Goal: Transaction & Acquisition: Purchase product/service

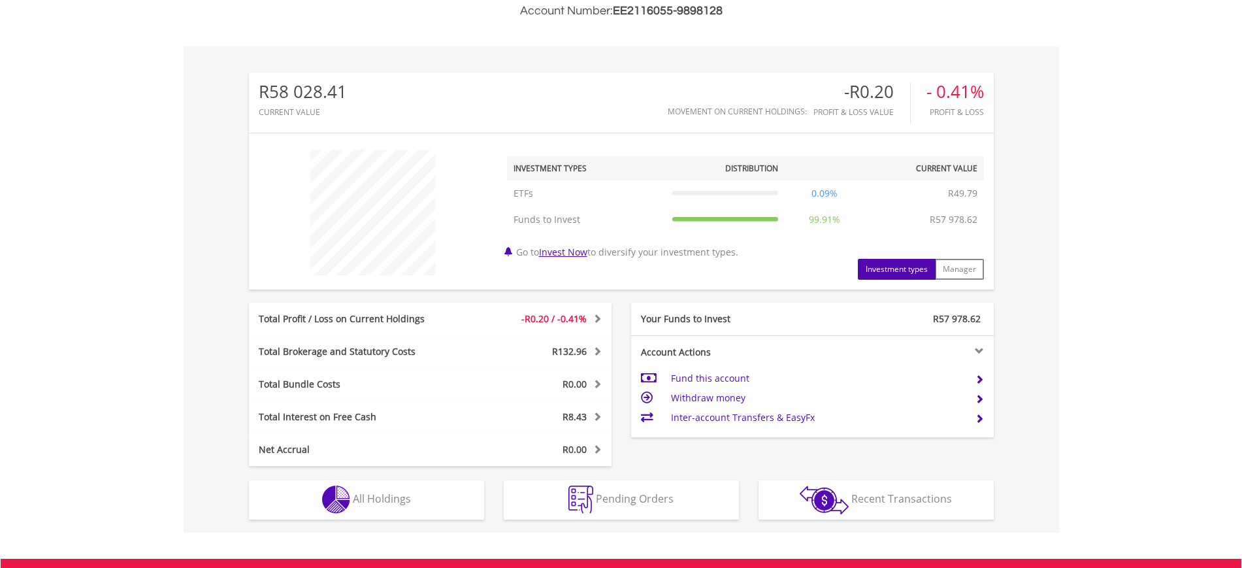
scroll to position [490, 0]
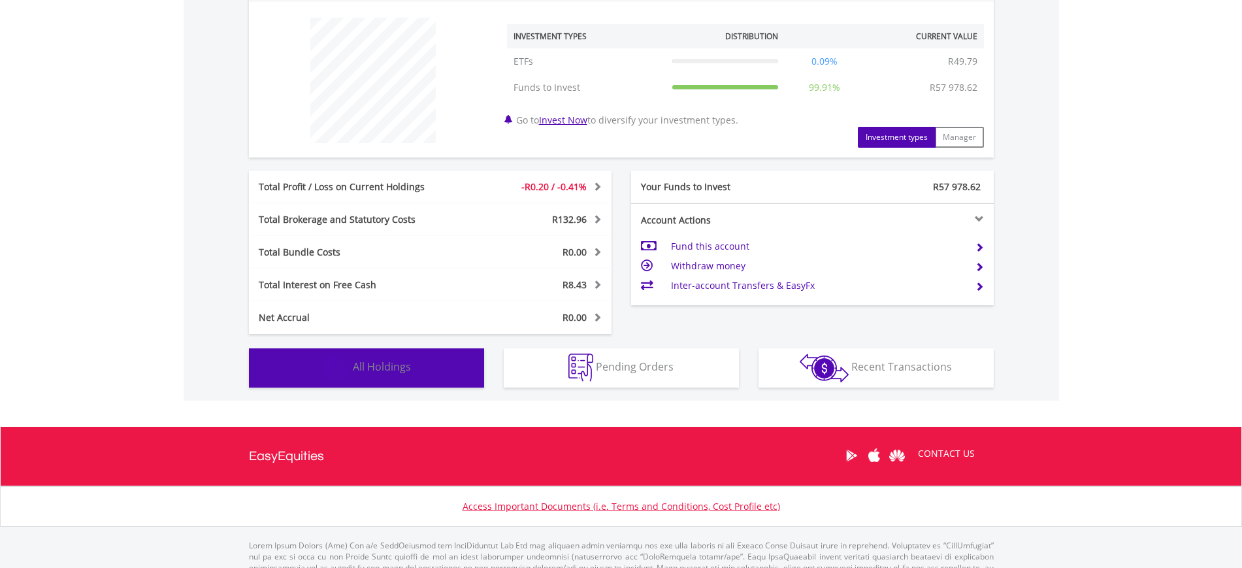
click at [405, 366] on span "All Holdings" at bounding box center [382, 366] width 58 height 14
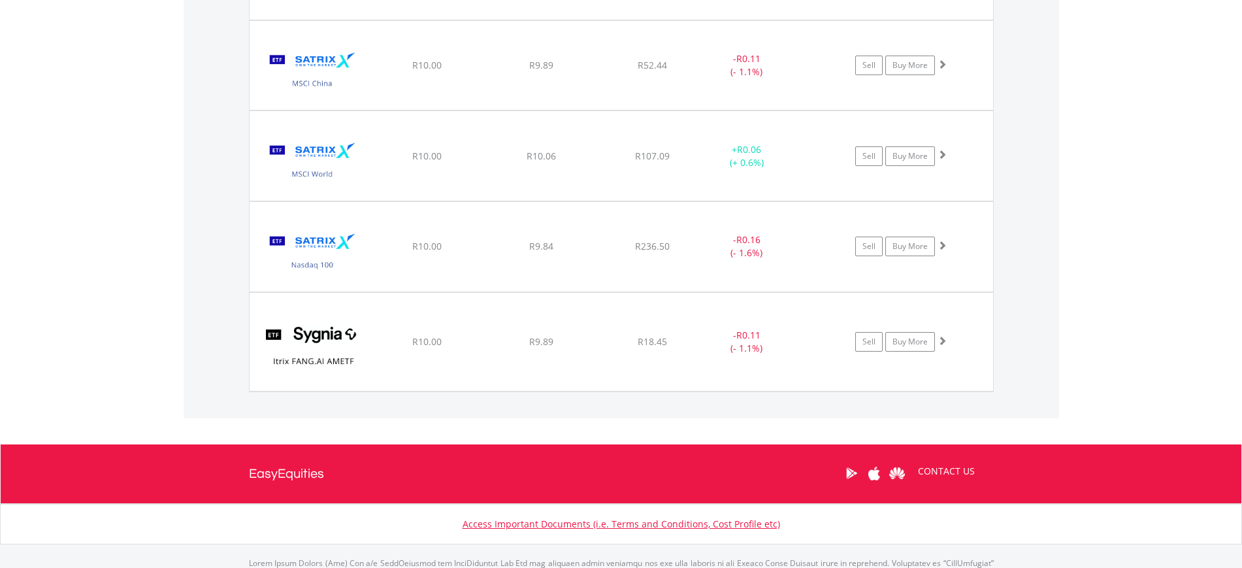
scroll to position [1062, 0]
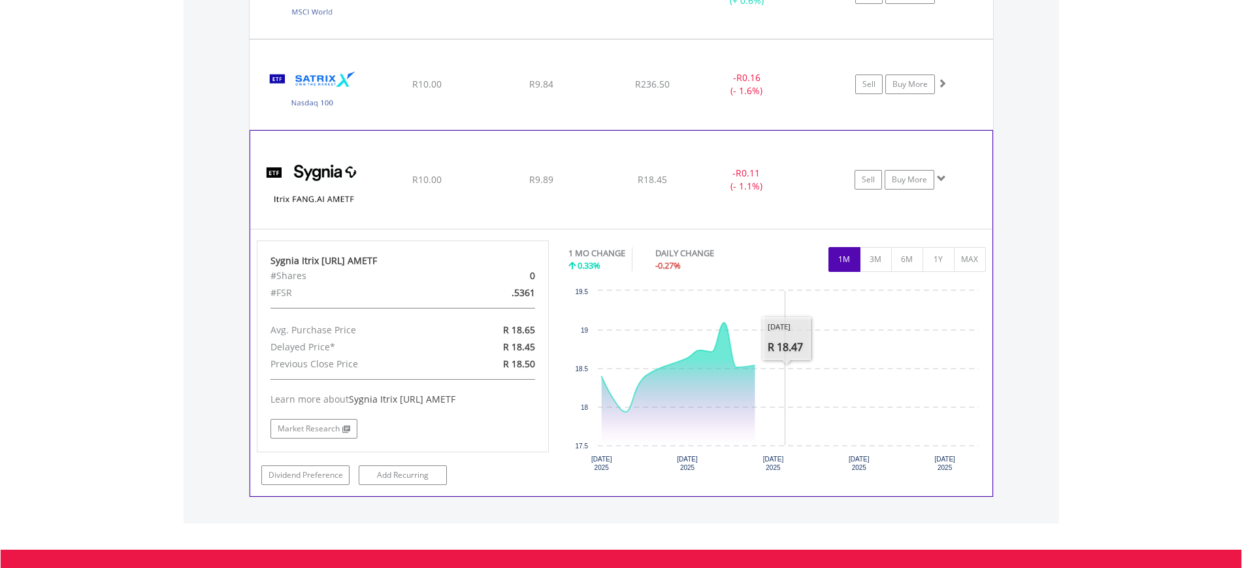
scroll to position [1225, 0]
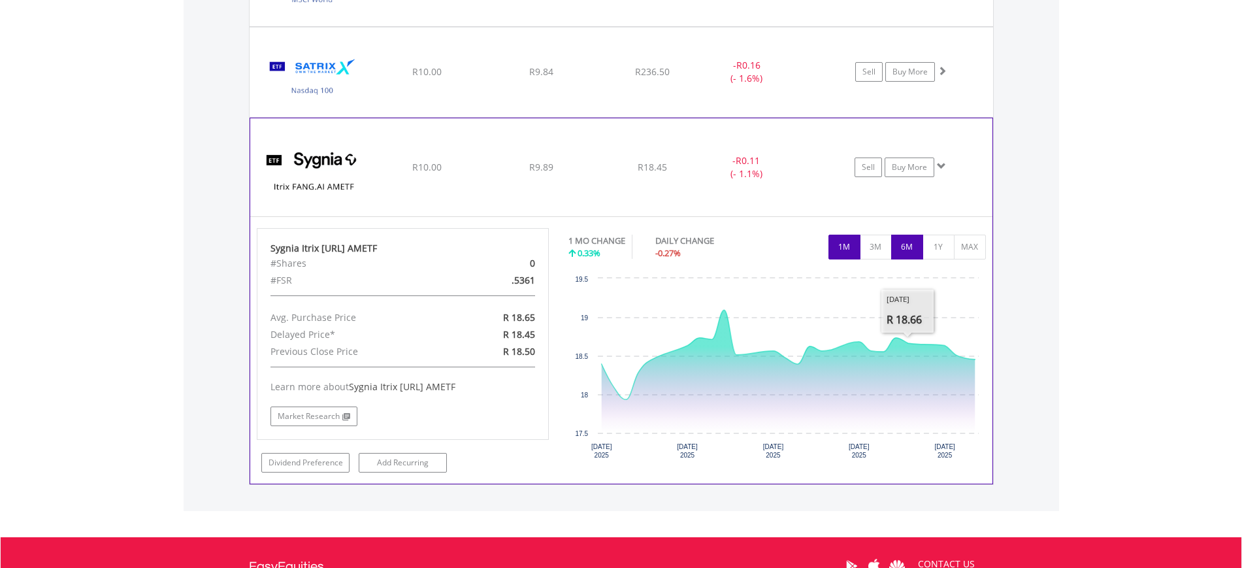
click at [911, 236] on button "6M" at bounding box center [907, 246] width 32 height 25
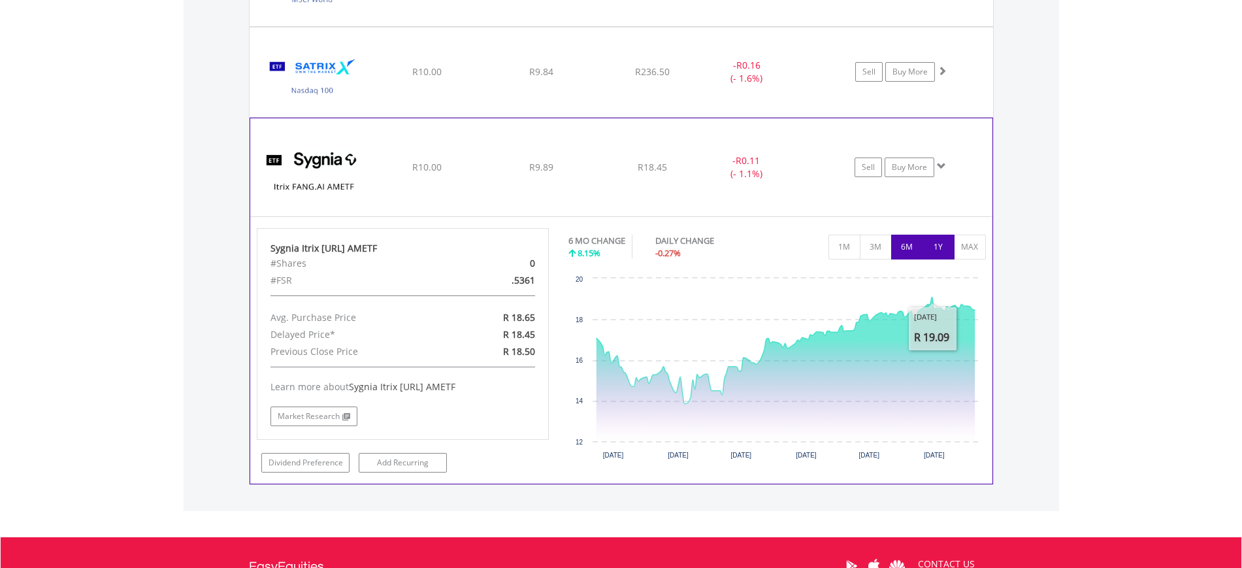
click at [943, 248] on button "1Y" at bounding box center [938, 246] width 32 height 25
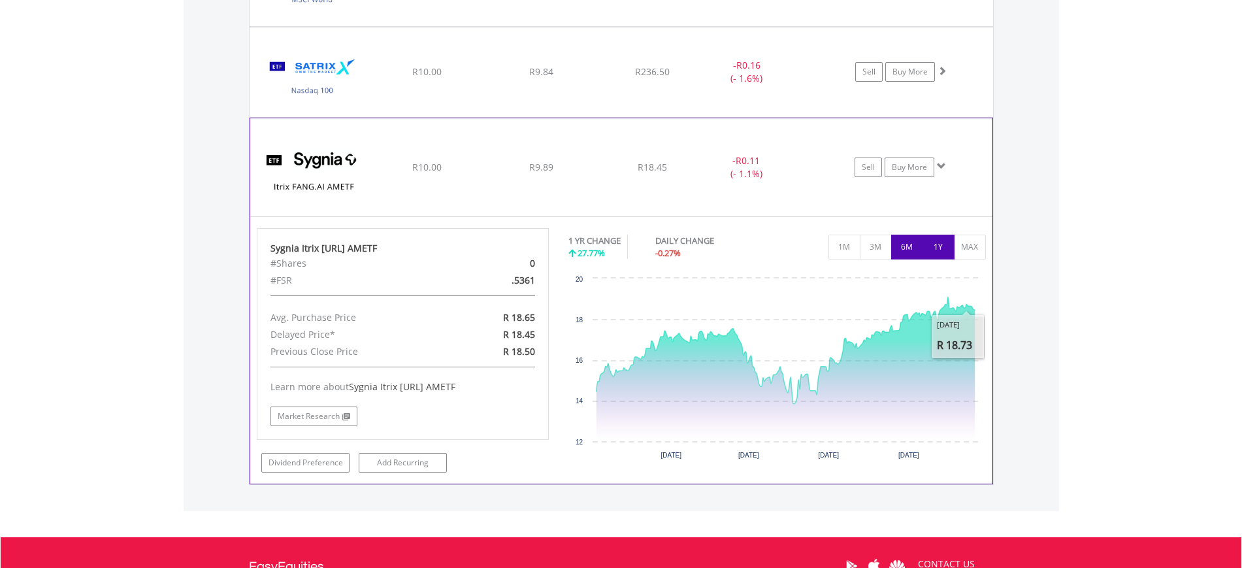
click at [905, 240] on button "6M" at bounding box center [907, 246] width 32 height 25
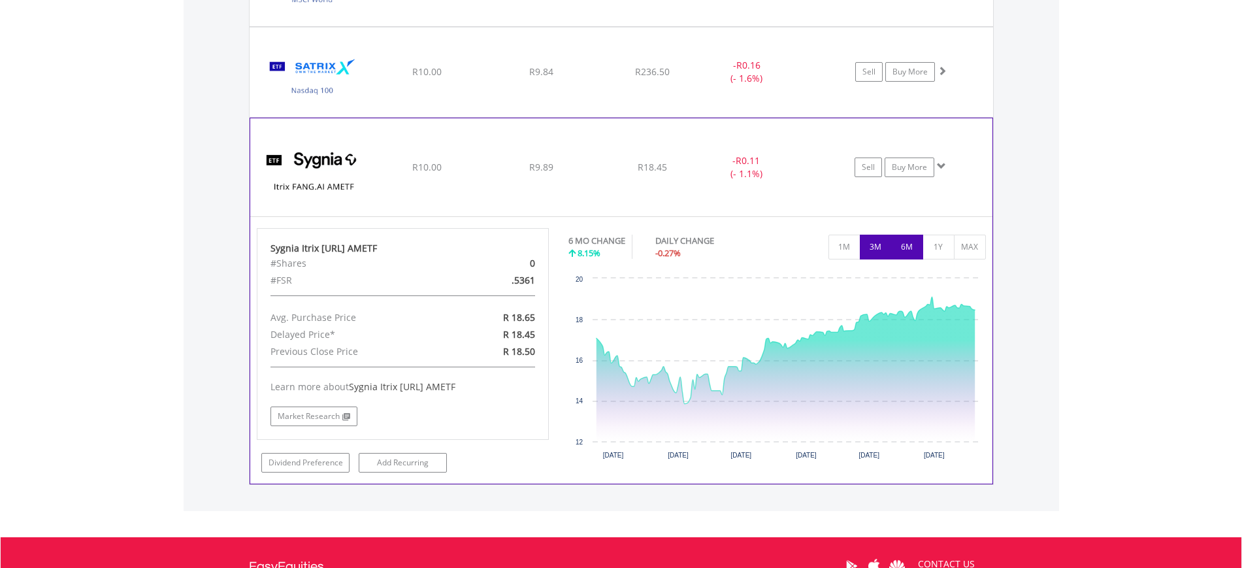
click at [879, 249] on button "3M" at bounding box center [876, 246] width 32 height 25
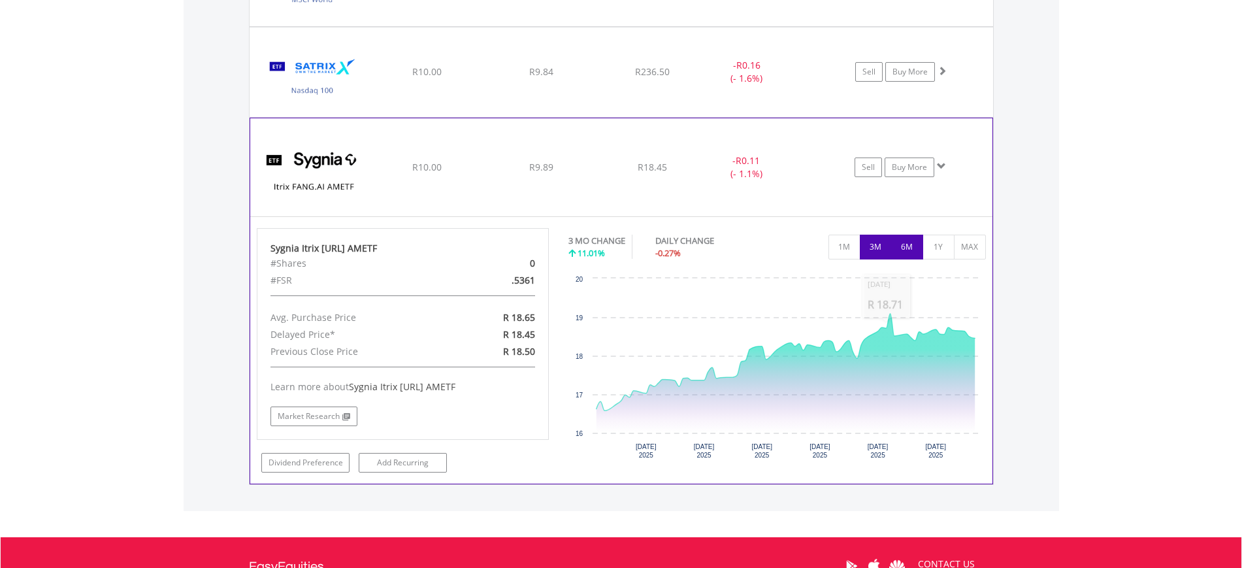
click at [899, 255] on button "6M" at bounding box center [907, 246] width 32 height 25
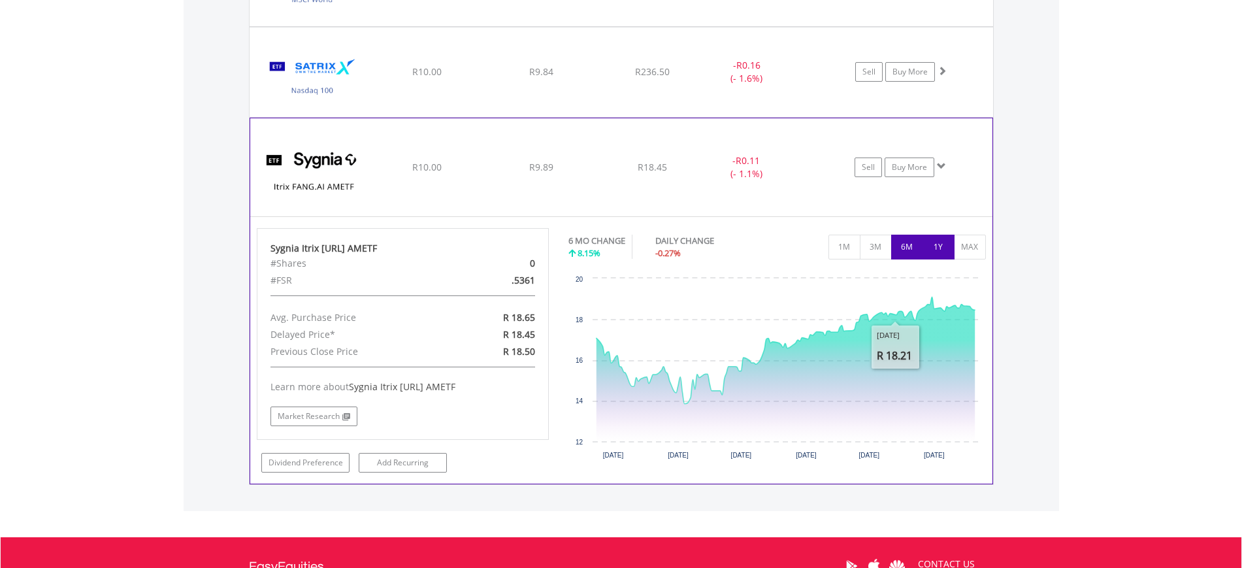
click at [933, 244] on button "1Y" at bounding box center [938, 246] width 32 height 25
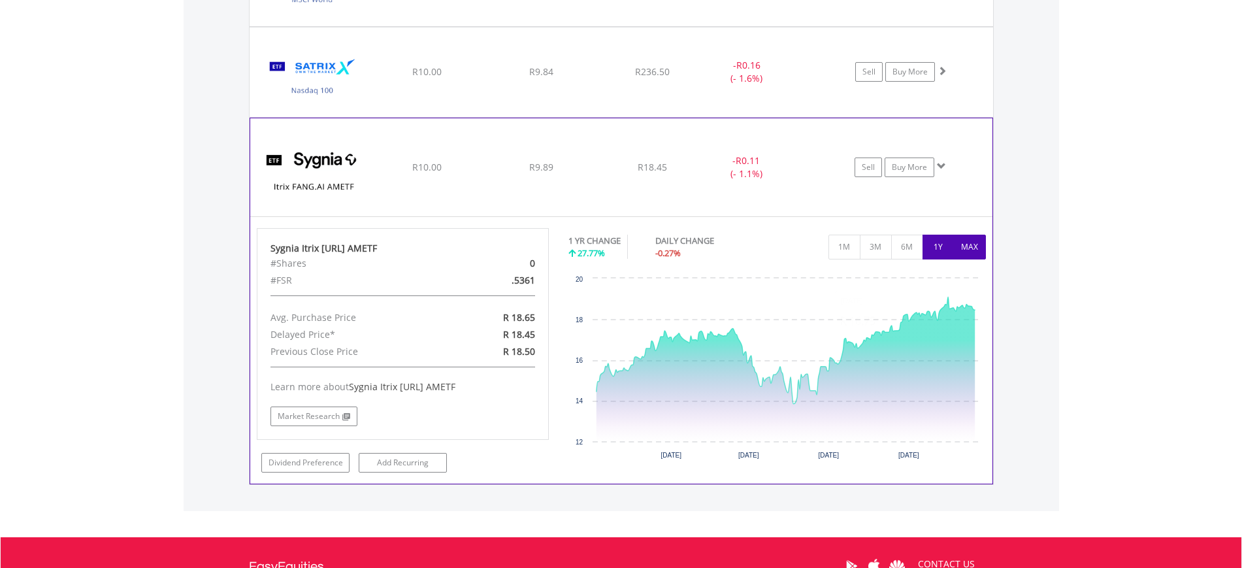
click at [967, 242] on button "MAX" at bounding box center [970, 246] width 32 height 25
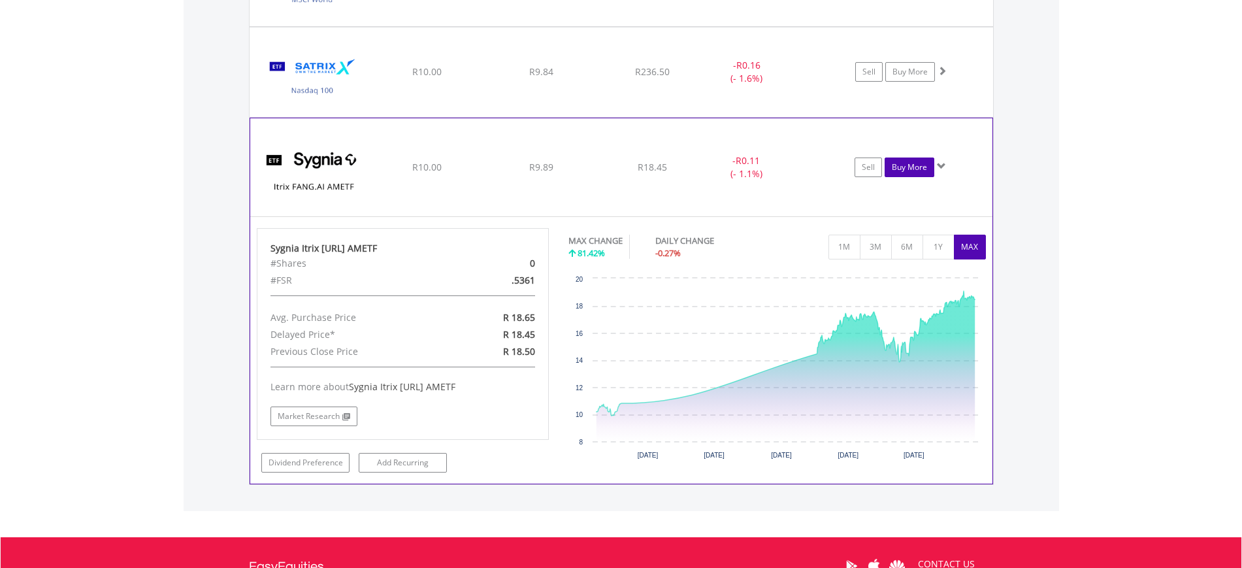
click at [910, 172] on link "Buy More" at bounding box center [909, 167] width 50 height 20
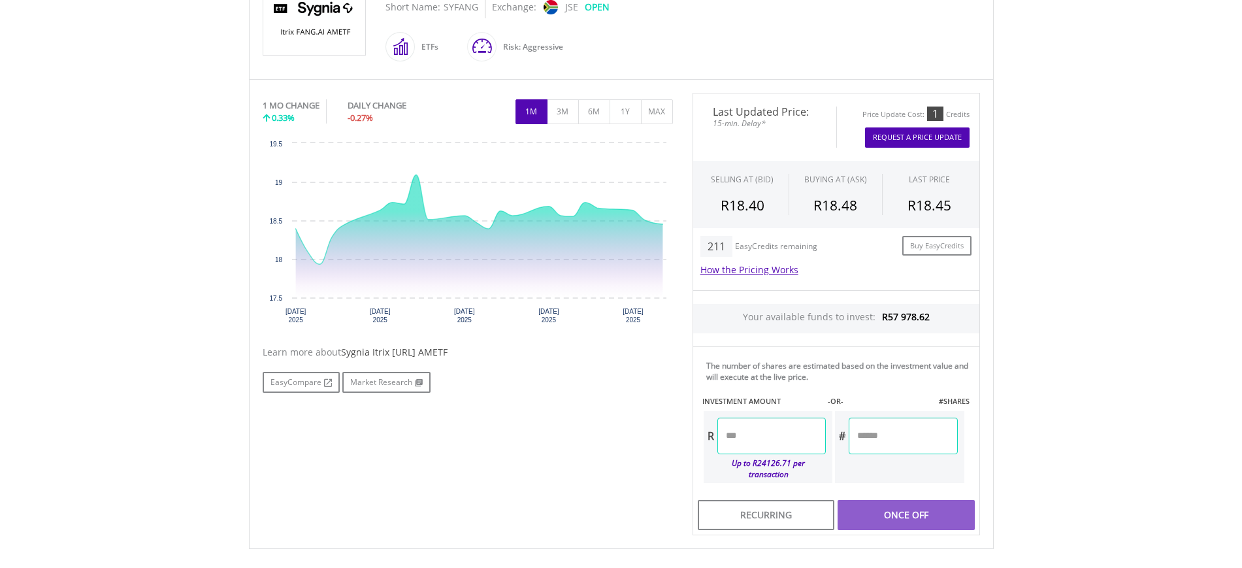
scroll to position [381, 0]
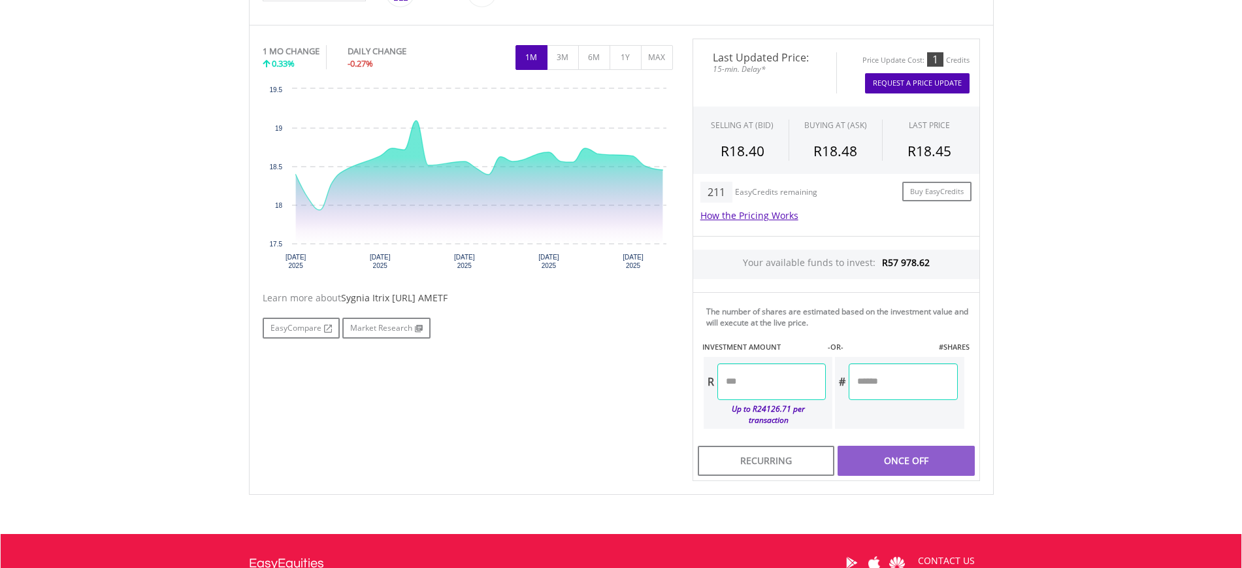
click at [764, 384] on input "number" at bounding box center [771, 381] width 108 height 37
click at [912, 86] on button "Request A Price Update" at bounding box center [917, 83] width 105 height 20
click at [764, 373] on input "number" at bounding box center [771, 381] width 108 height 37
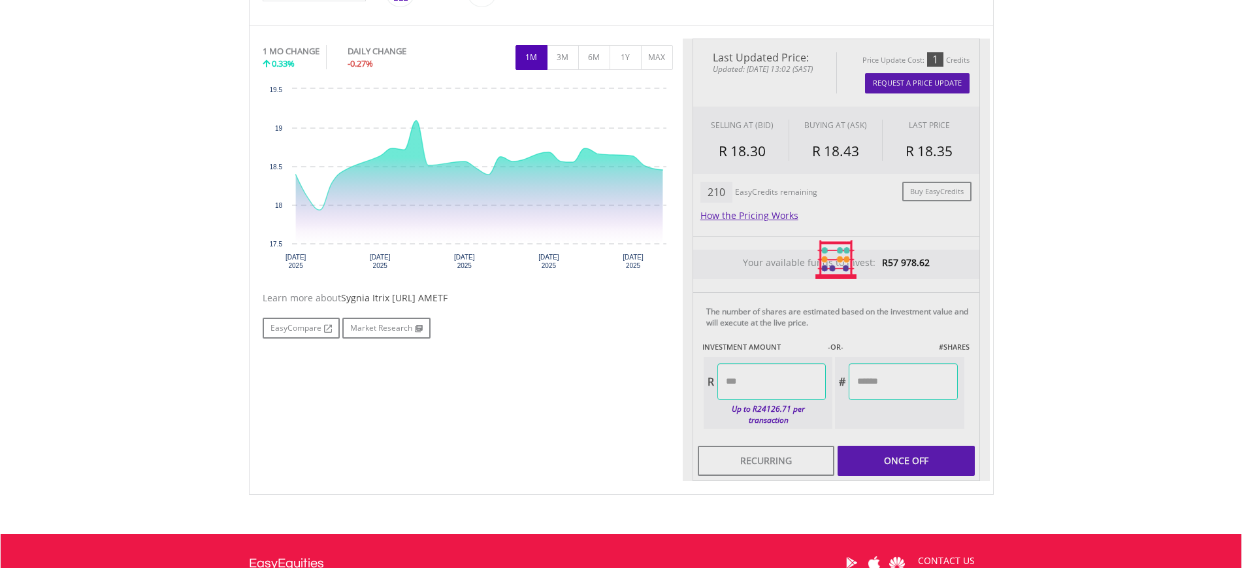
click at [1052, 391] on body "My Investments Invest Now New Listings Sell My Recurring Investments Pending Or…" at bounding box center [621, 176] width 1242 height 1114
type input "*******"
type input "********"
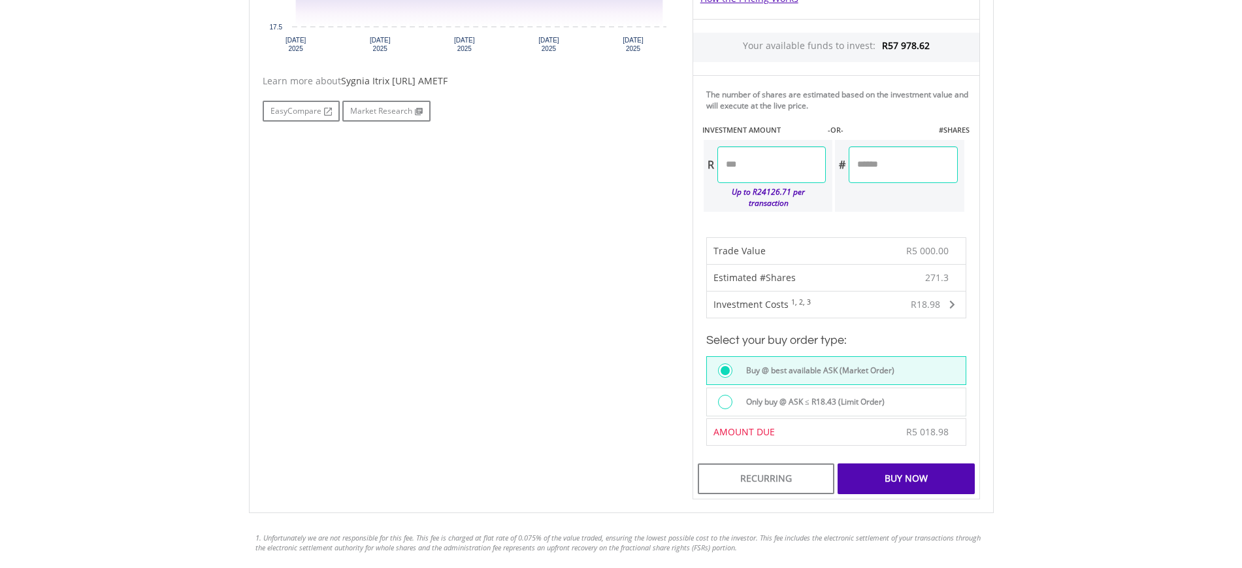
scroll to position [599, 0]
click at [764, 393] on label "Only buy @ ASK ≤ R18.43 (Limit Order)" at bounding box center [811, 400] width 146 height 14
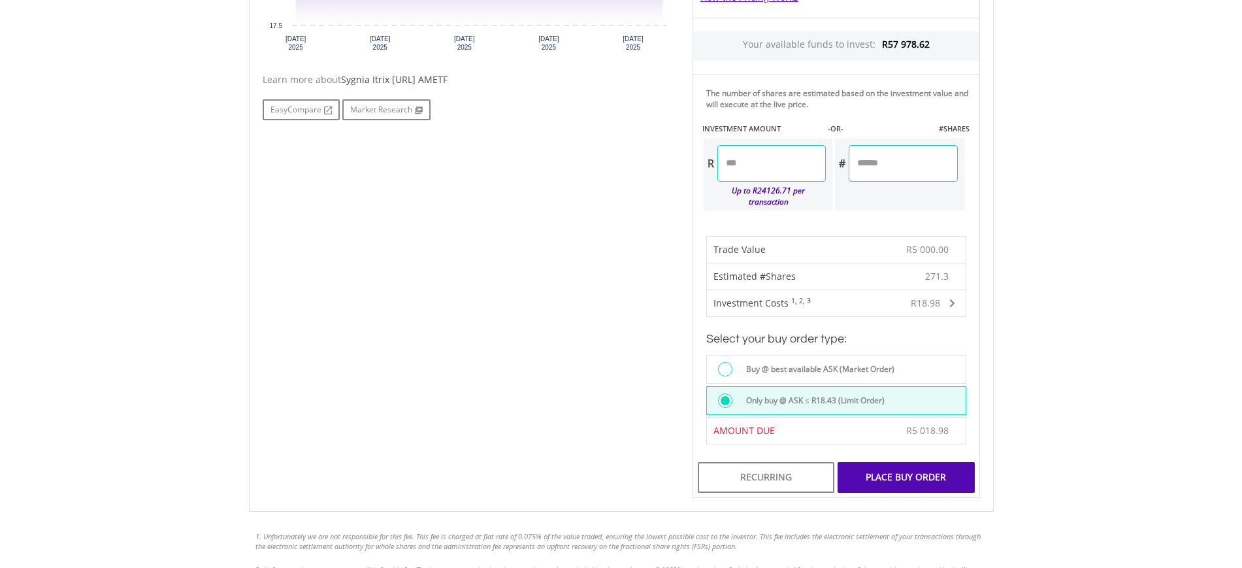
click at [911, 472] on div "Place Buy Order" at bounding box center [905, 477] width 137 height 30
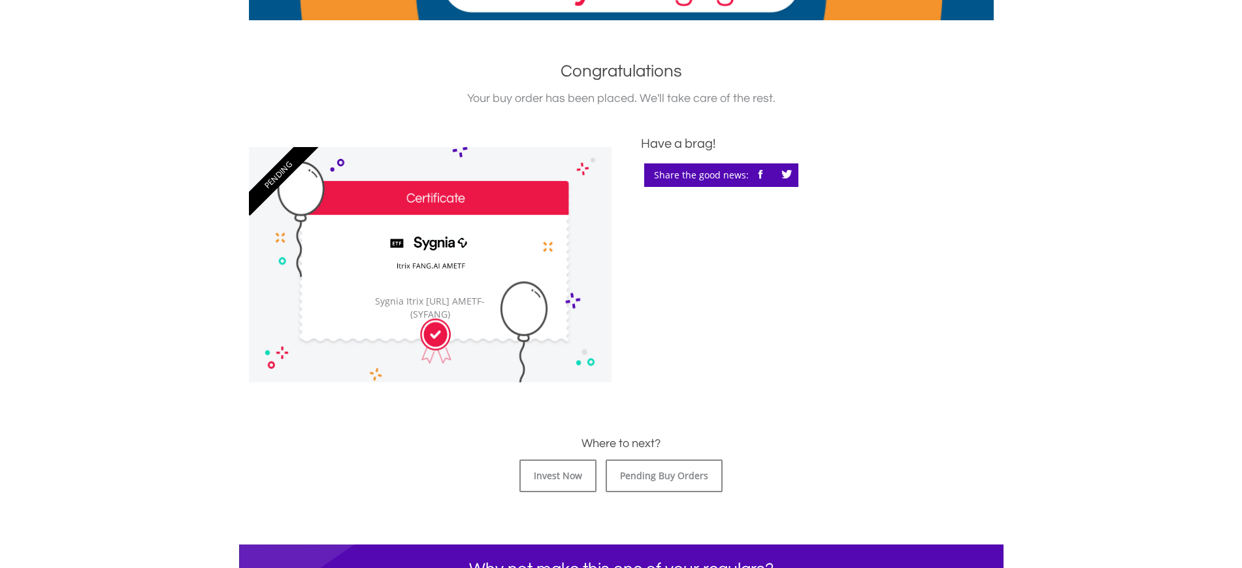
scroll to position [381, 0]
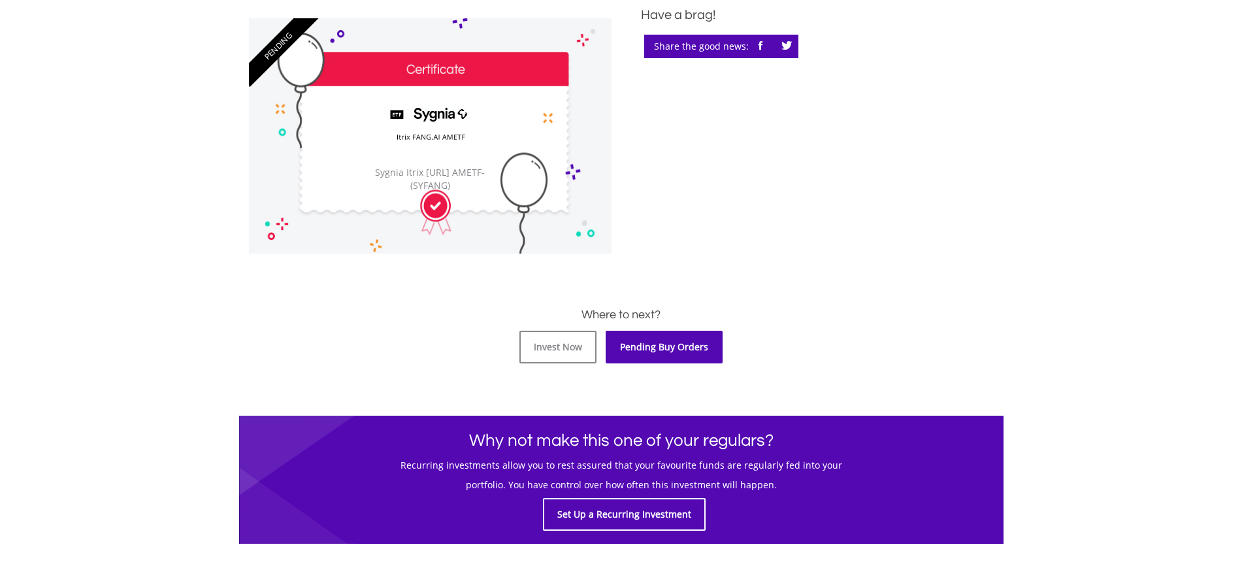
click at [677, 354] on link "Pending Buy Orders" at bounding box center [663, 347] width 117 height 33
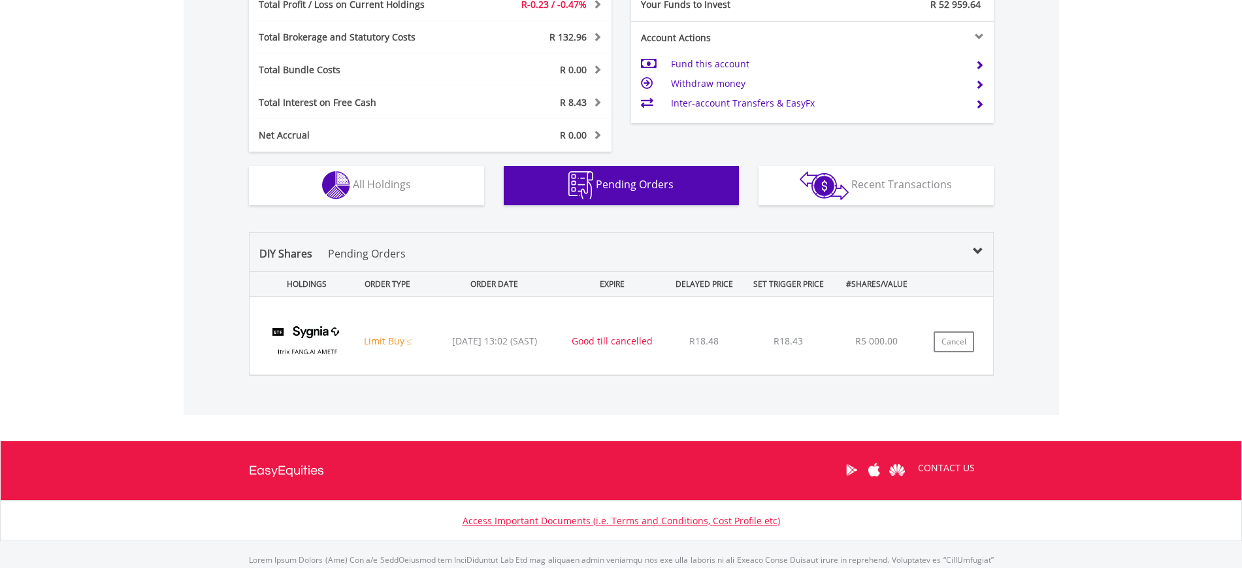
scroll to position [760, 0]
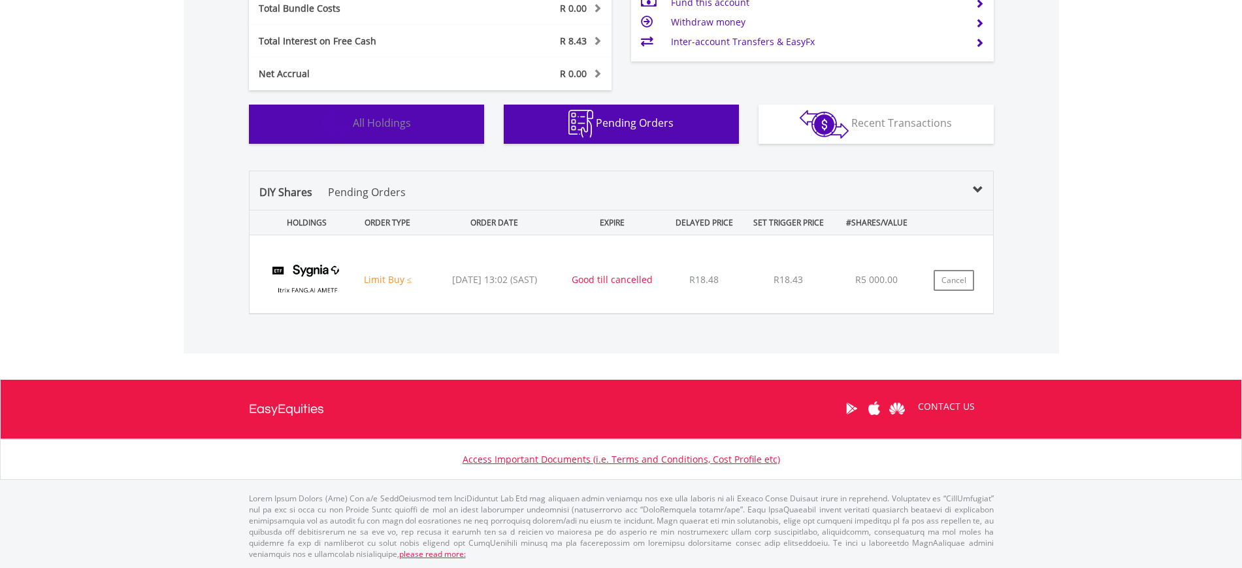
click at [385, 129] on span "All Holdings" at bounding box center [382, 123] width 58 height 14
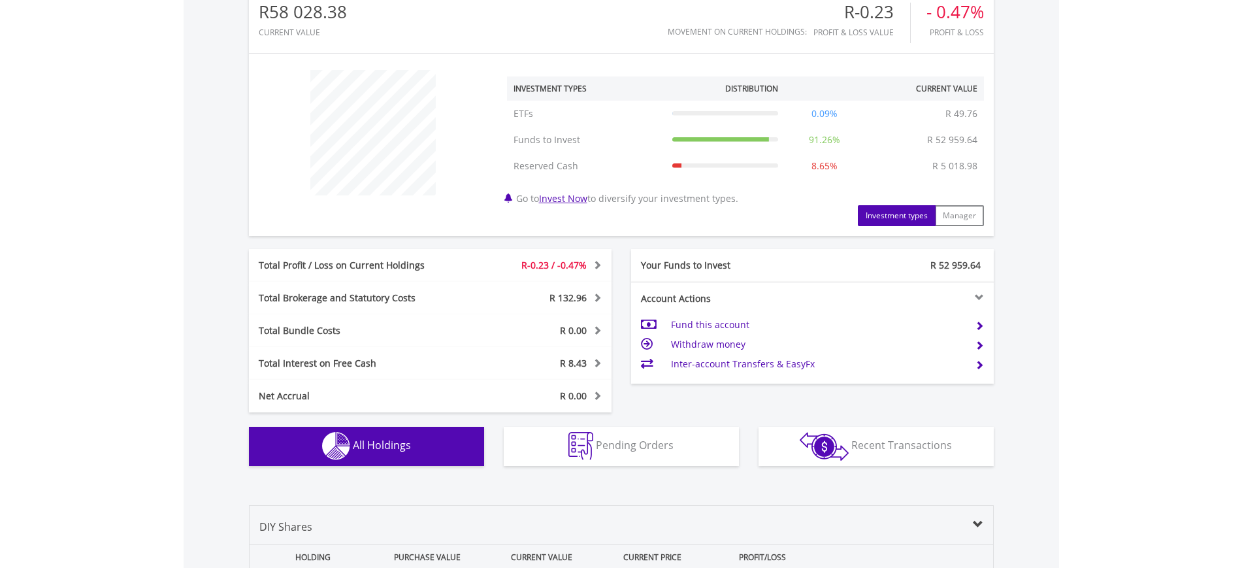
scroll to position [507, 0]
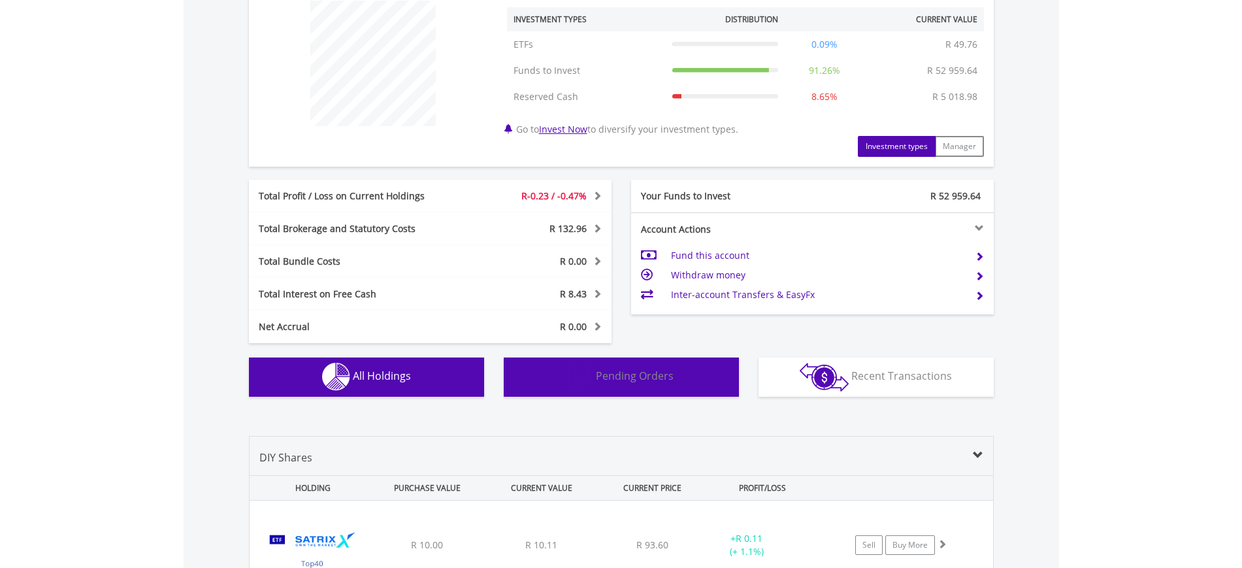
click at [596, 383] on button "Pending Orders Pending Orders" at bounding box center [621, 376] width 235 height 39
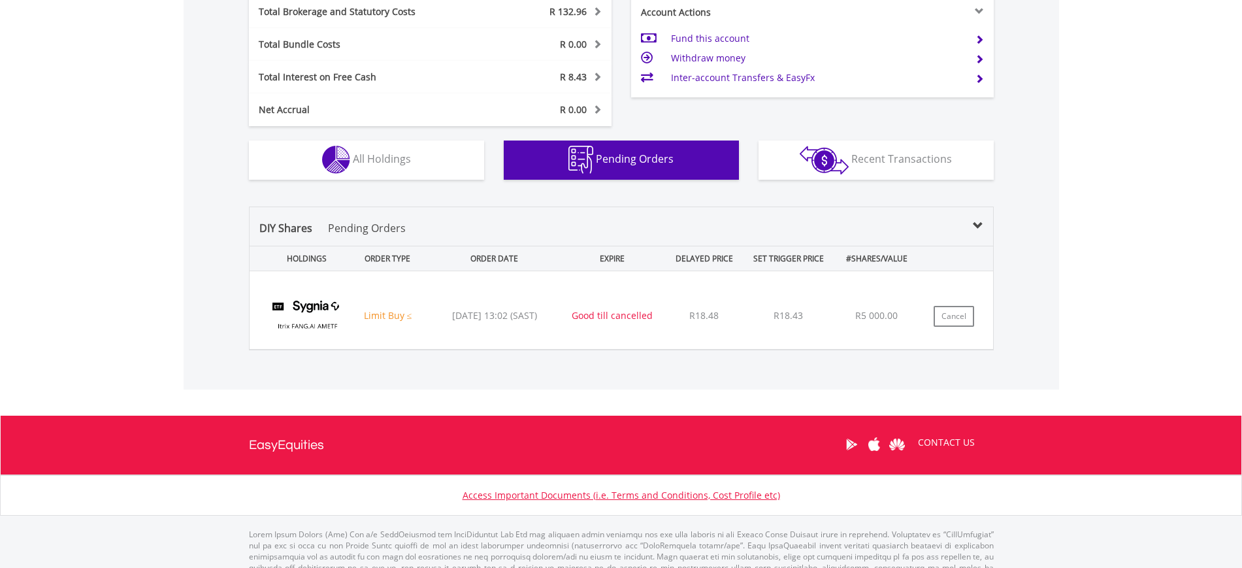
scroll to position [725, 0]
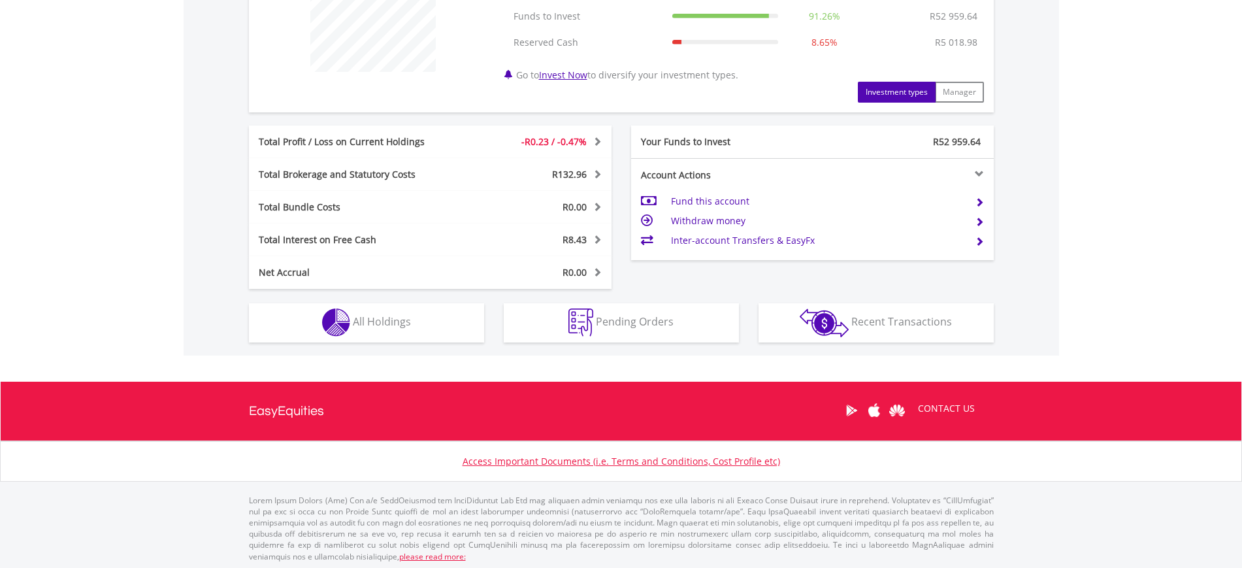
scroll to position [564, 0]
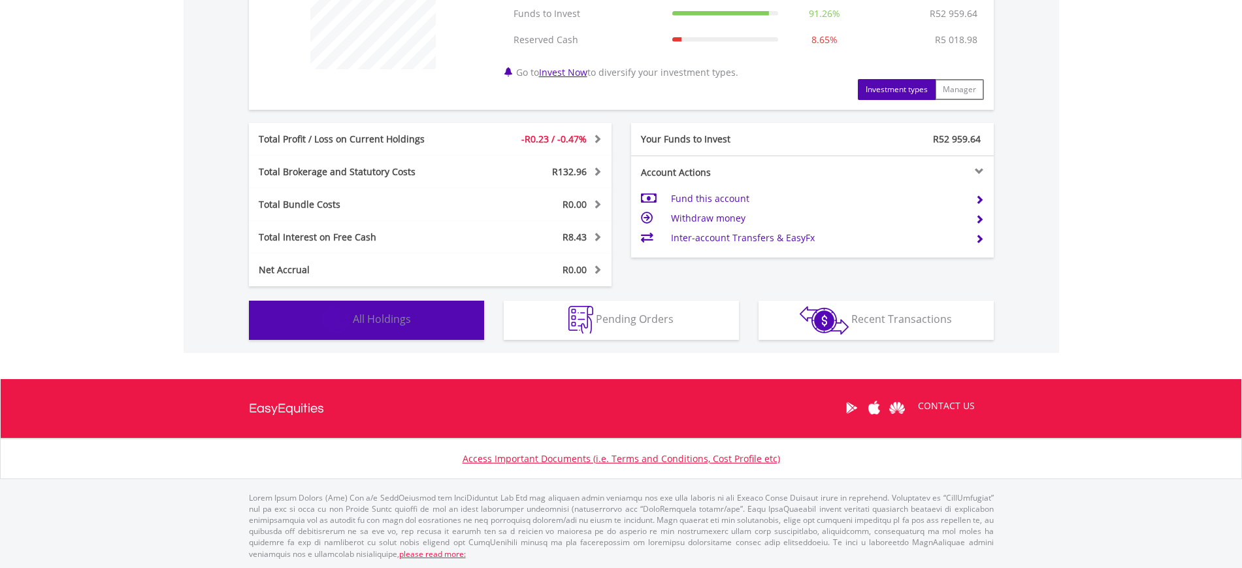
click at [347, 319] on img "button" at bounding box center [336, 320] width 28 height 28
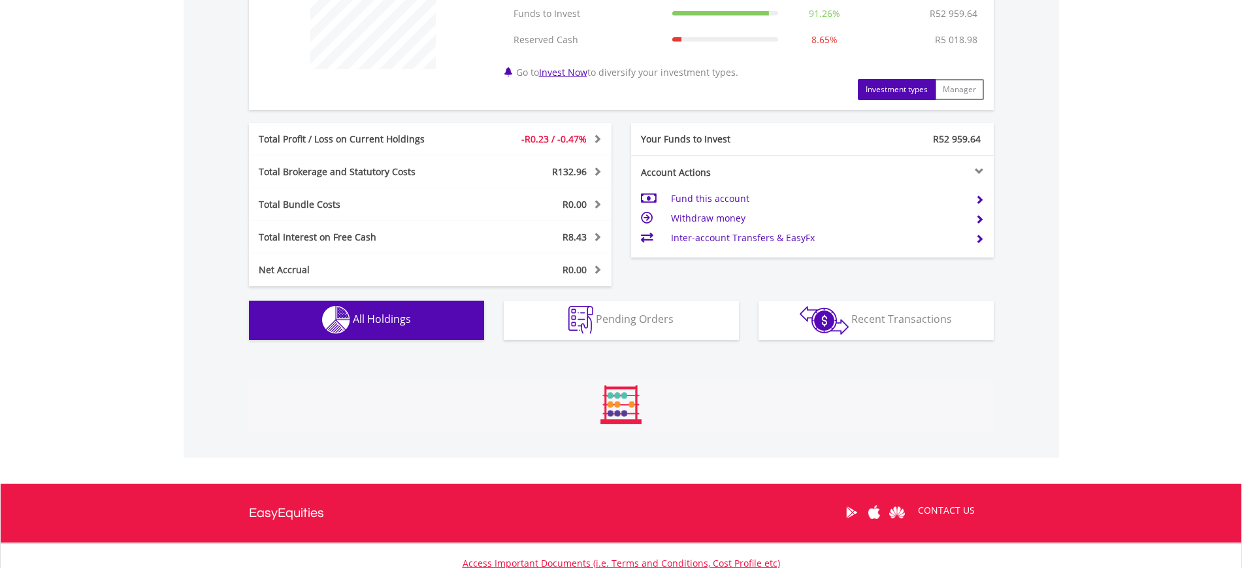
scroll to position [943, 0]
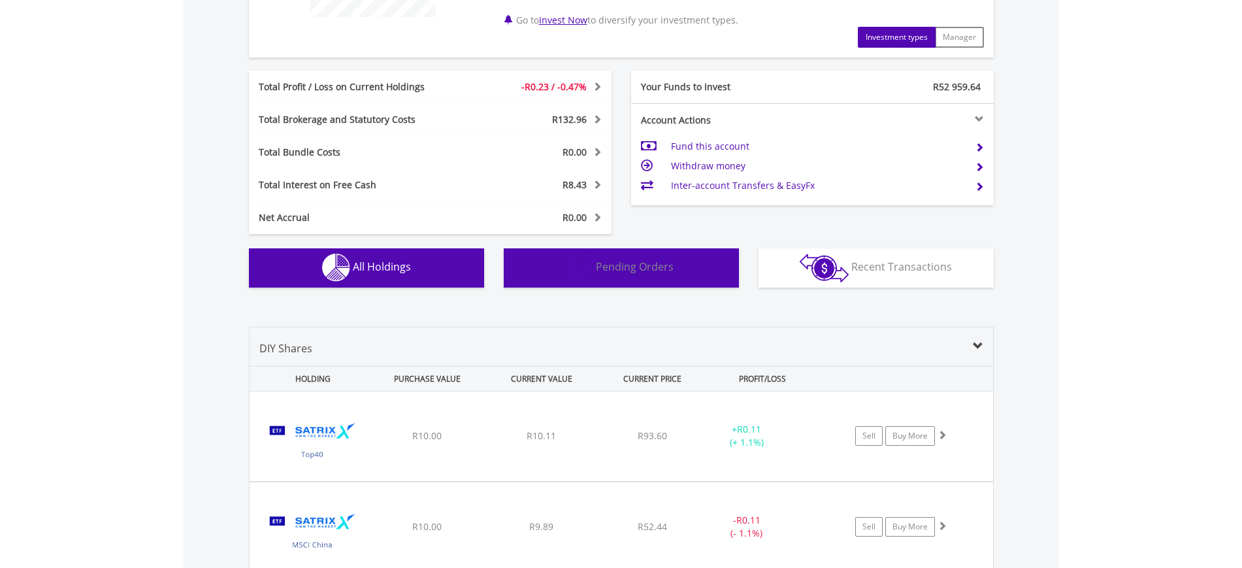
click at [607, 278] on button "Pending Orders Pending Orders" at bounding box center [621, 267] width 235 height 39
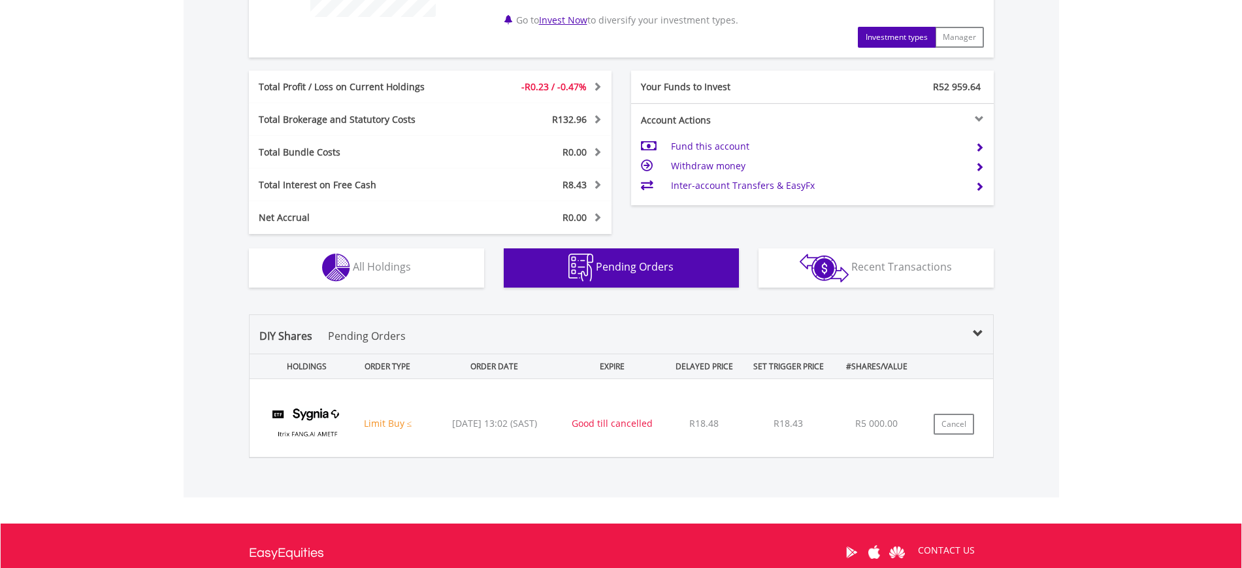
scroll to position [760, 0]
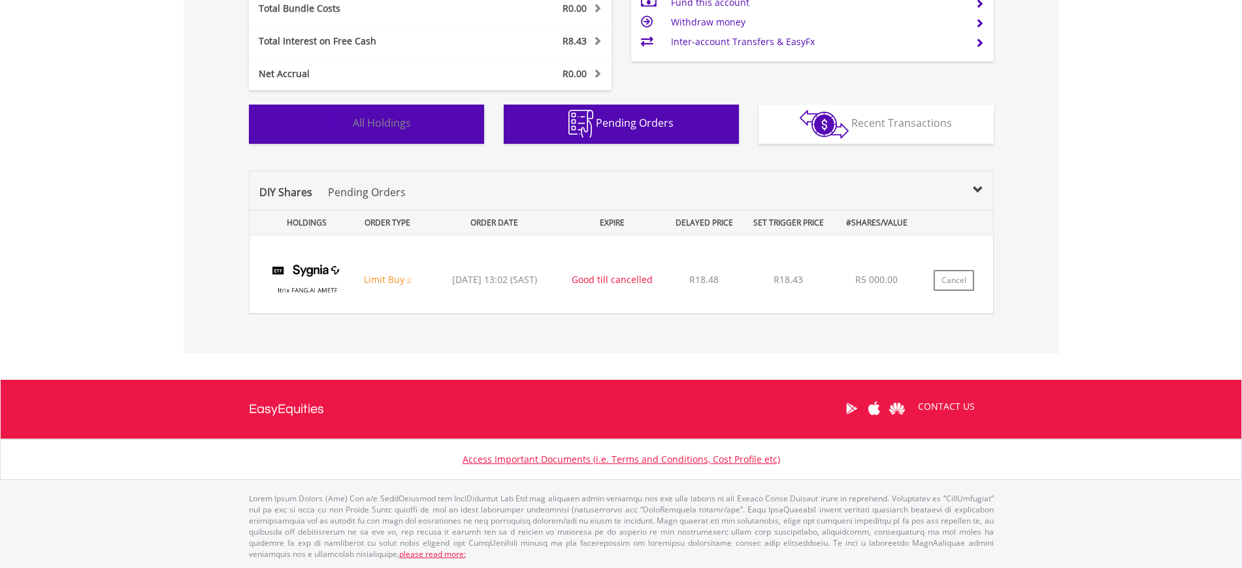
click at [355, 108] on button "Holdings All Holdings" at bounding box center [366, 124] width 235 height 39
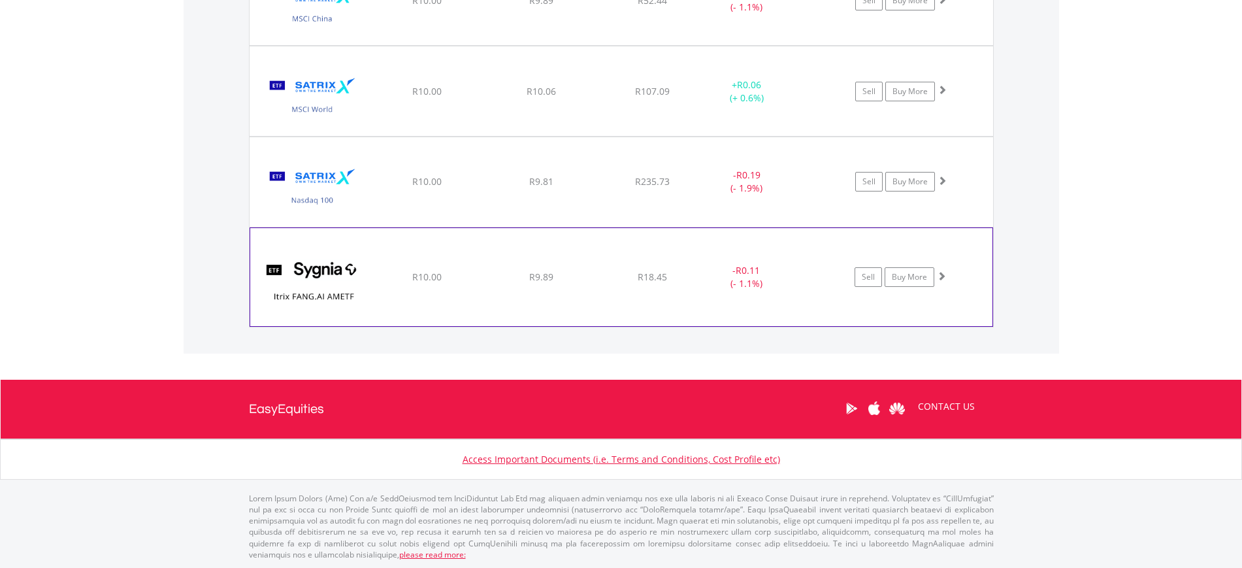
scroll to position [1142, 0]
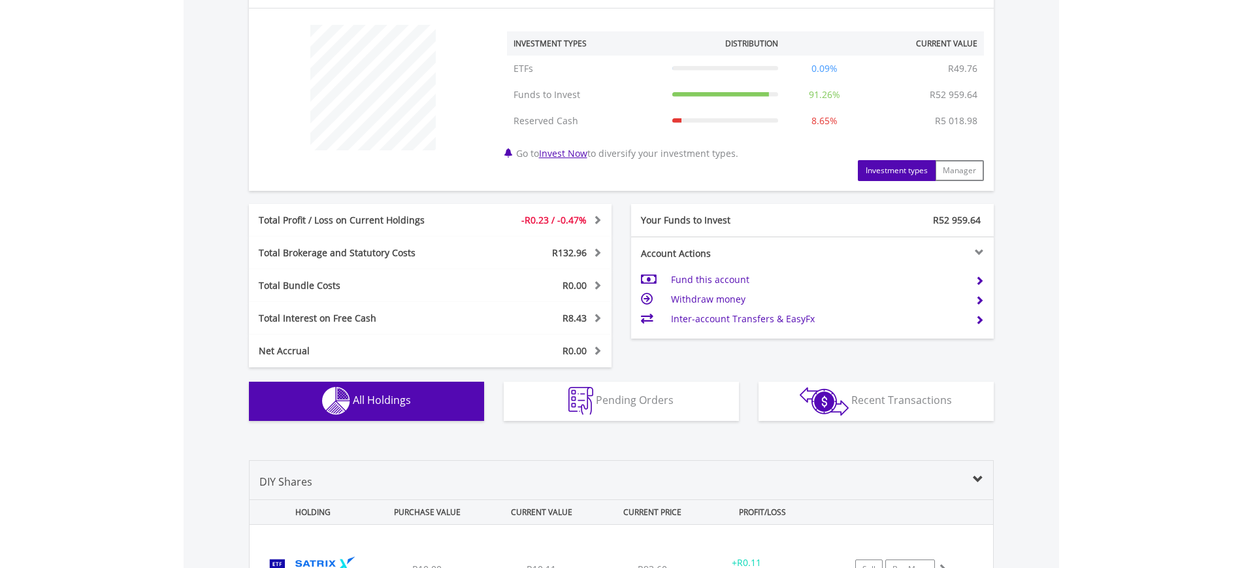
scroll to position [598, 0]
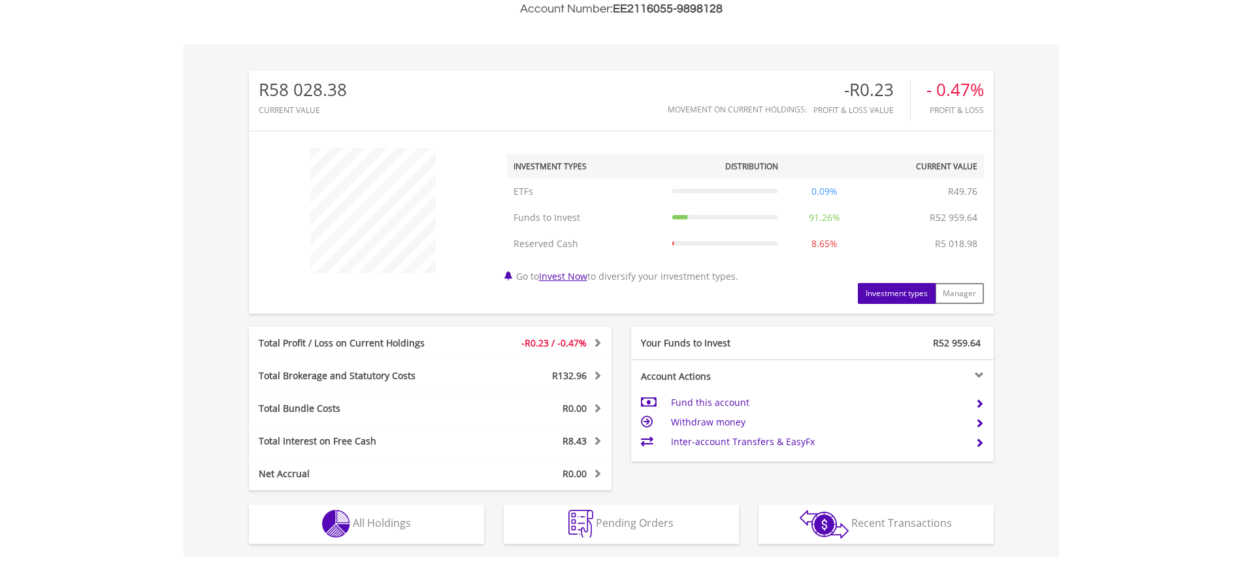
scroll to position [125, 248]
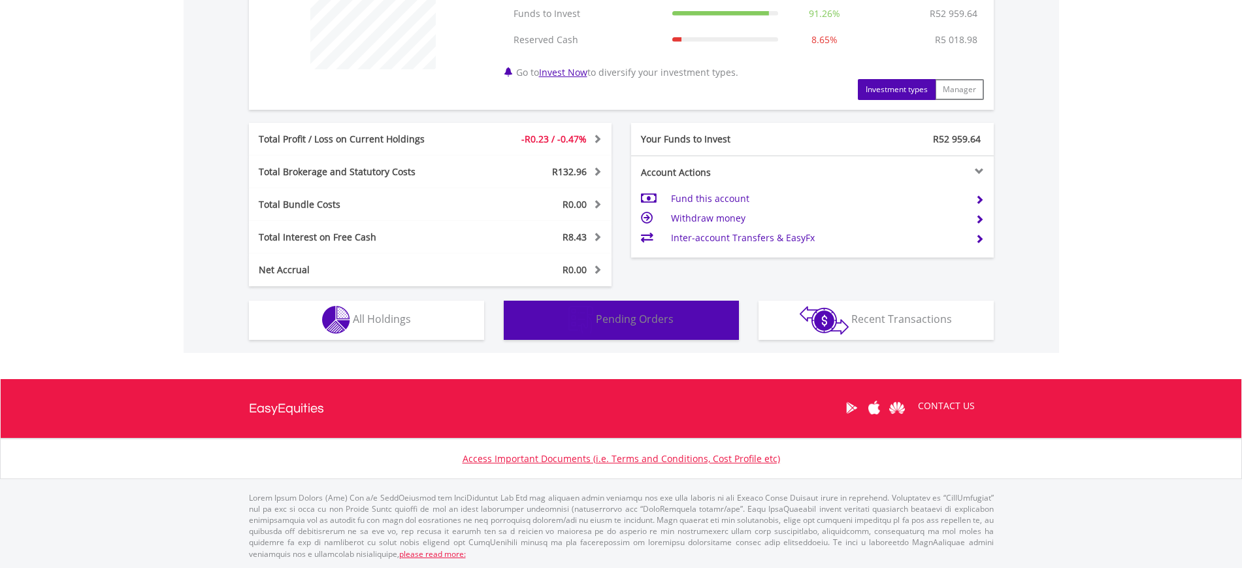
click at [596, 317] on span "Pending Orders" at bounding box center [635, 319] width 78 height 14
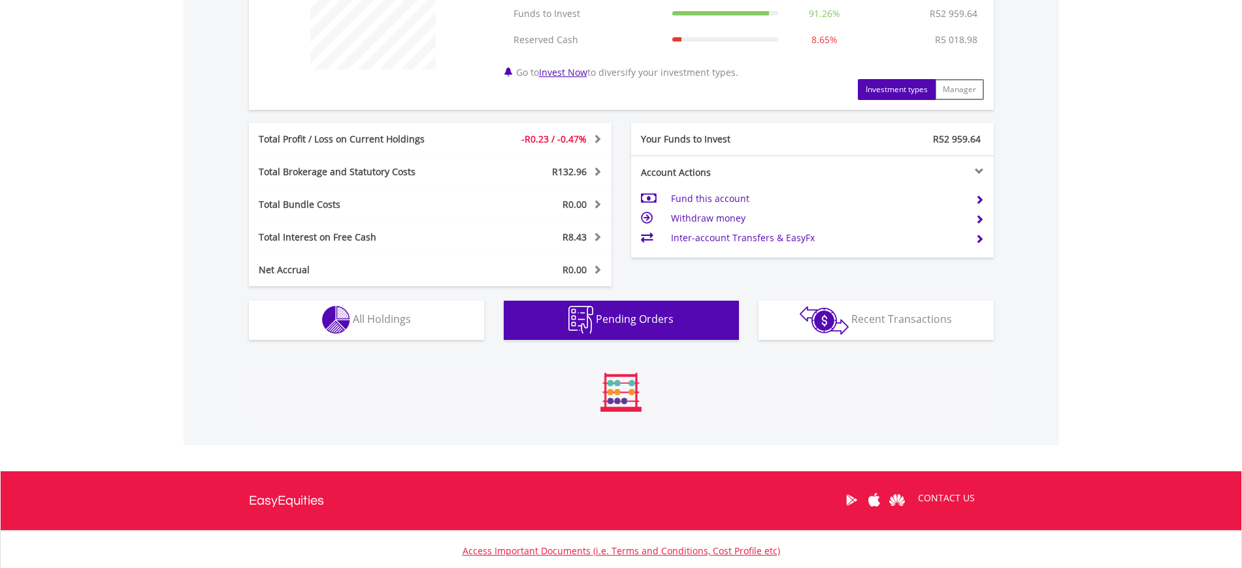
scroll to position [760, 0]
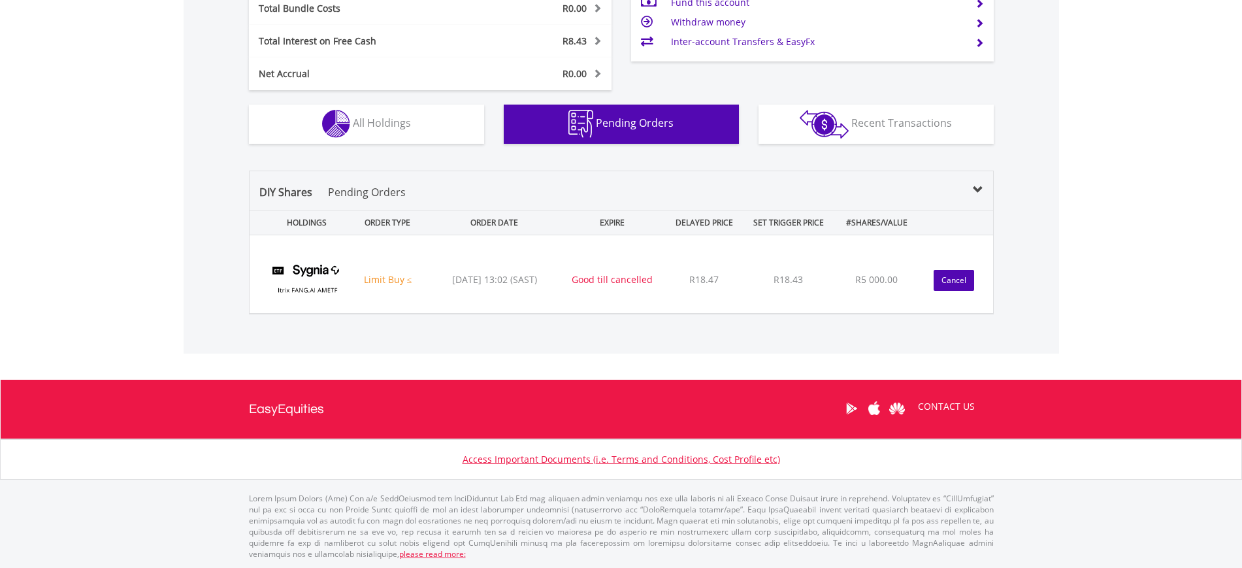
click at [948, 284] on button "Cancel" at bounding box center [953, 280] width 40 height 21
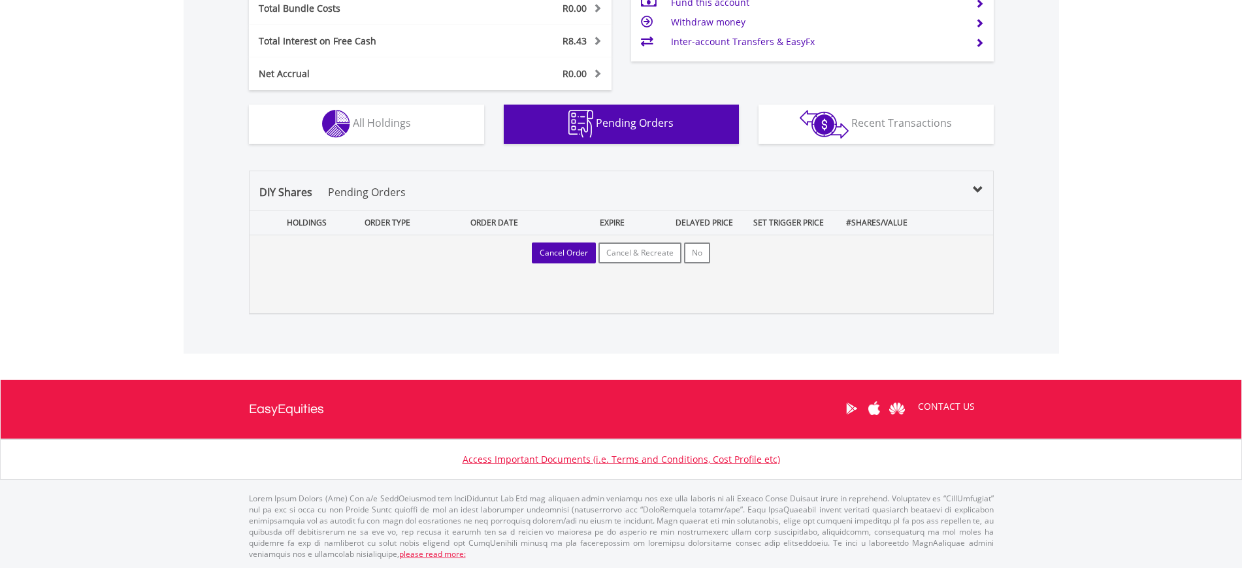
click at [561, 257] on button "Cancel Order" at bounding box center [564, 252] width 64 height 21
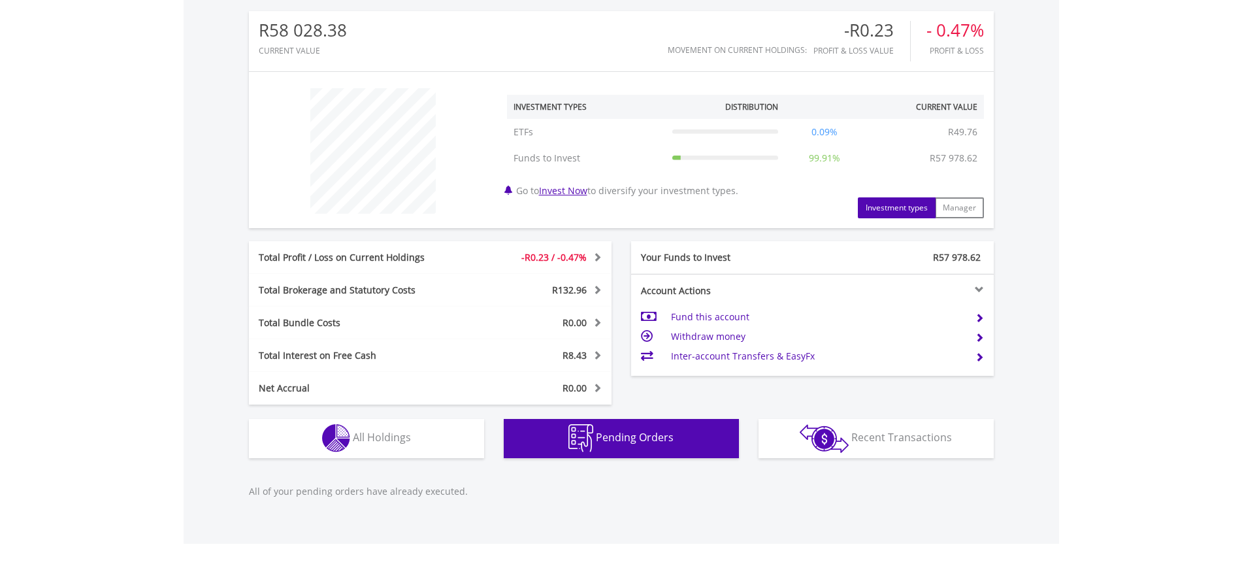
scroll to position [125, 248]
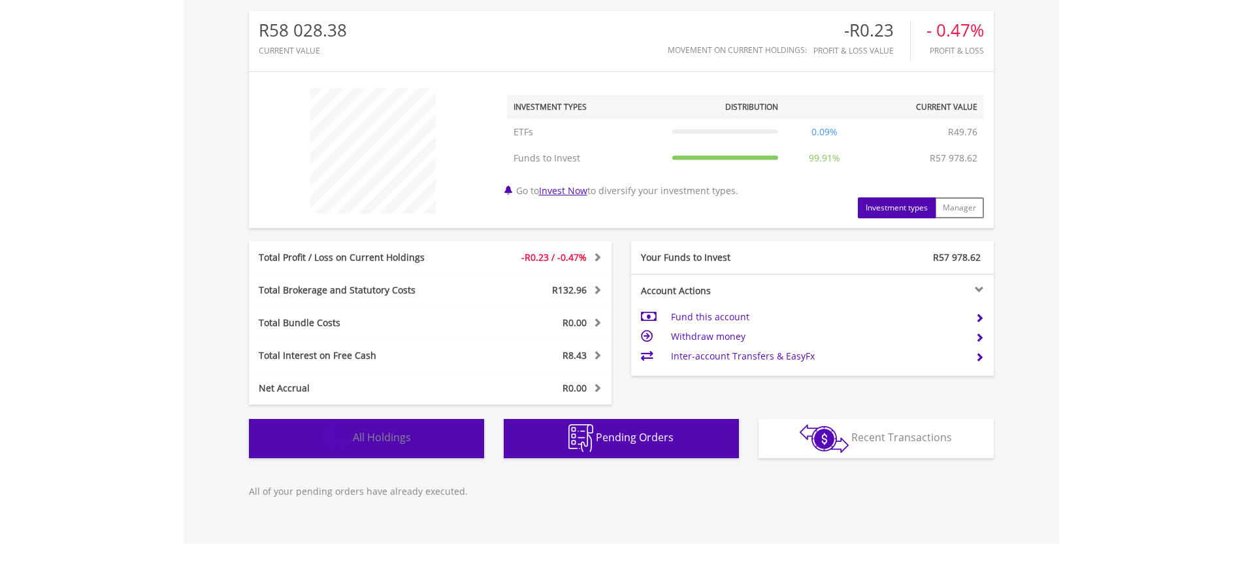
click at [413, 439] on button "Holdings All Holdings" at bounding box center [366, 438] width 235 height 39
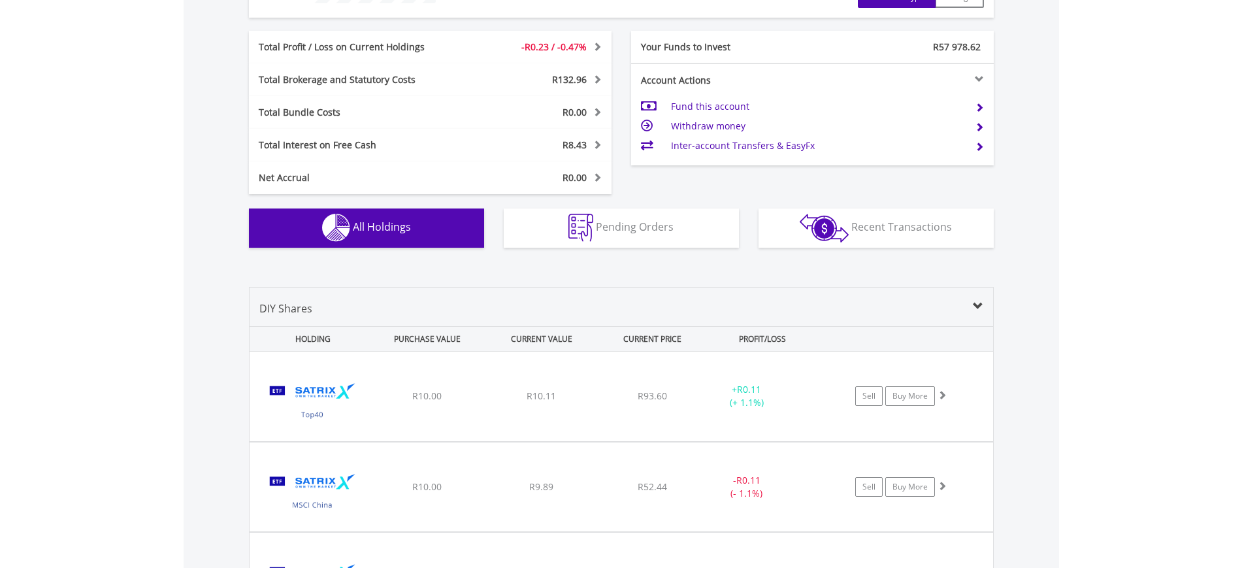
scroll to position [916, 0]
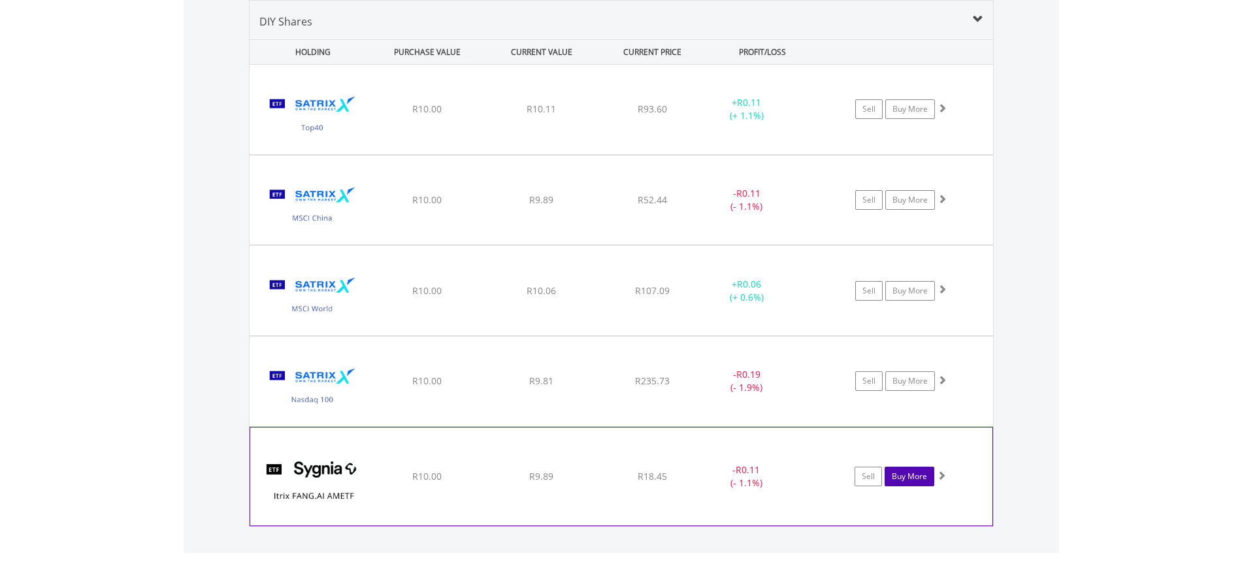
click at [904, 477] on link "Buy More" at bounding box center [909, 476] width 50 height 20
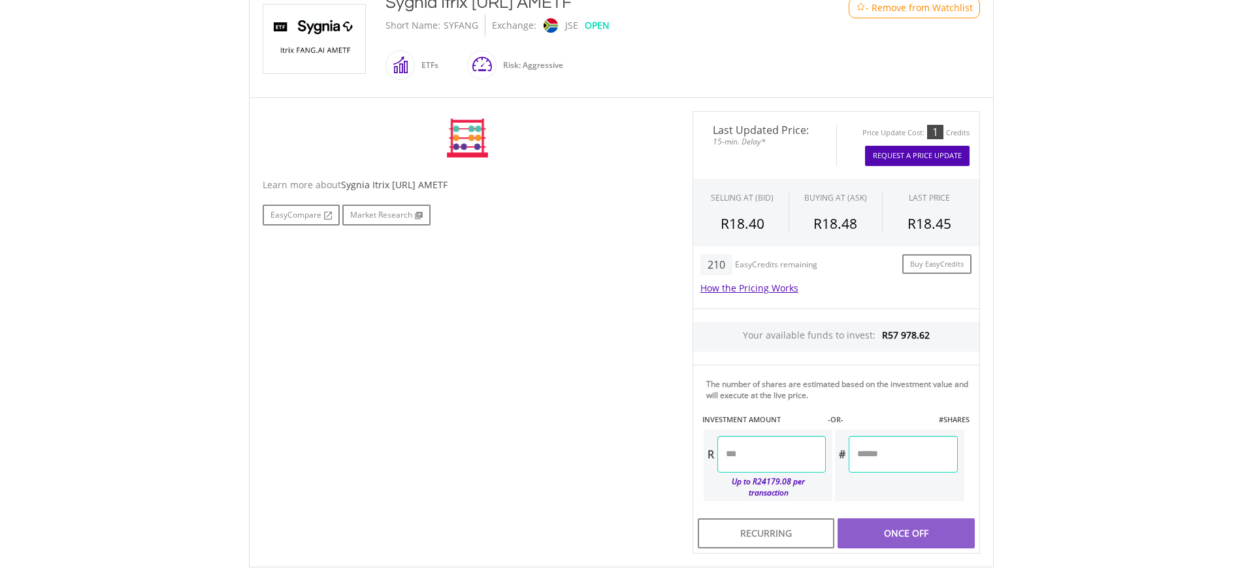
scroll to position [327, 0]
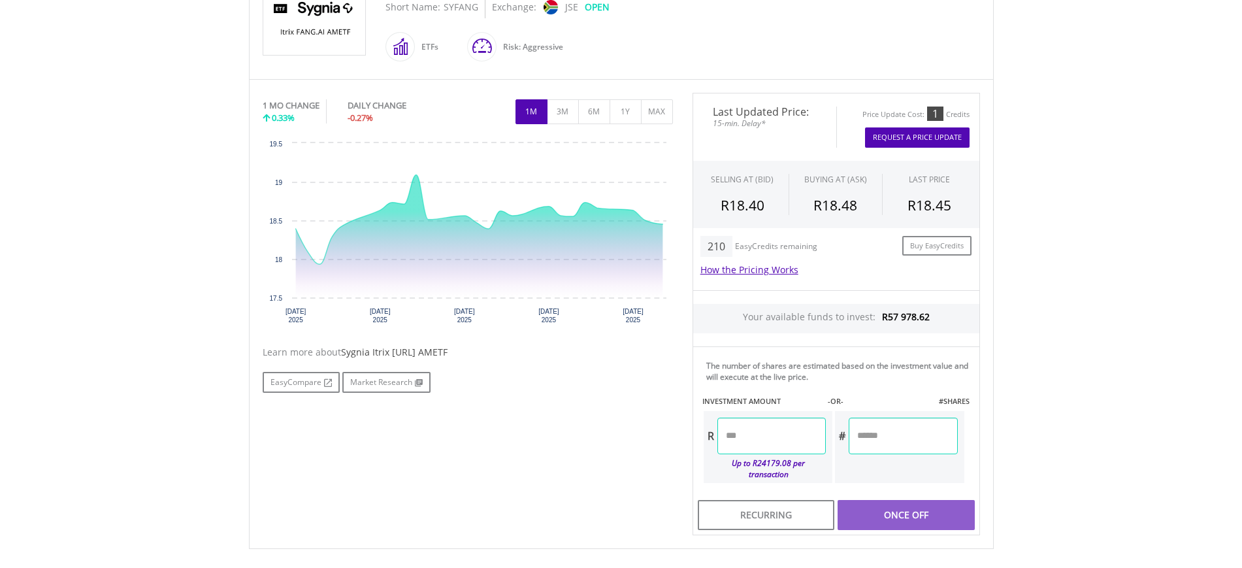
click at [749, 432] on input "number" at bounding box center [771, 435] width 108 height 37
click at [917, 133] on div "Last Updated Price: 15-min. Delay* Price Update Cost: 1 Credits Request A Price…" at bounding box center [836, 314] width 307 height 443
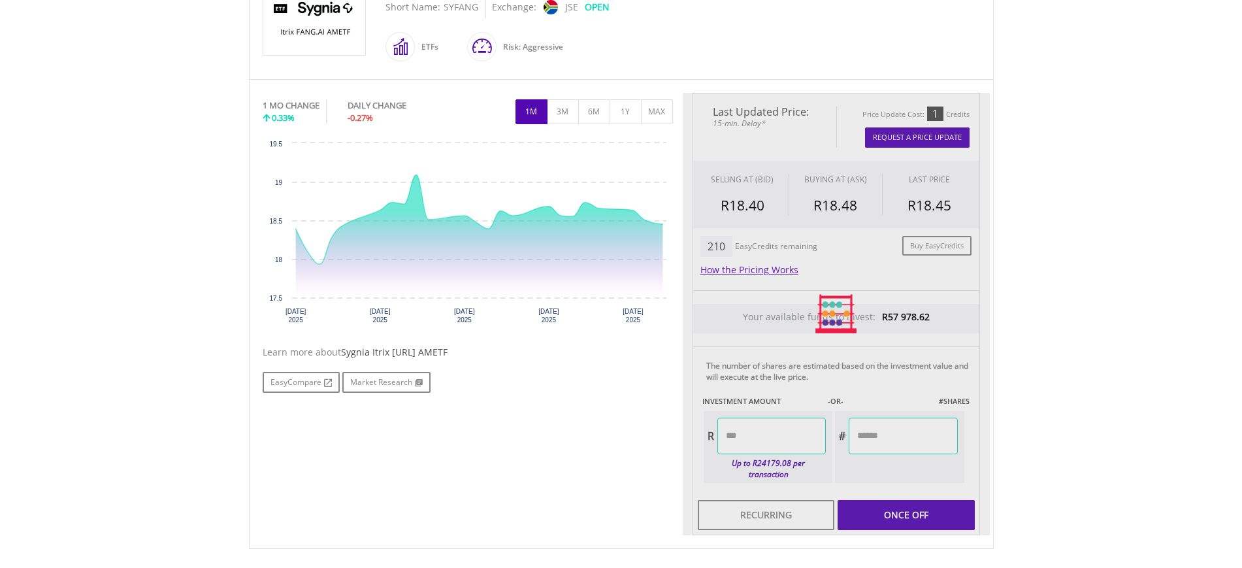
type input "*******"
type input "********"
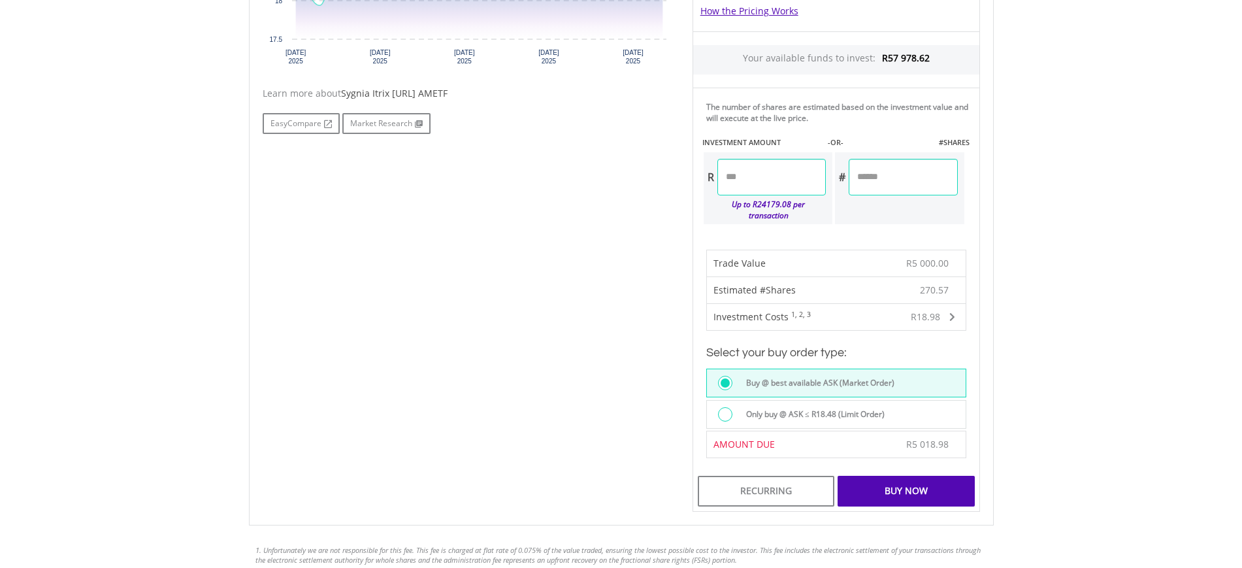
scroll to position [707, 0]
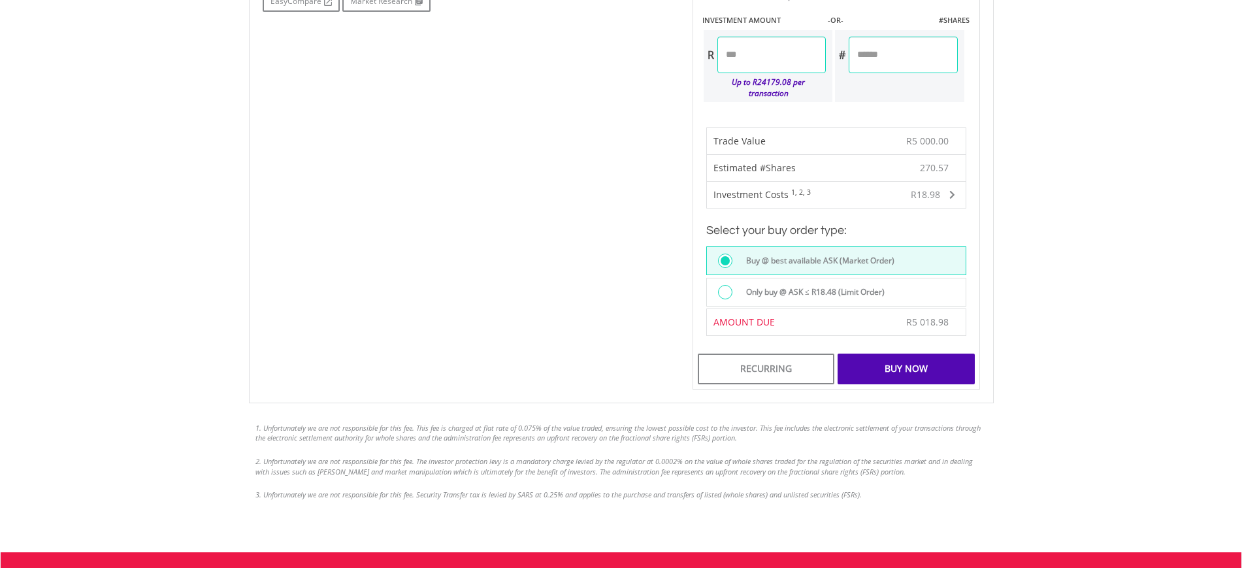
click at [889, 363] on div "Buy Now" at bounding box center [905, 368] width 137 height 30
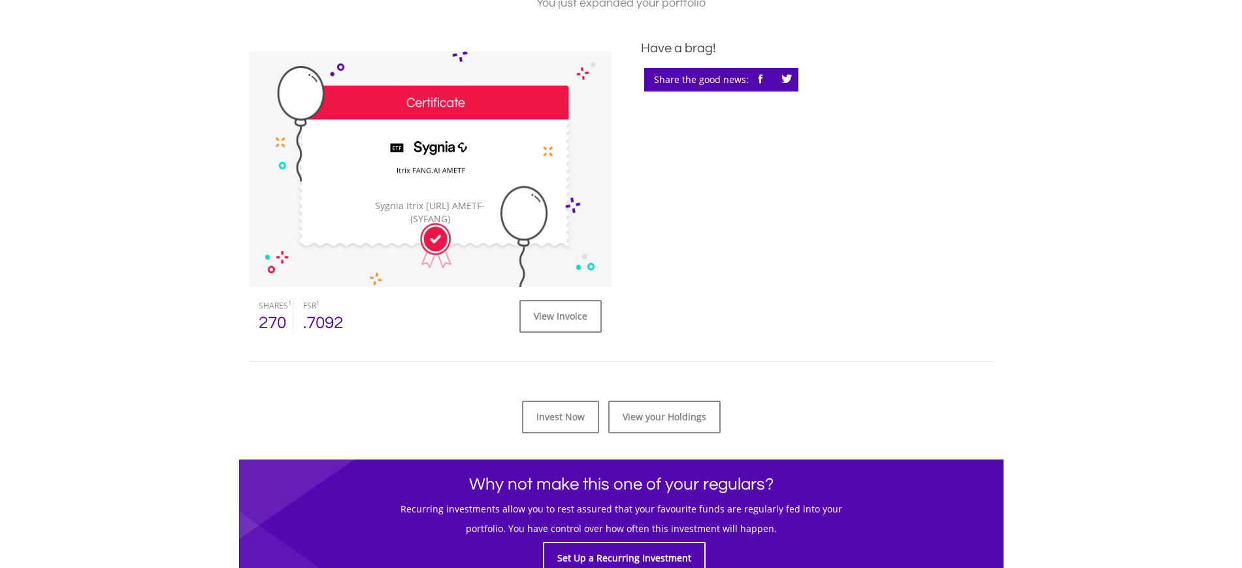
scroll to position [490, 0]
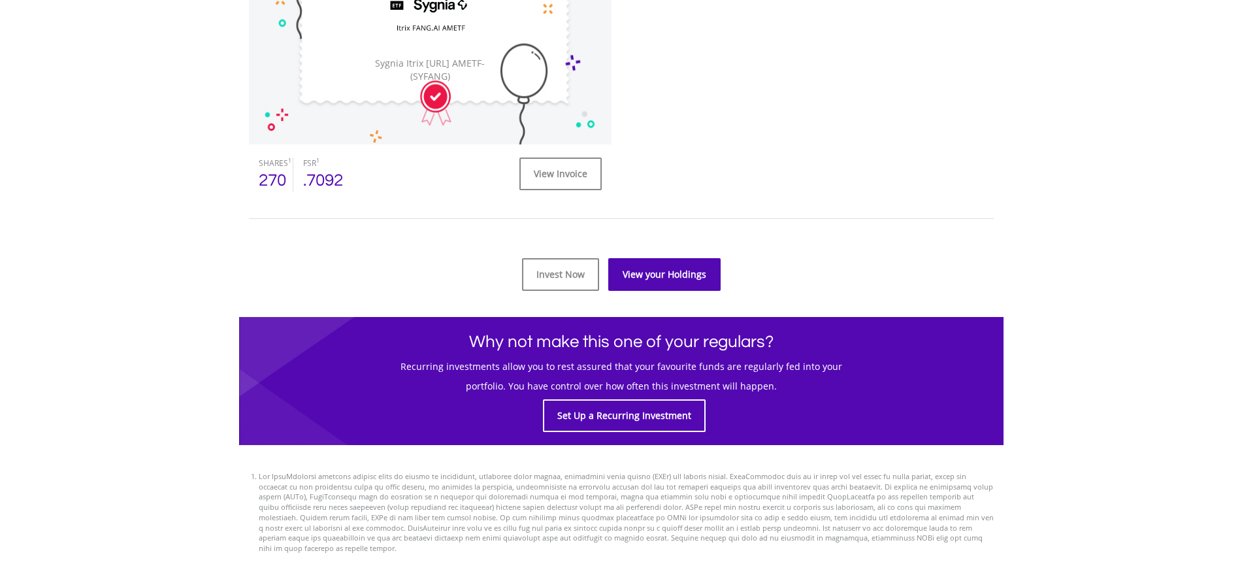
click at [642, 280] on link "View your Holdings" at bounding box center [664, 274] width 112 height 33
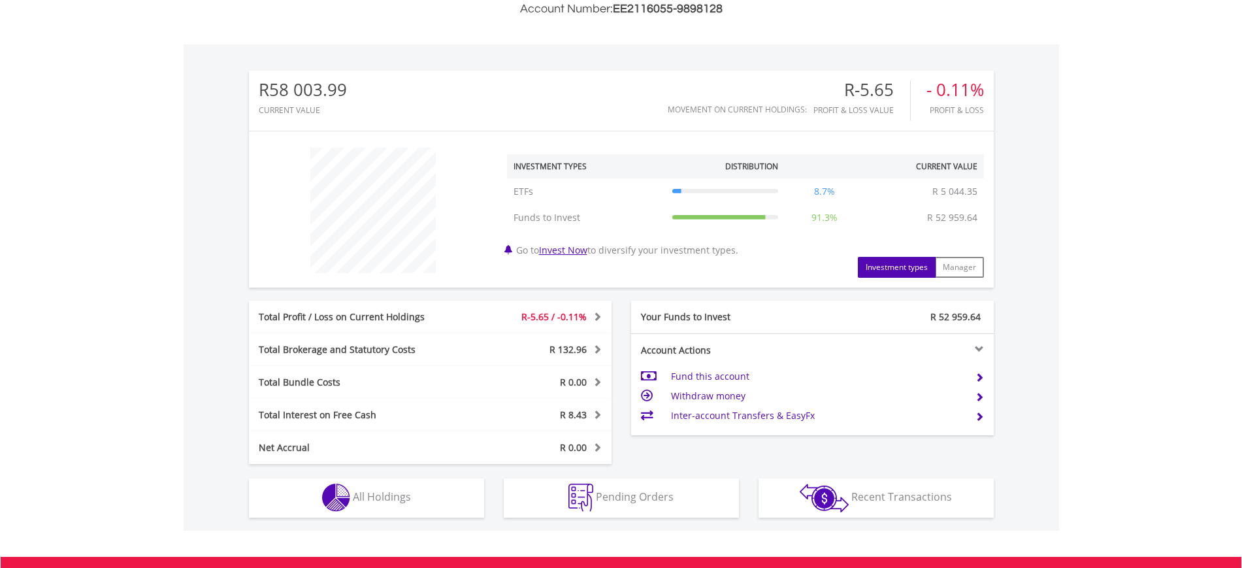
scroll to position [125, 248]
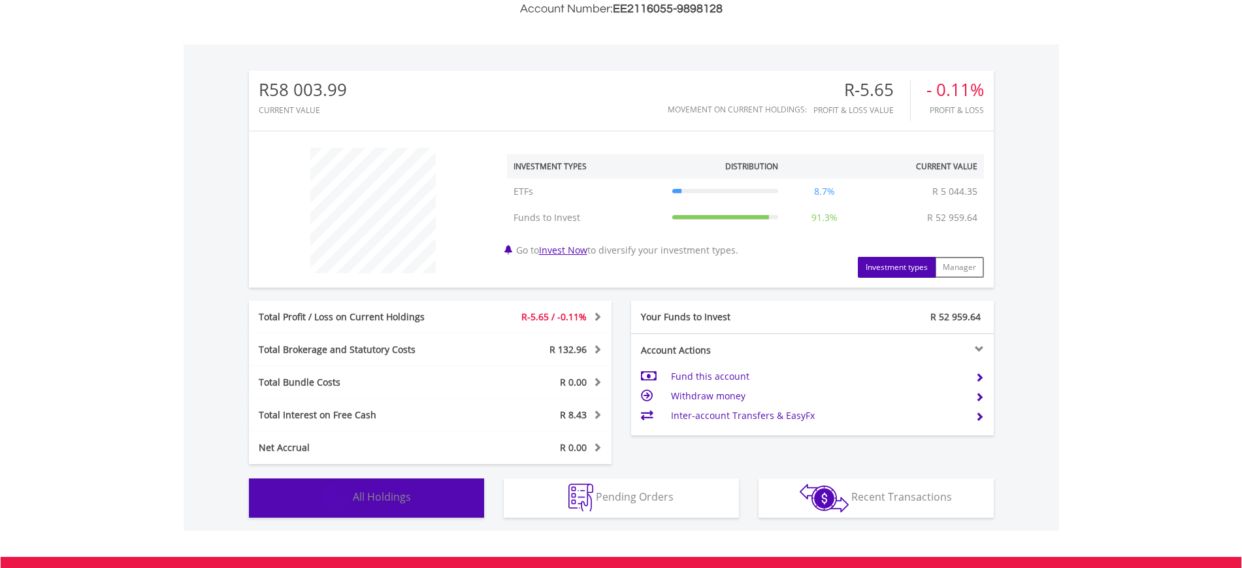
click at [438, 493] on button "Holdings All Holdings" at bounding box center [366, 497] width 235 height 39
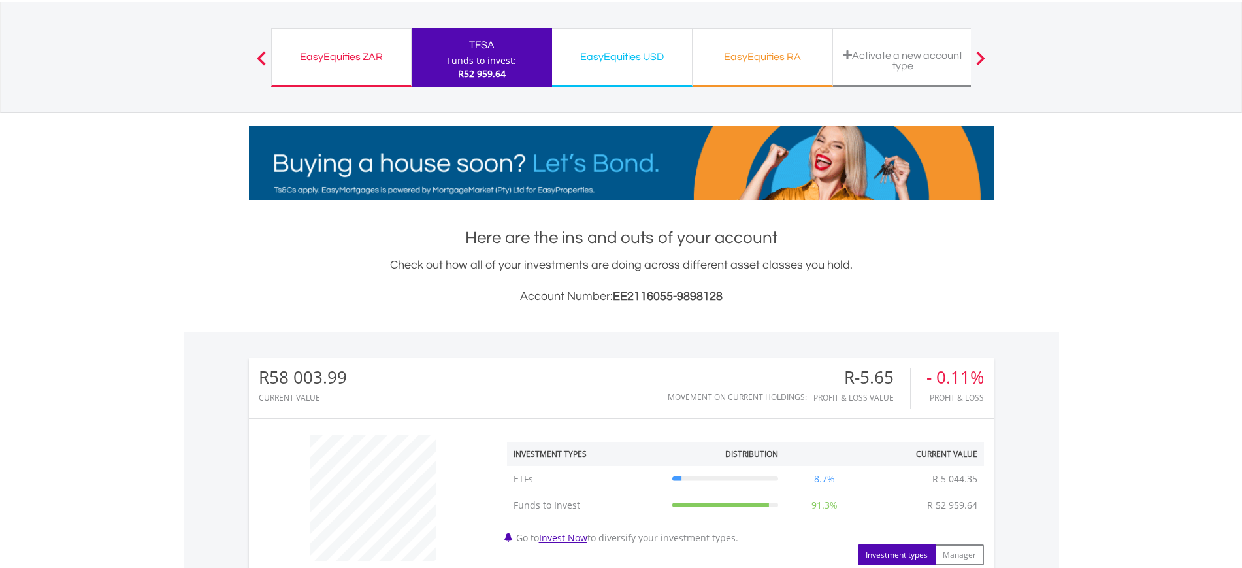
scroll to position [0, 0]
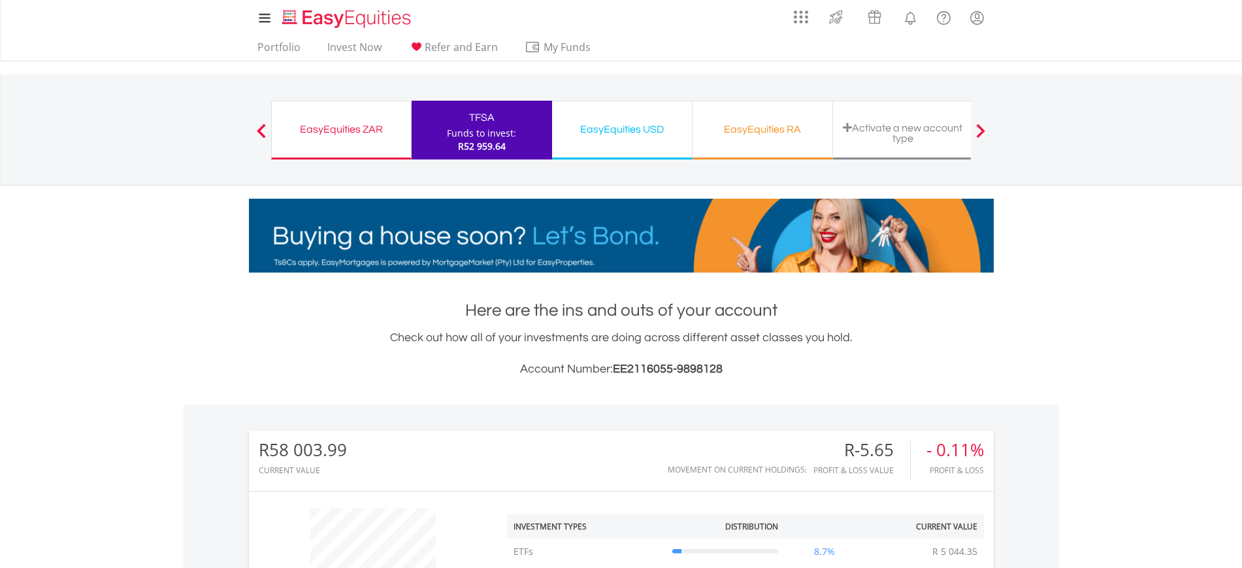
click at [933, 138] on div "Activate a new account type" at bounding box center [903, 133] width 124 height 22
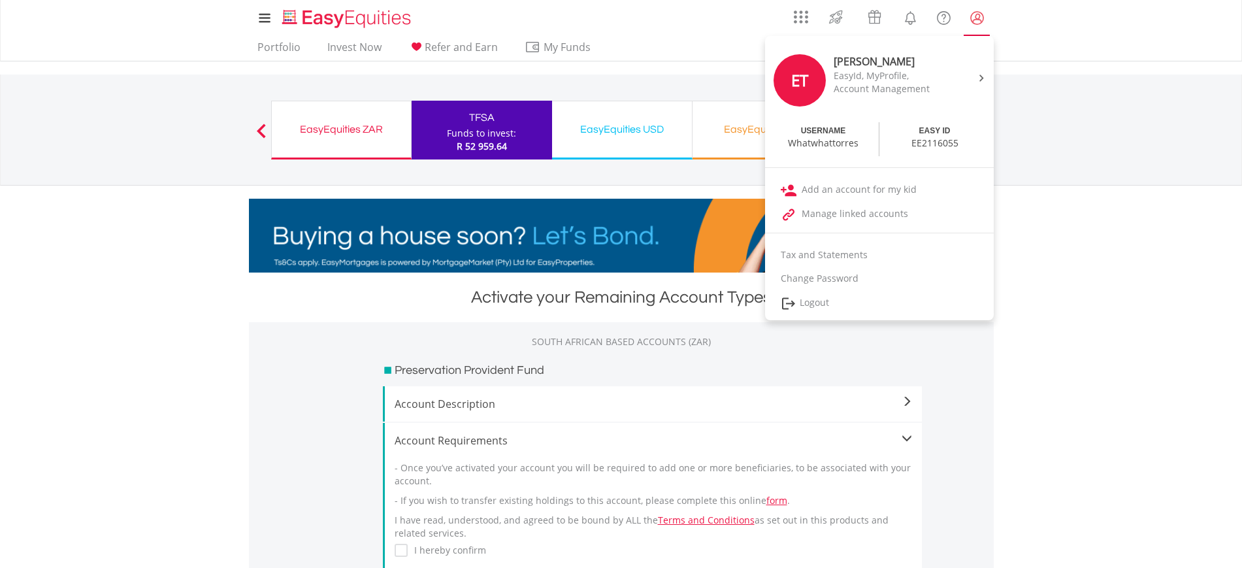
click at [982, 17] on lord-icon "My Profile" at bounding box center [977, 18] width 16 height 16
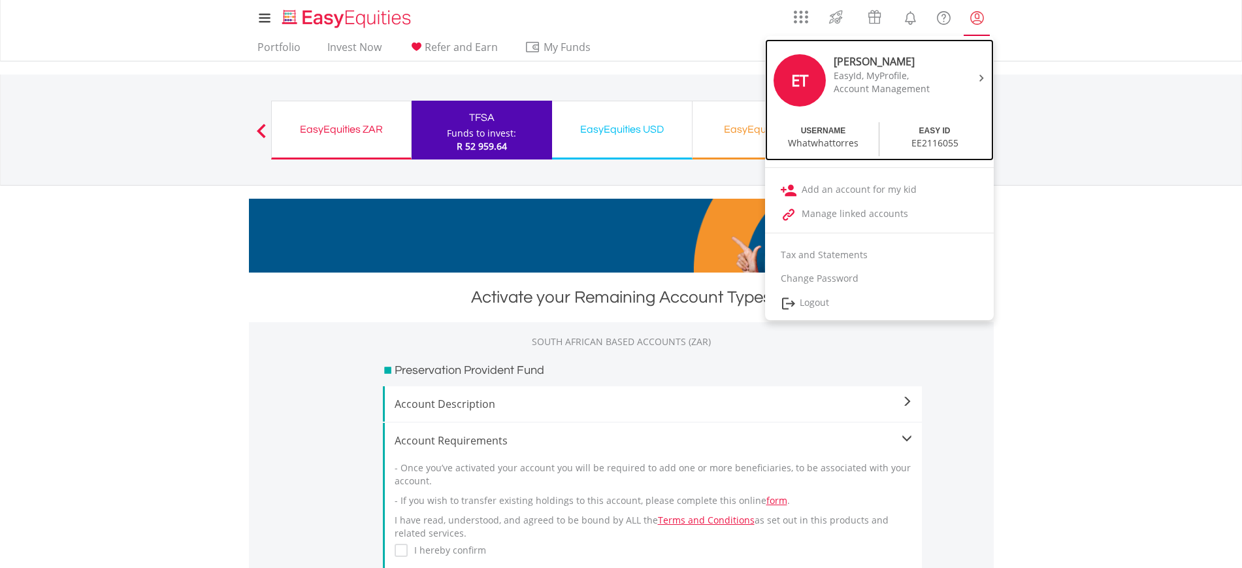
click at [951, 77] on div "[PERSON_NAME] EasyId, MyProfile, Account Management" at bounding box center [888, 74] width 129 height 41
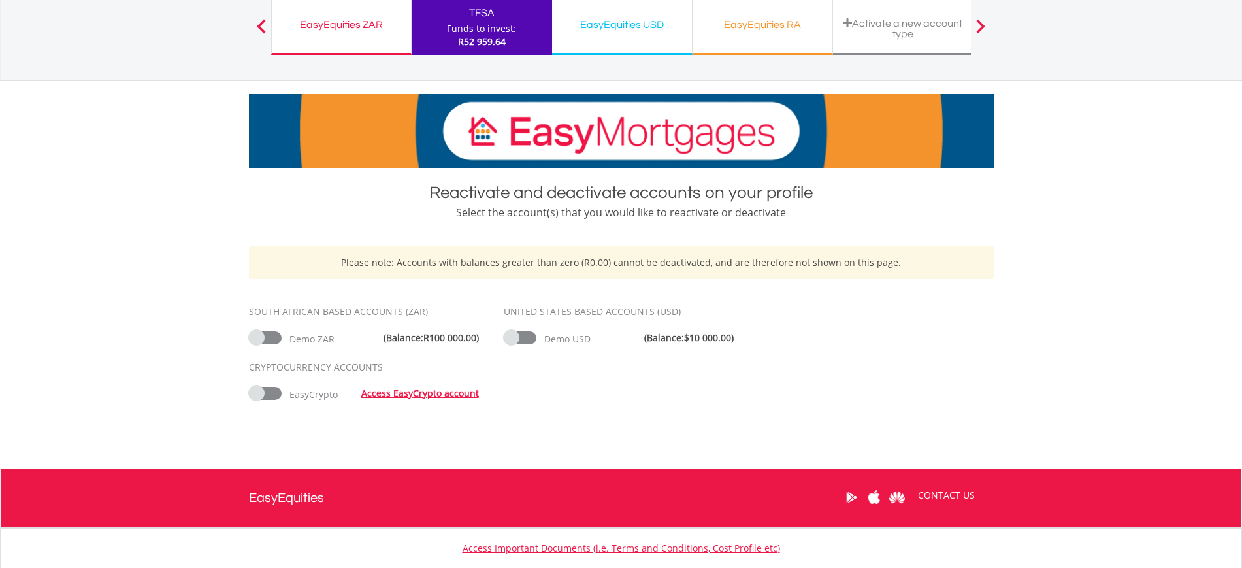
scroll to position [109, 0]
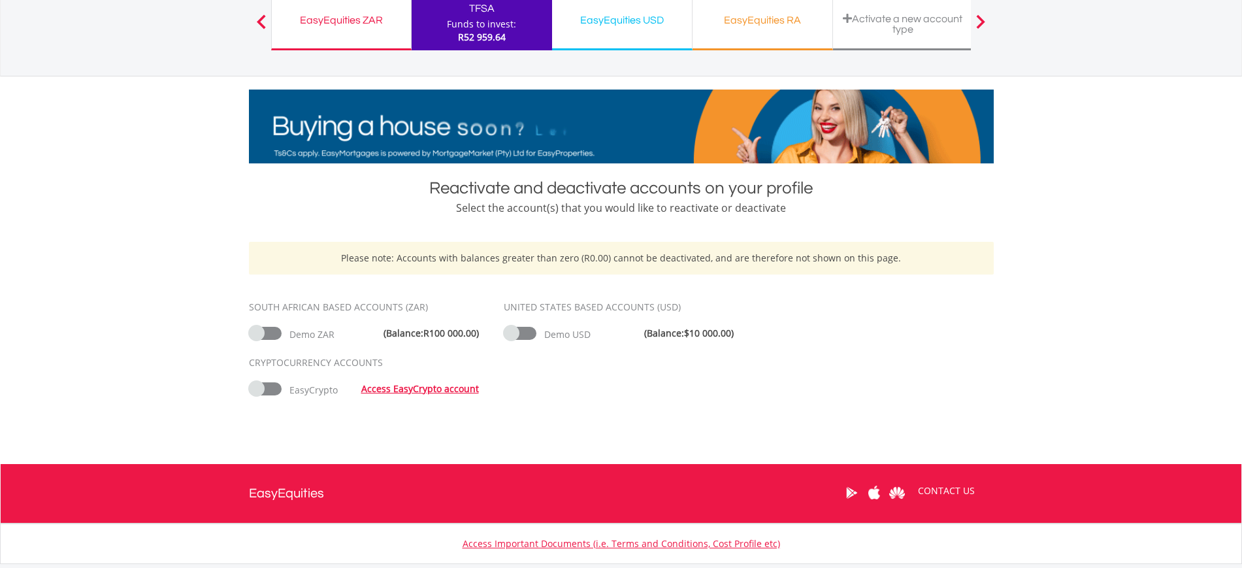
click at [261, 336] on span at bounding box center [265, 333] width 33 height 13
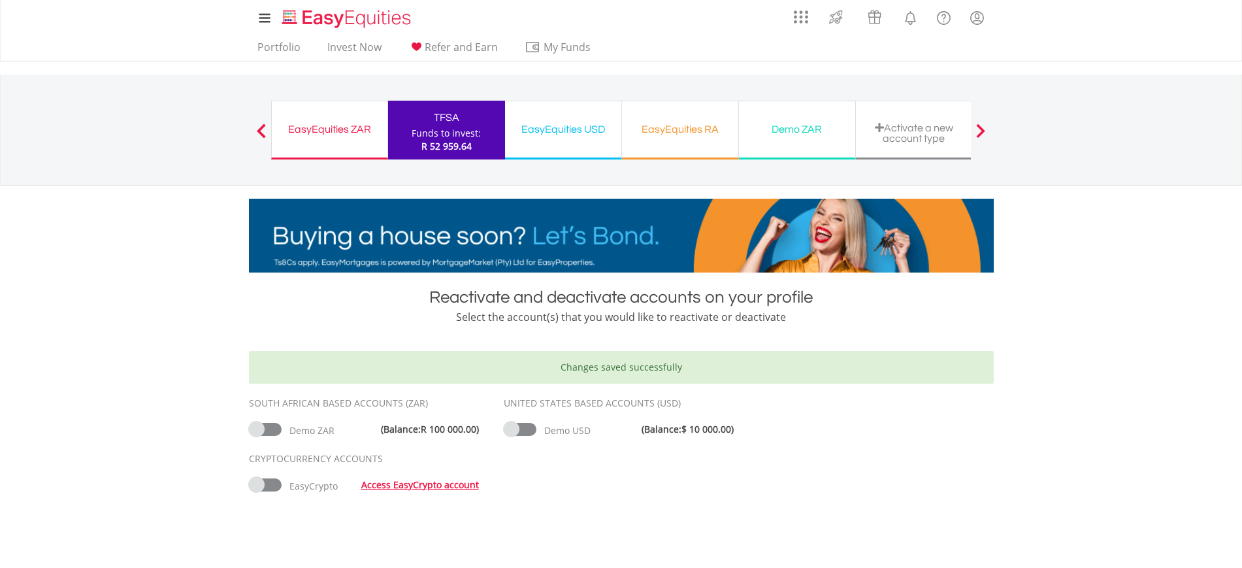
click at [515, 425] on span at bounding box center [520, 429] width 33 height 13
click at [275, 46] on link "Portfolio" at bounding box center [279, 50] width 54 height 20
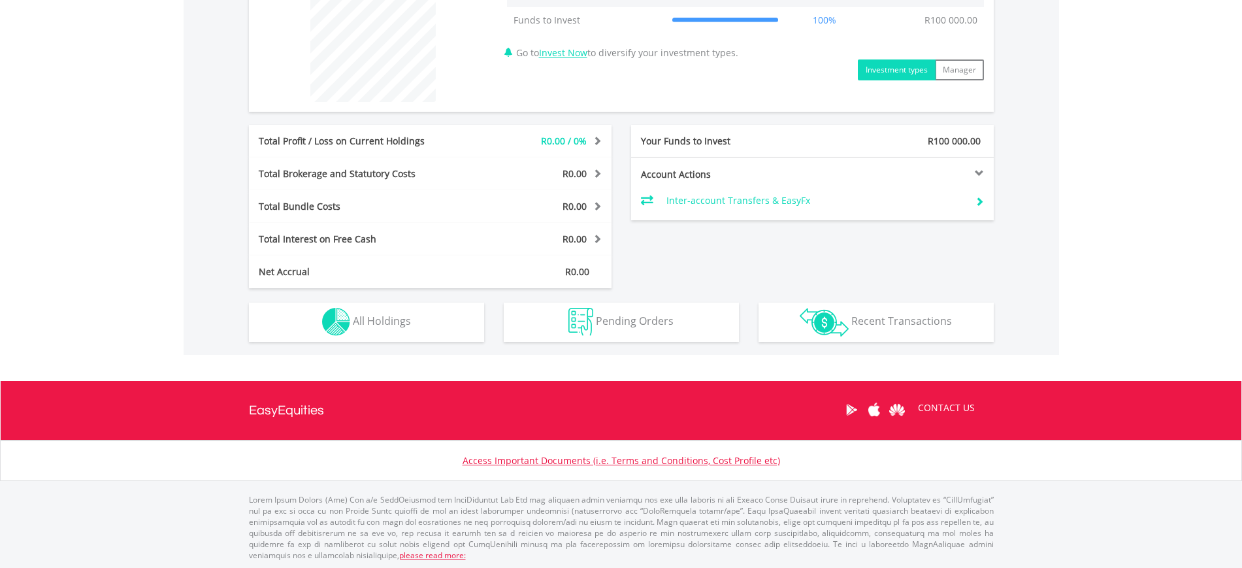
scroll to position [532, 0]
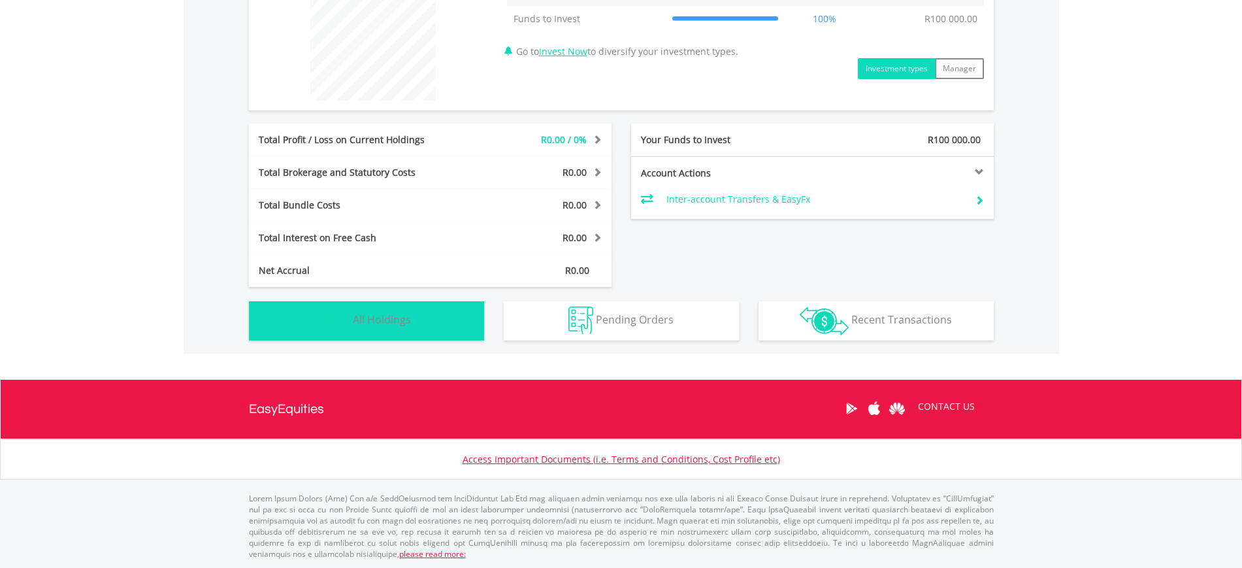
click at [381, 338] on button "Holdings All Holdings" at bounding box center [366, 320] width 235 height 39
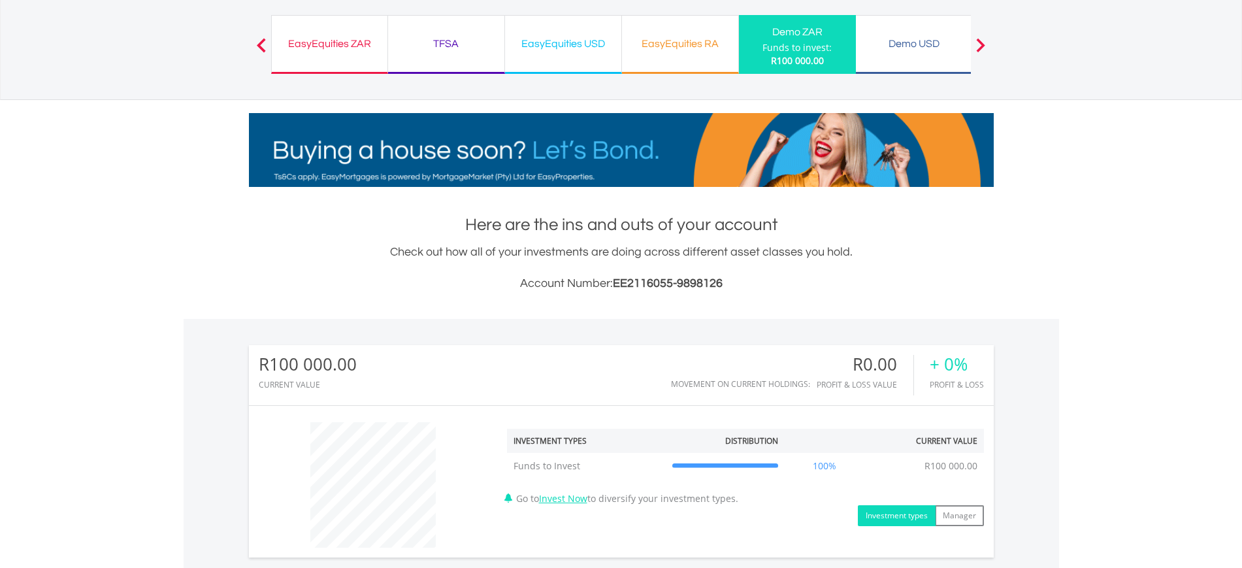
scroll to position [0, 0]
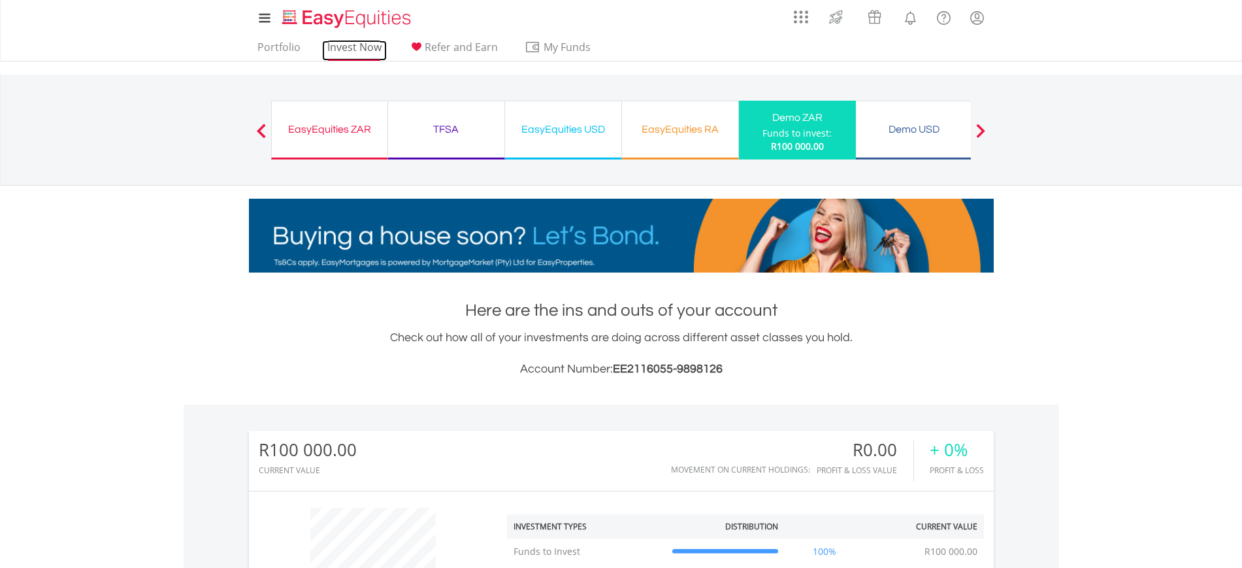
click at [361, 48] on link "Invest Now" at bounding box center [354, 50] width 65 height 20
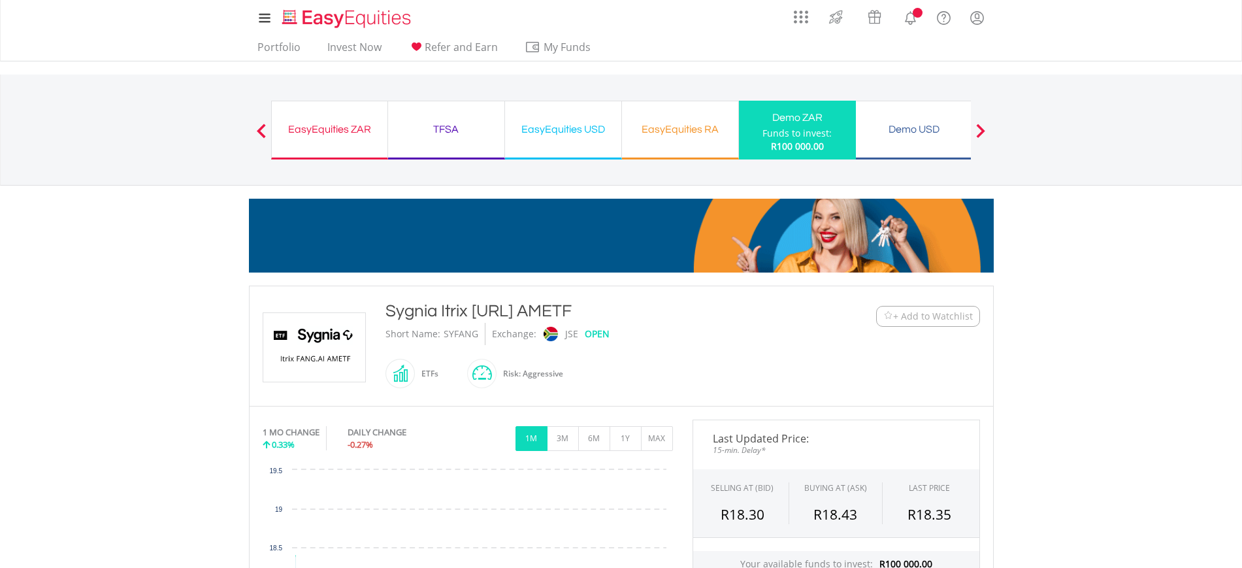
scroll to position [381, 0]
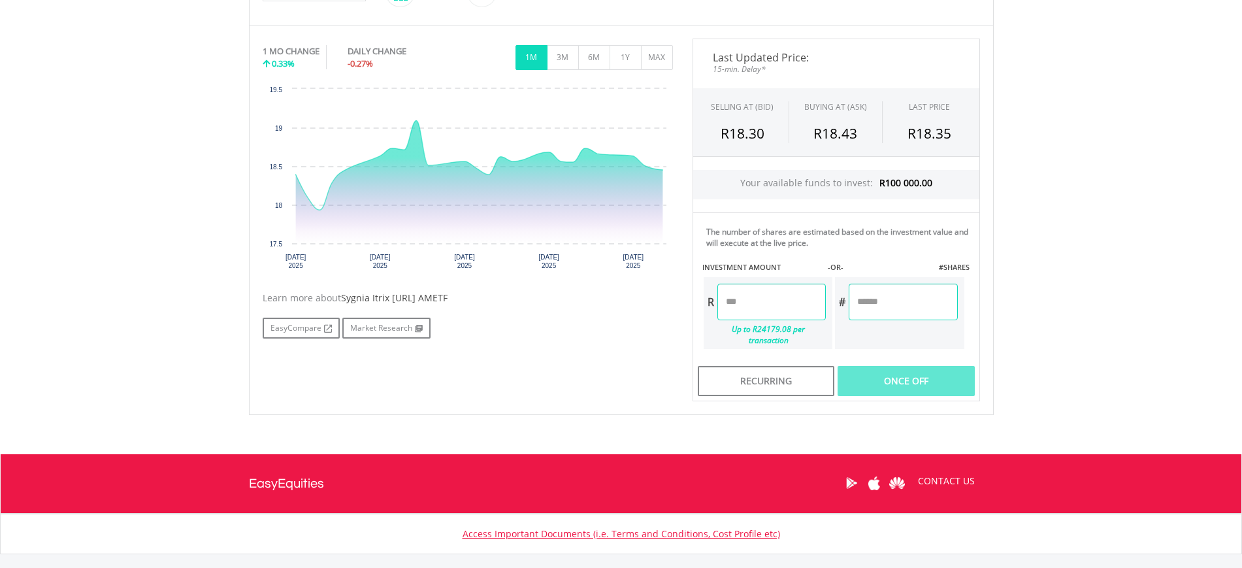
click at [743, 301] on input "number" at bounding box center [771, 301] width 108 height 37
click at [1098, 225] on body "My Investments Invest Now New Listings Sell My Recurring Investments Pending Or…" at bounding box center [621, 136] width 1242 height 1035
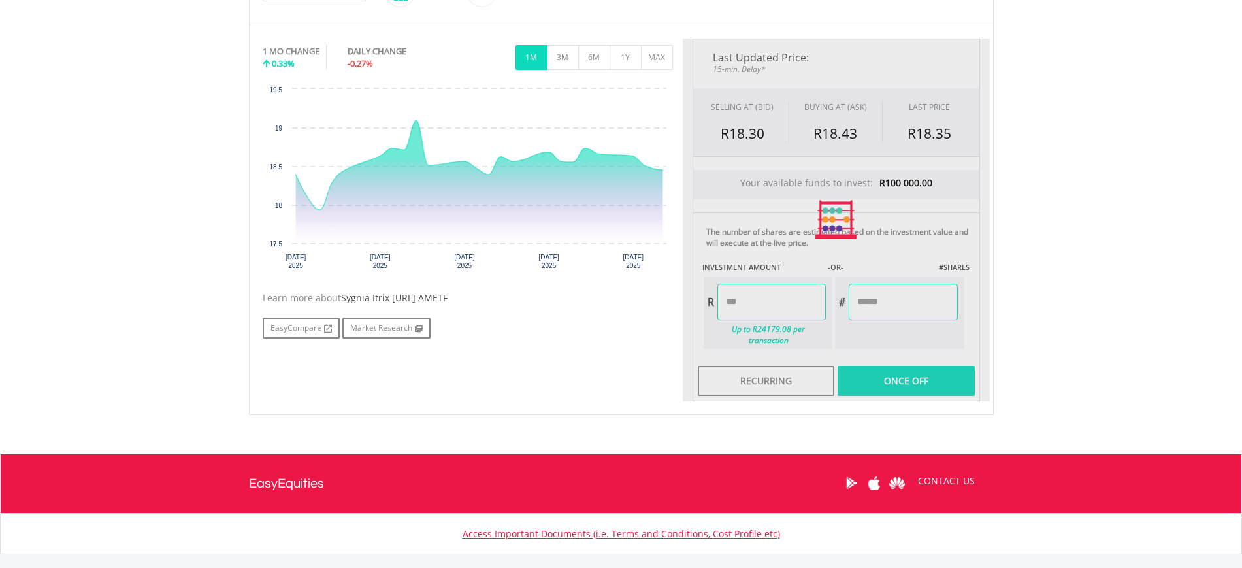
type input "*****"
type input "******"
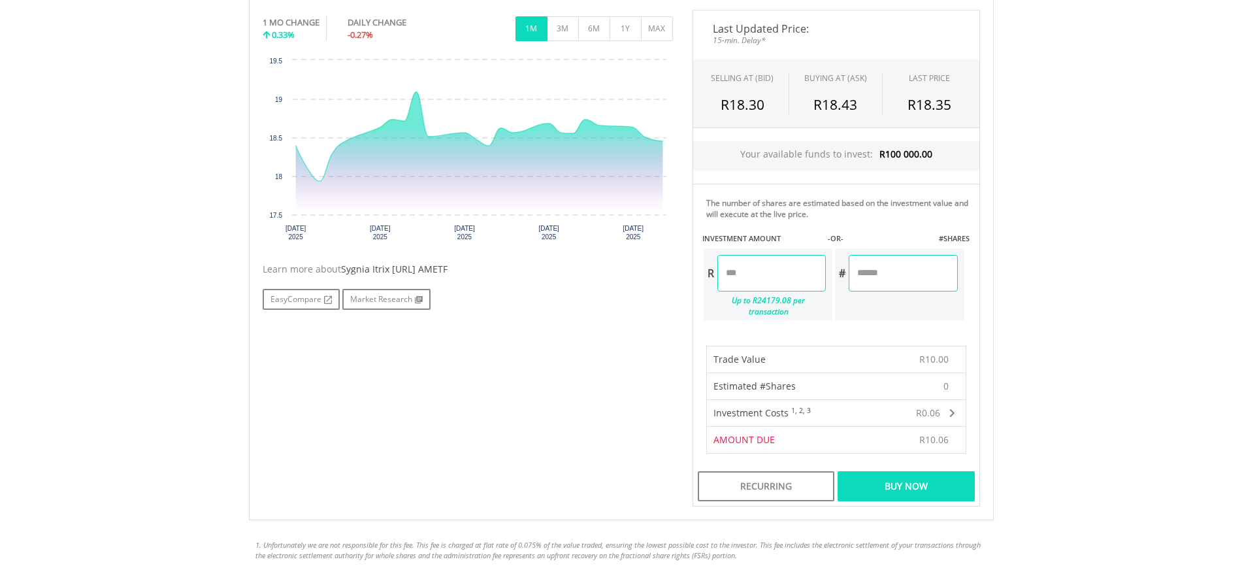
scroll to position [490, 0]
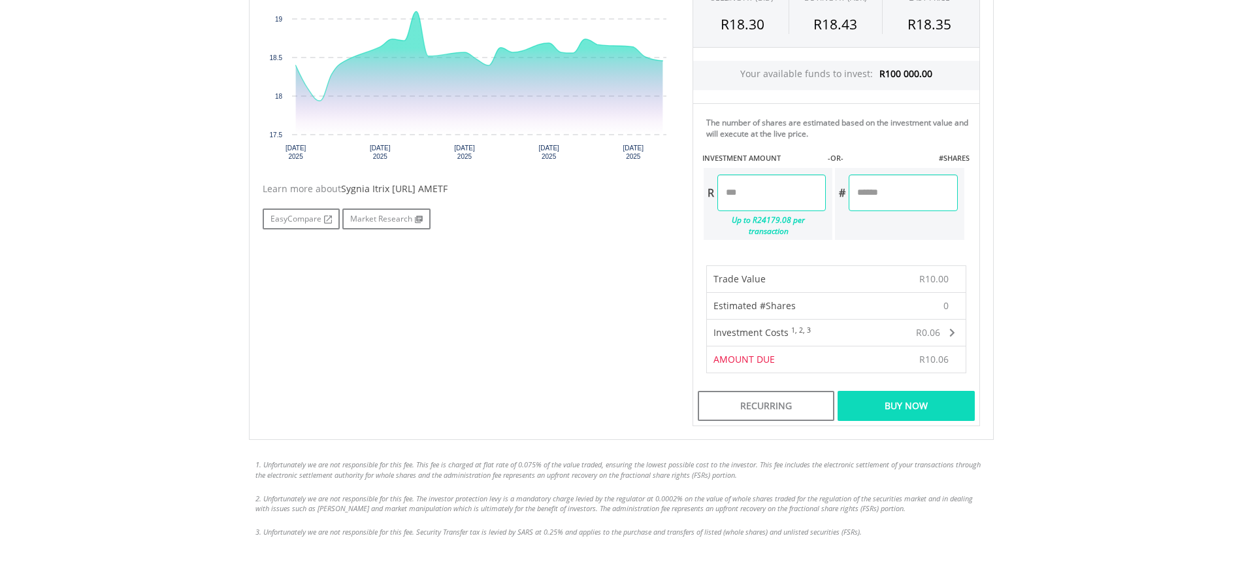
click at [916, 391] on div "Buy Now" at bounding box center [905, 406] width 137 height 30
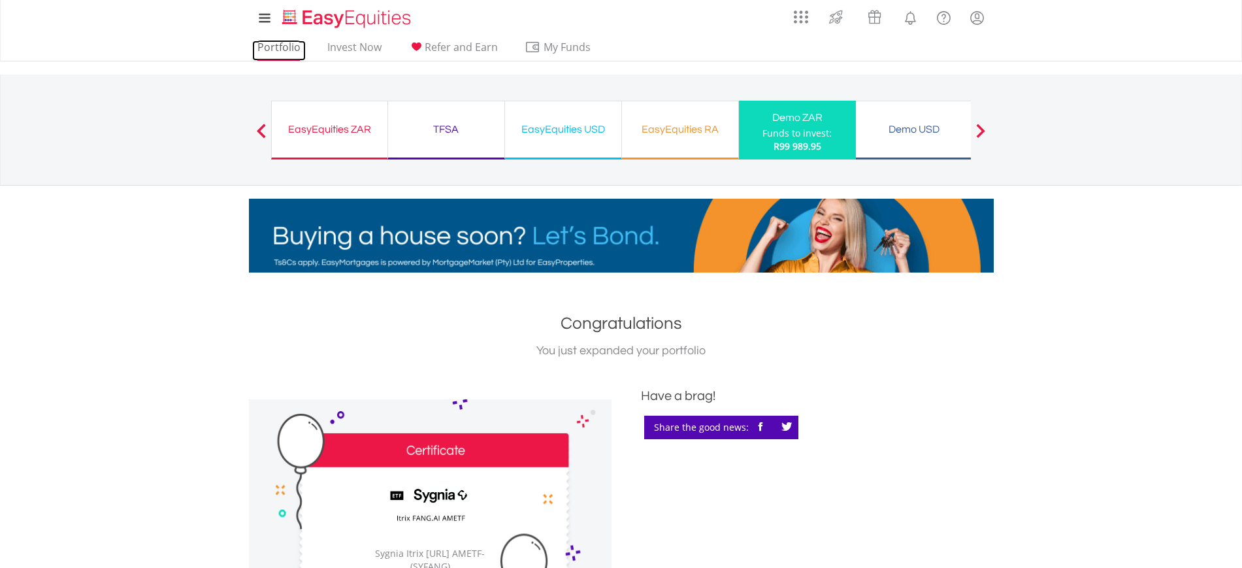
click at [286, 47] on link "Portfolio" at bounding box center [279, 50] width 54 height 20
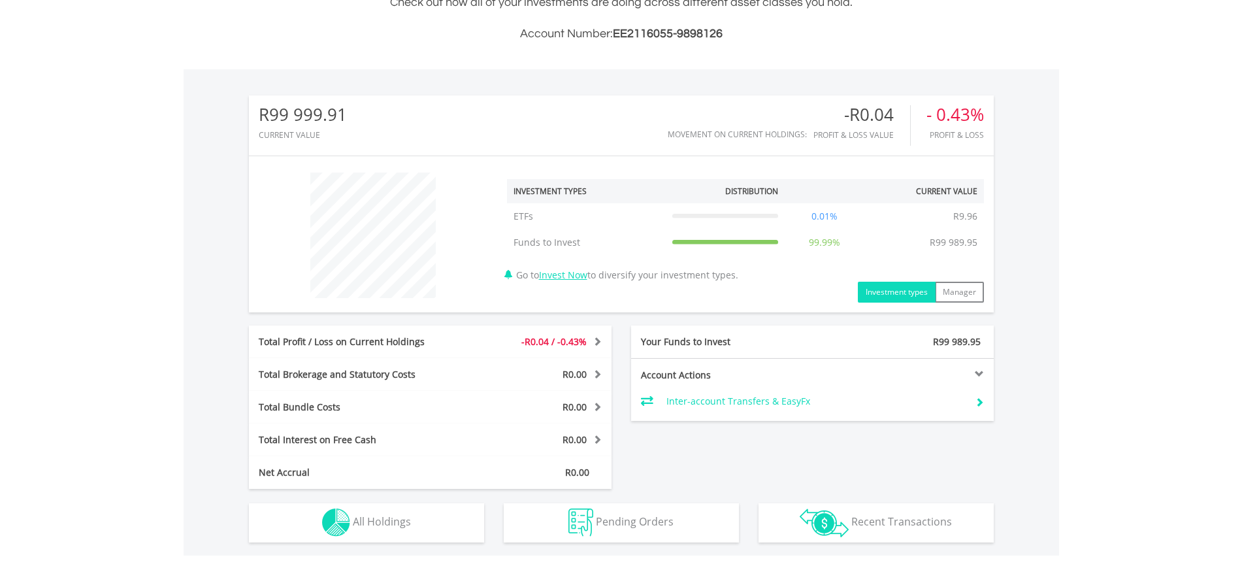
scroll to position [538, 0]
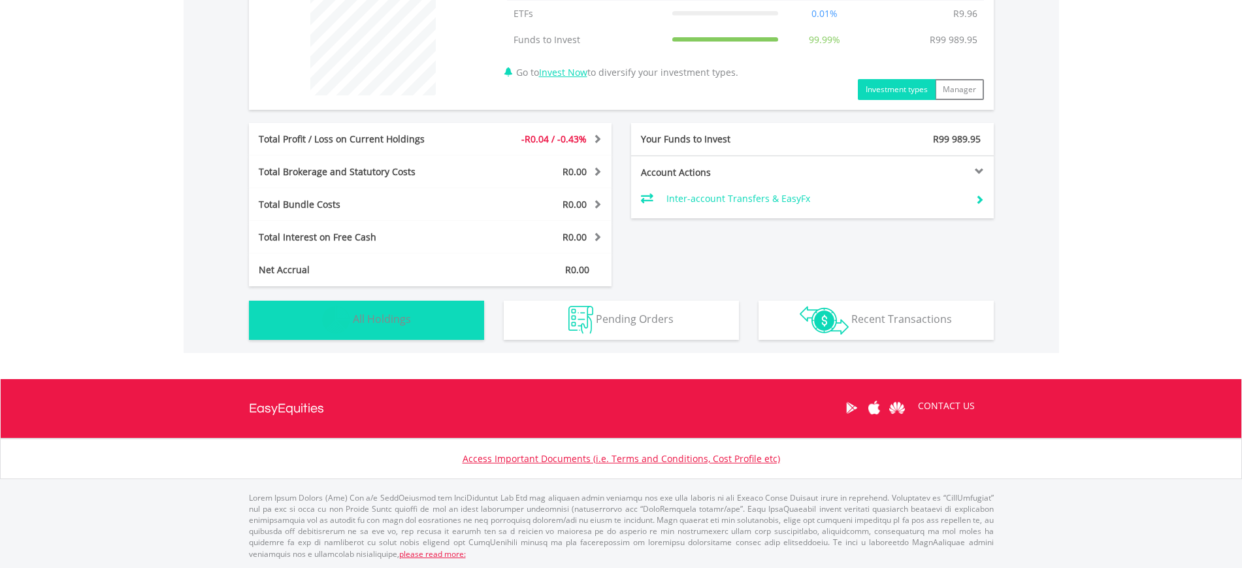
click at [417, 314] on button "Holdings All Holdings" at bounding box center [366, 319] width 235 height 39
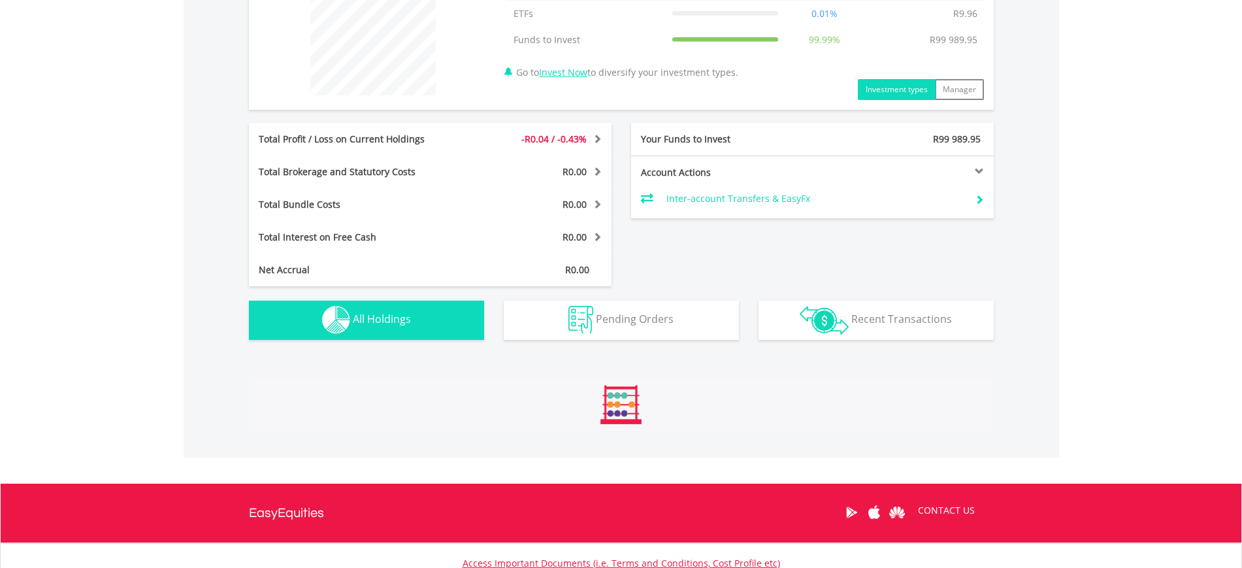
scroll to position [754, 0]
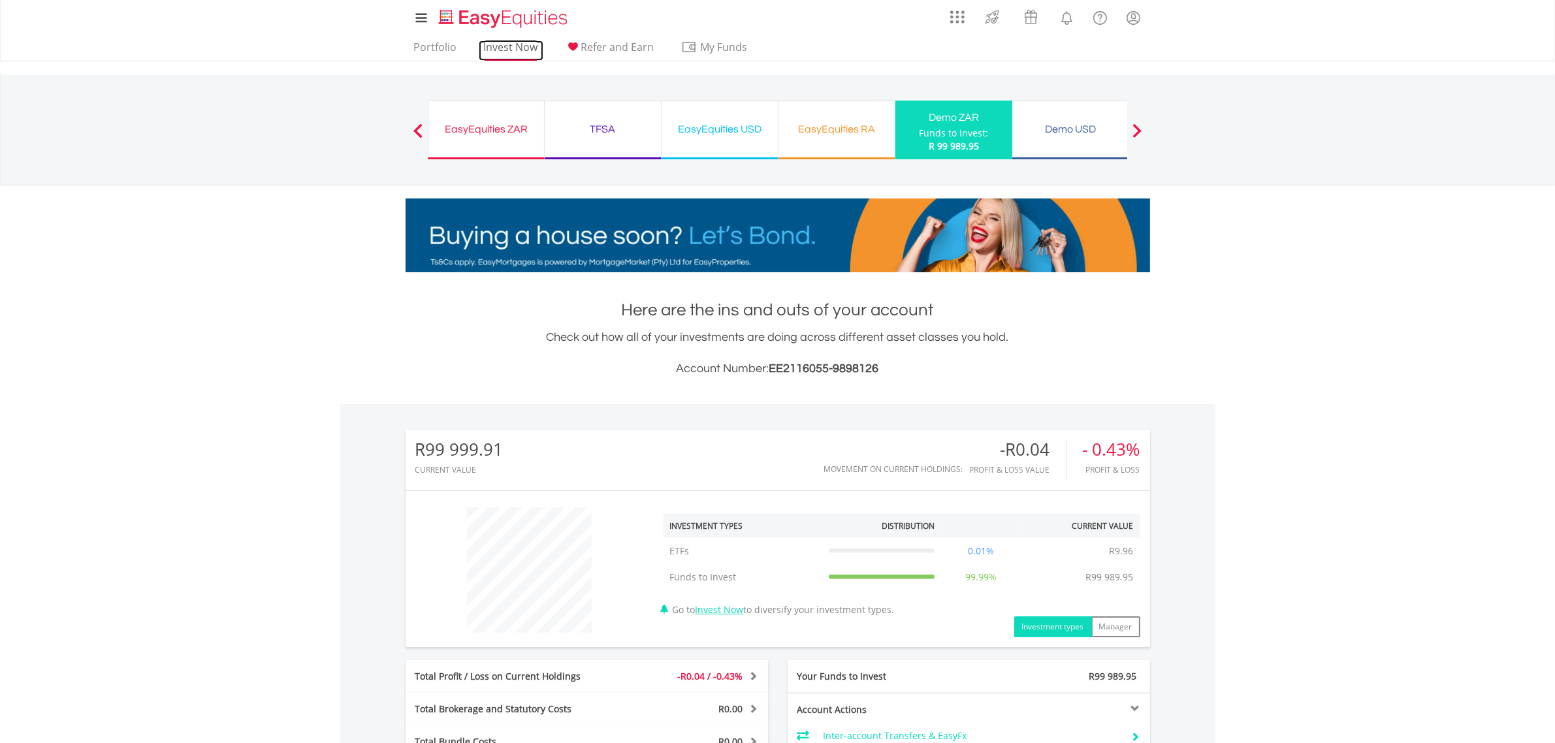
click at [491, 47] on link "Invest Now" at bounding box center [511, 50] width 65 height 20
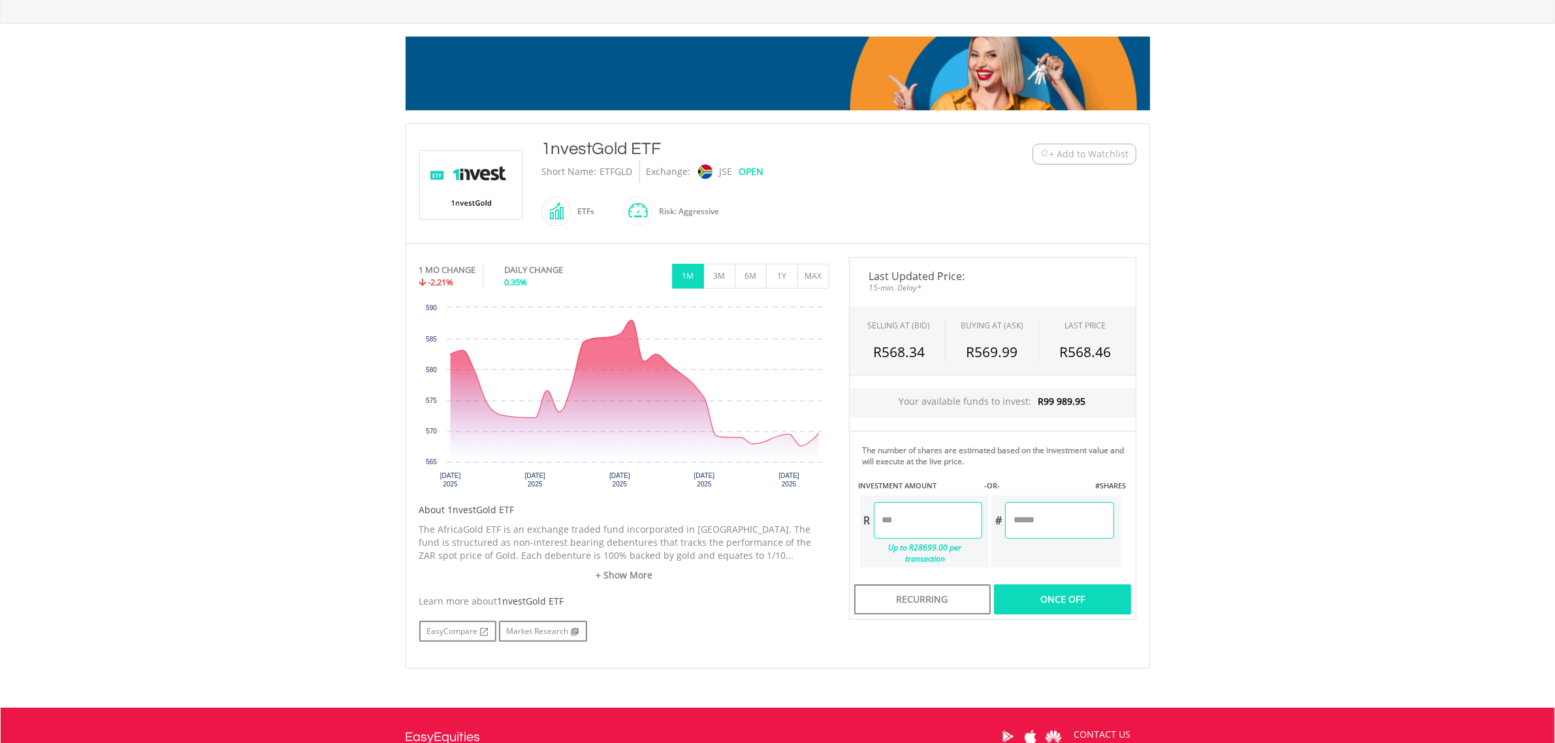
scroll to position [163, 0]
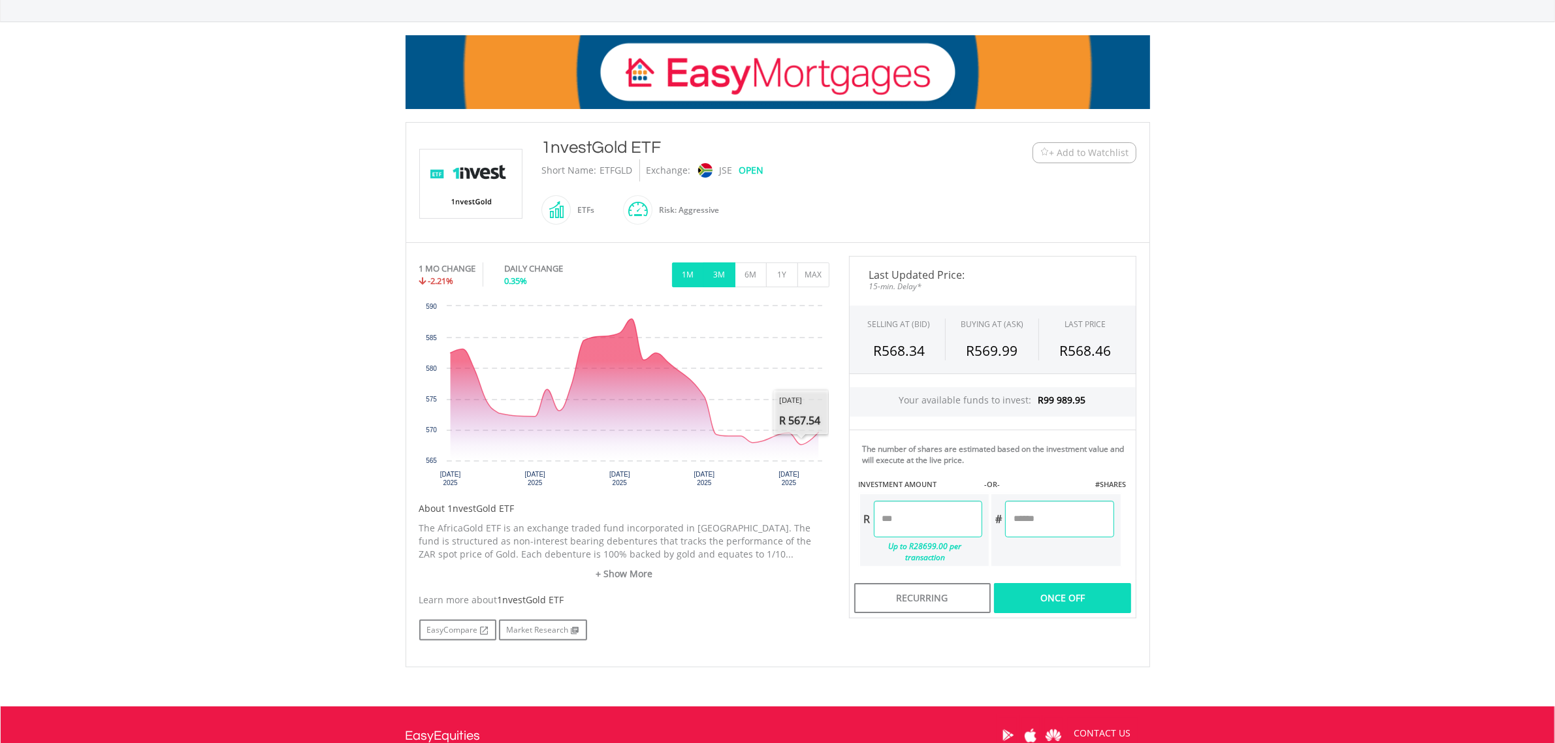
click at [713, 270] on button "3M" at bounding box center [719, 275] width 32 height 25
type input "*****"
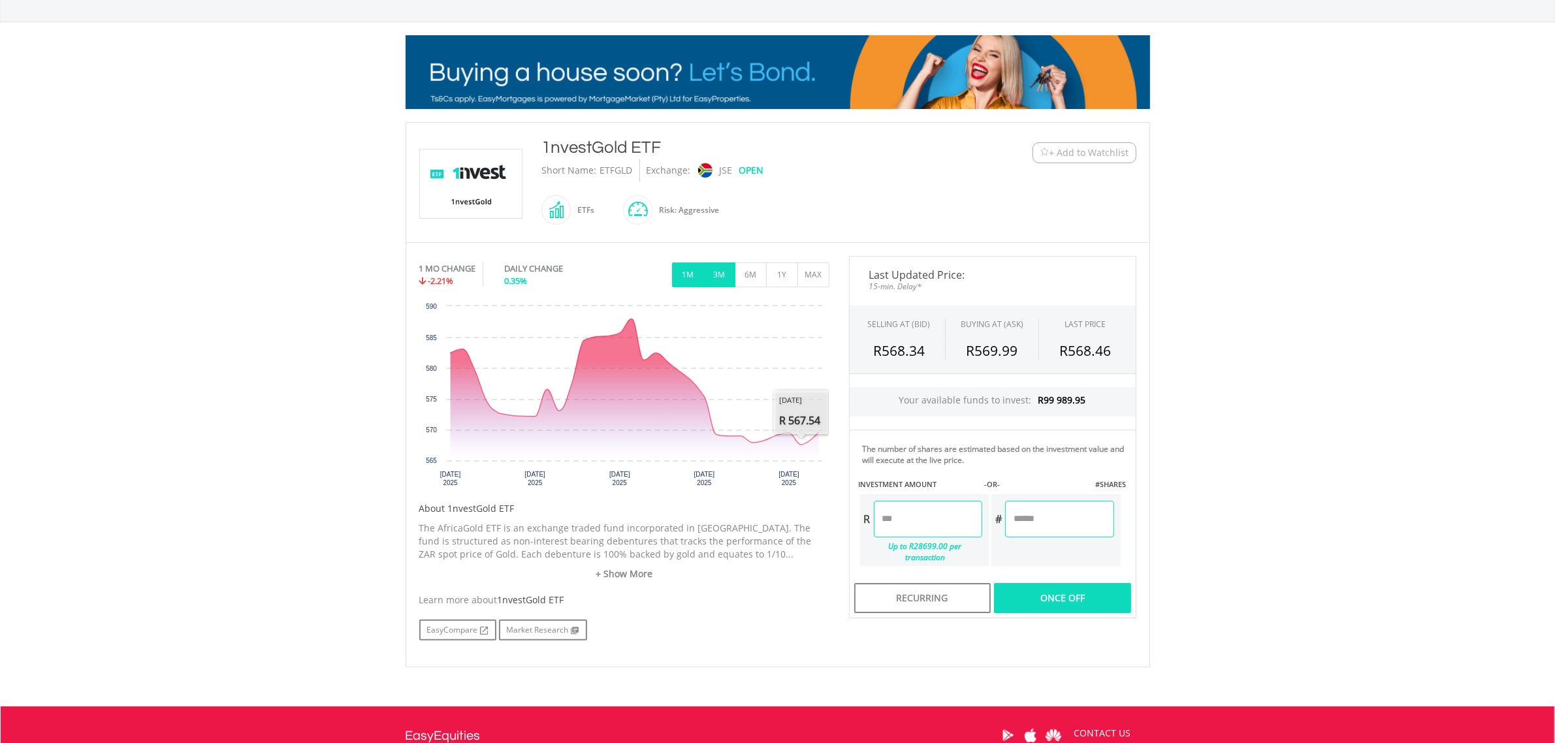
type input "******"
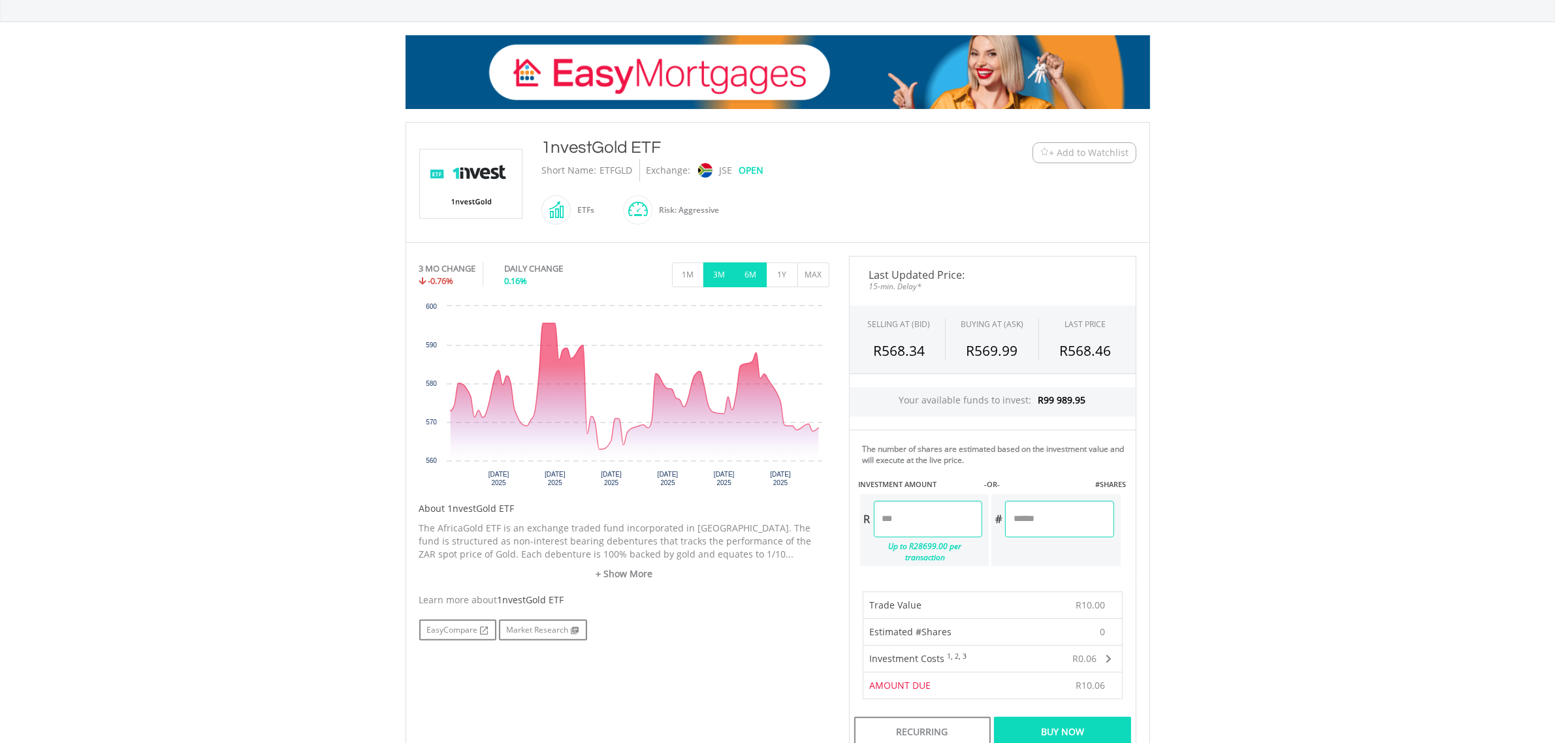
click at [747, 274] on button "6M" at bounding box center [751, 275] width 32 height 25
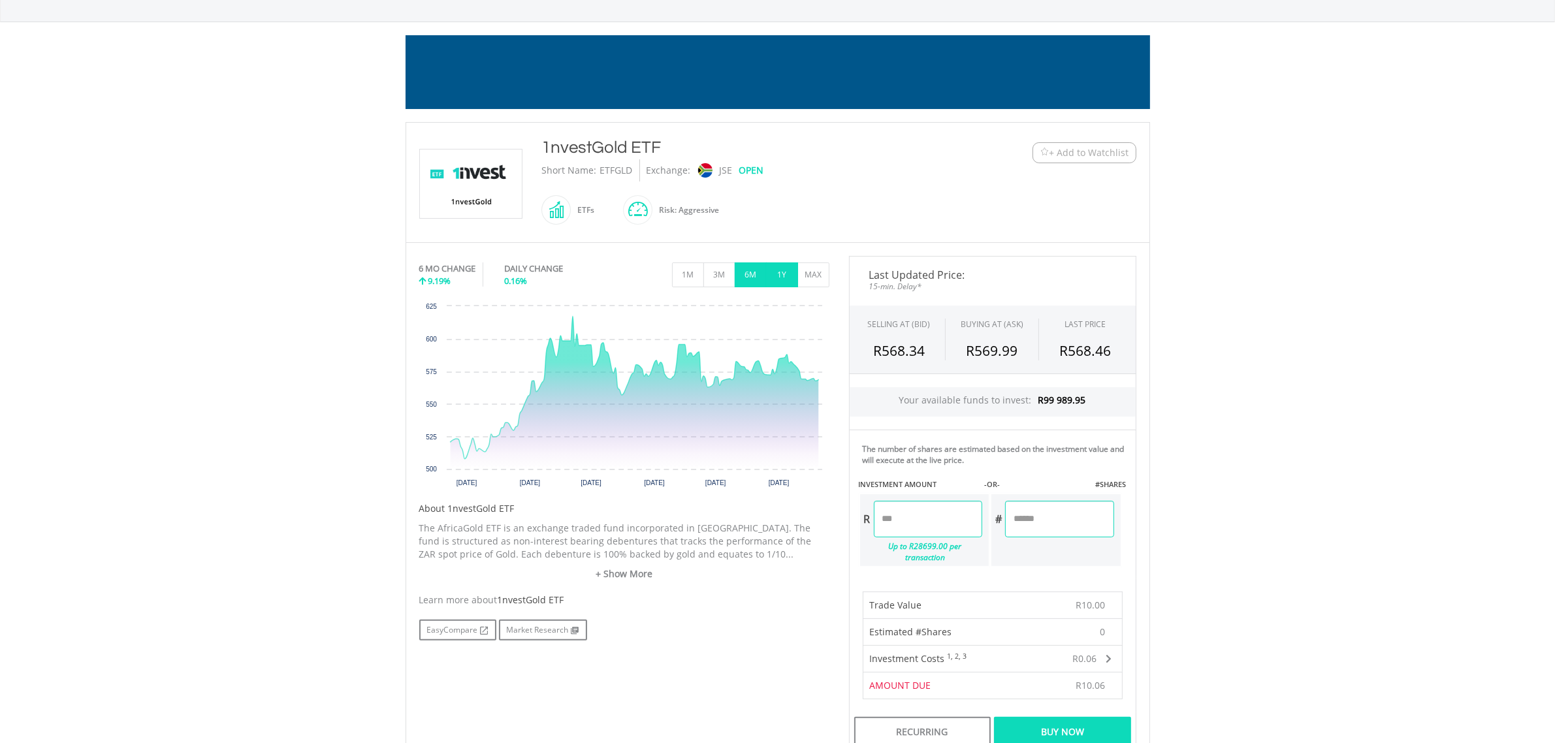
click at [784, 276] on button "1Y" at bounding box center [782, 275] width 32 height 25
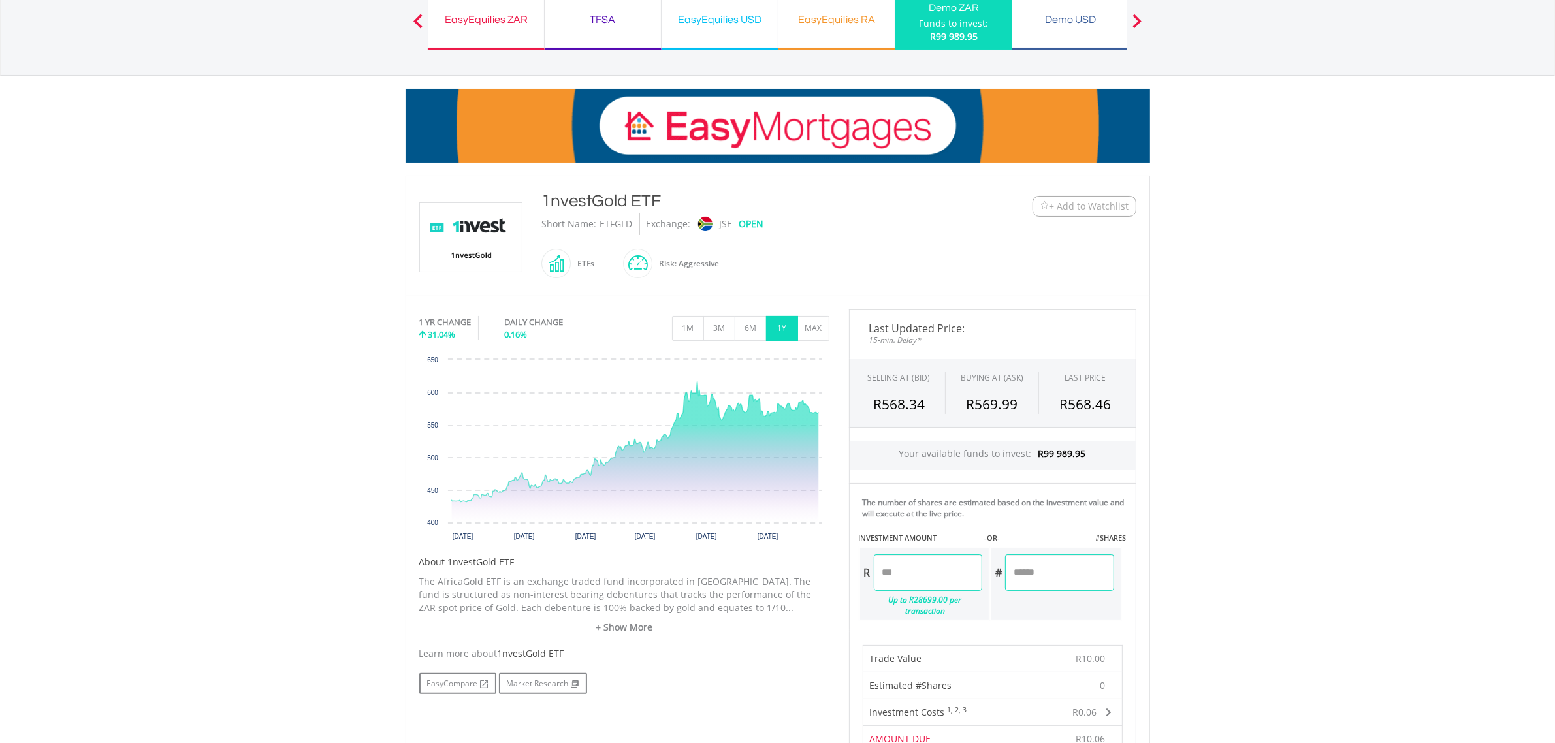
scroll to position [272, 0]
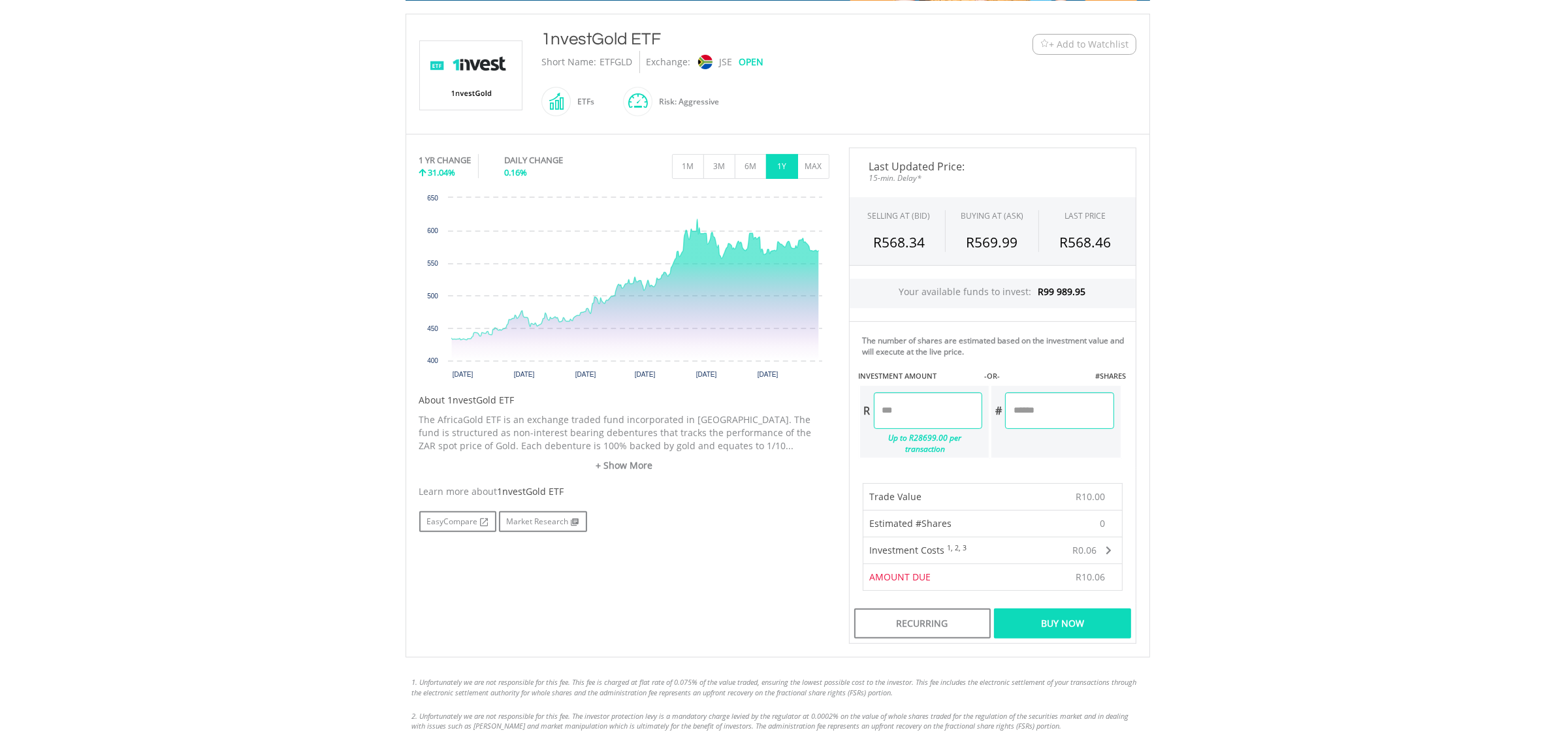
click at [1059, 616] on div "Buy Now" at bounding box center [1062, 624] width 137 height 30
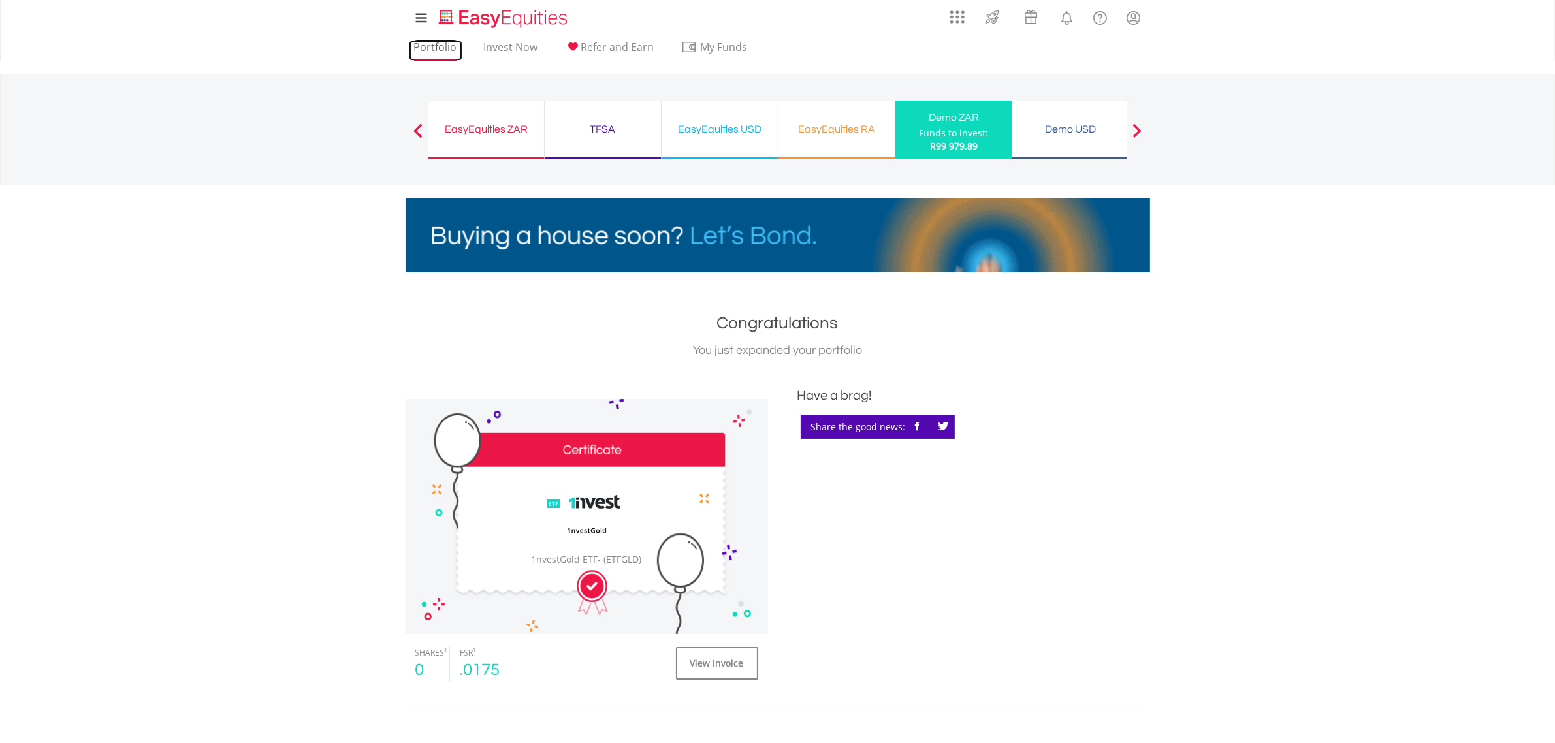
click at [435, 50] on link "Portfolio" at bounding box center [436, 50] width 54 height 20
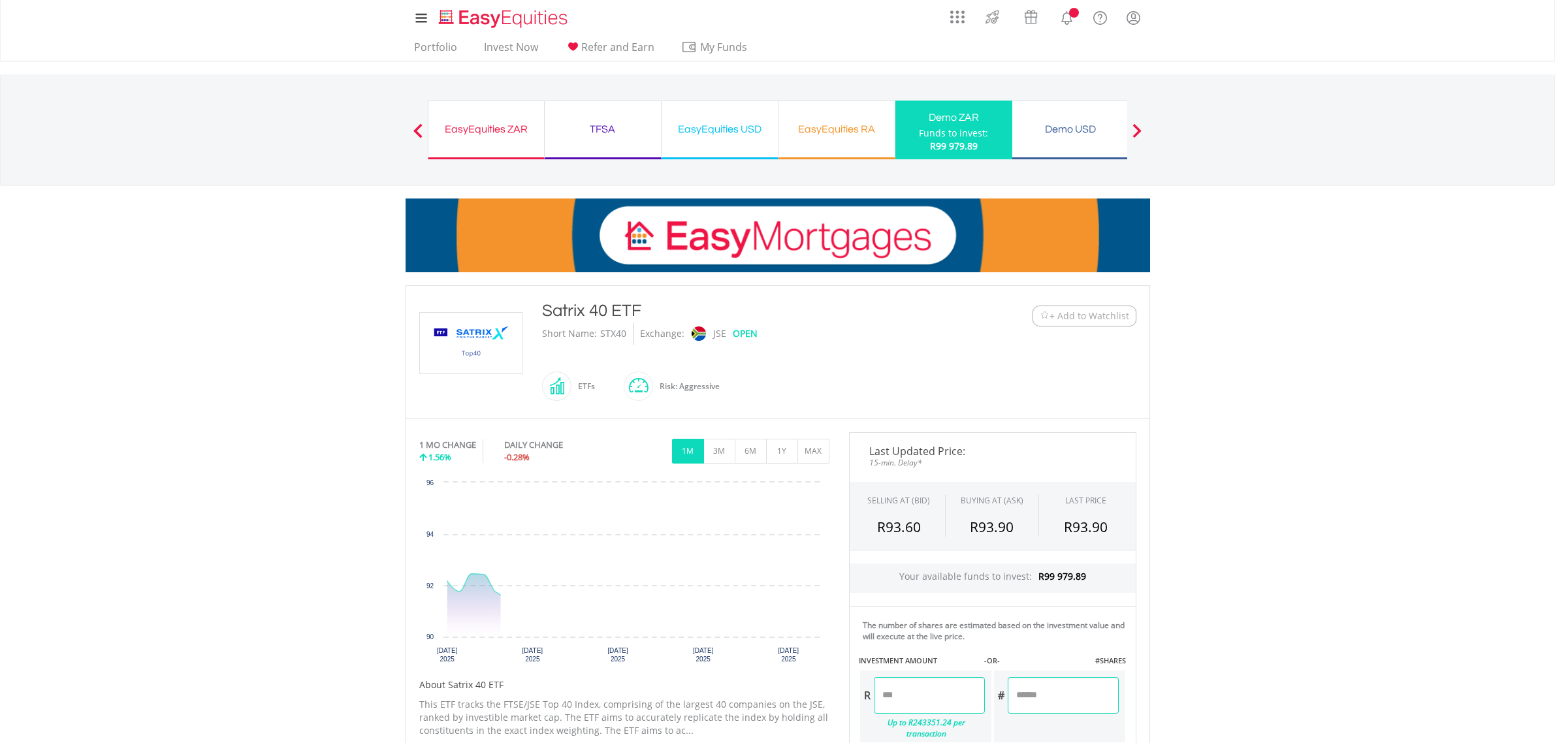
scroll to position [272, 0]
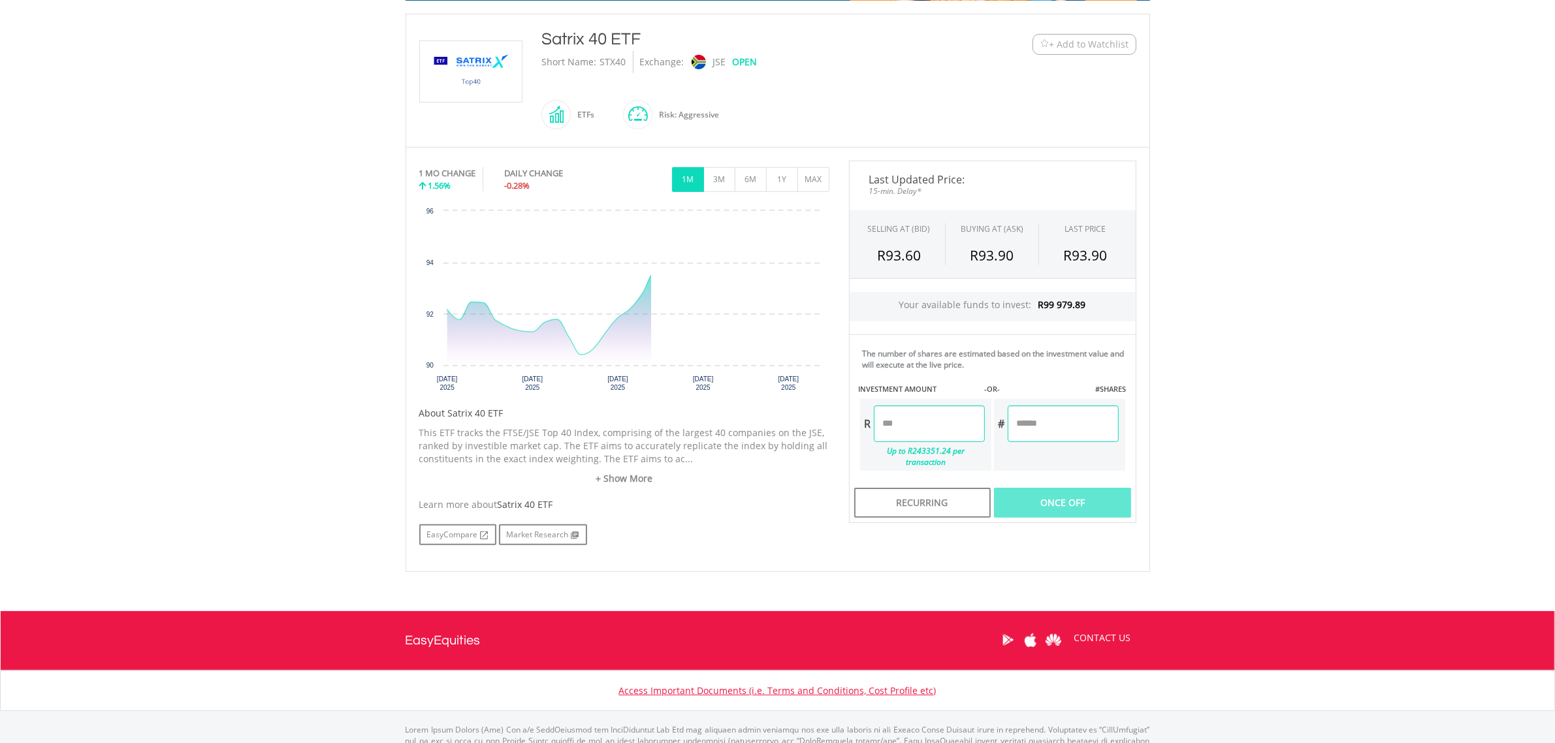
click at [898, 420] on input "number" at bounding box center [929, 424] width 111 height 37
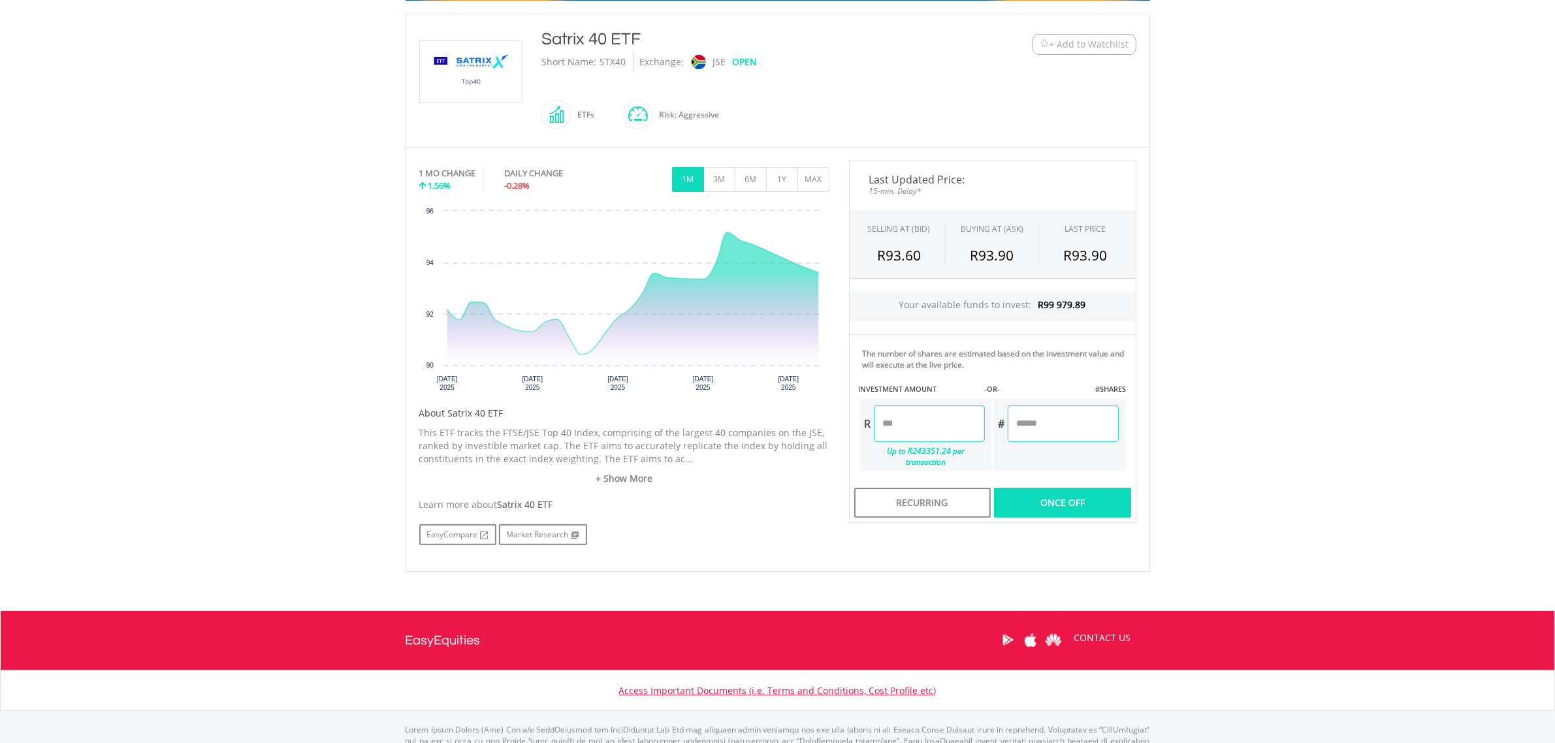
click at [1056, 489] on div "Last Updated Price: 15-min. Delay* SELLING AT (BID) BUYING AT (ASK) LAST PRICE …" at bounding box center [992, 342] width 307 height 363
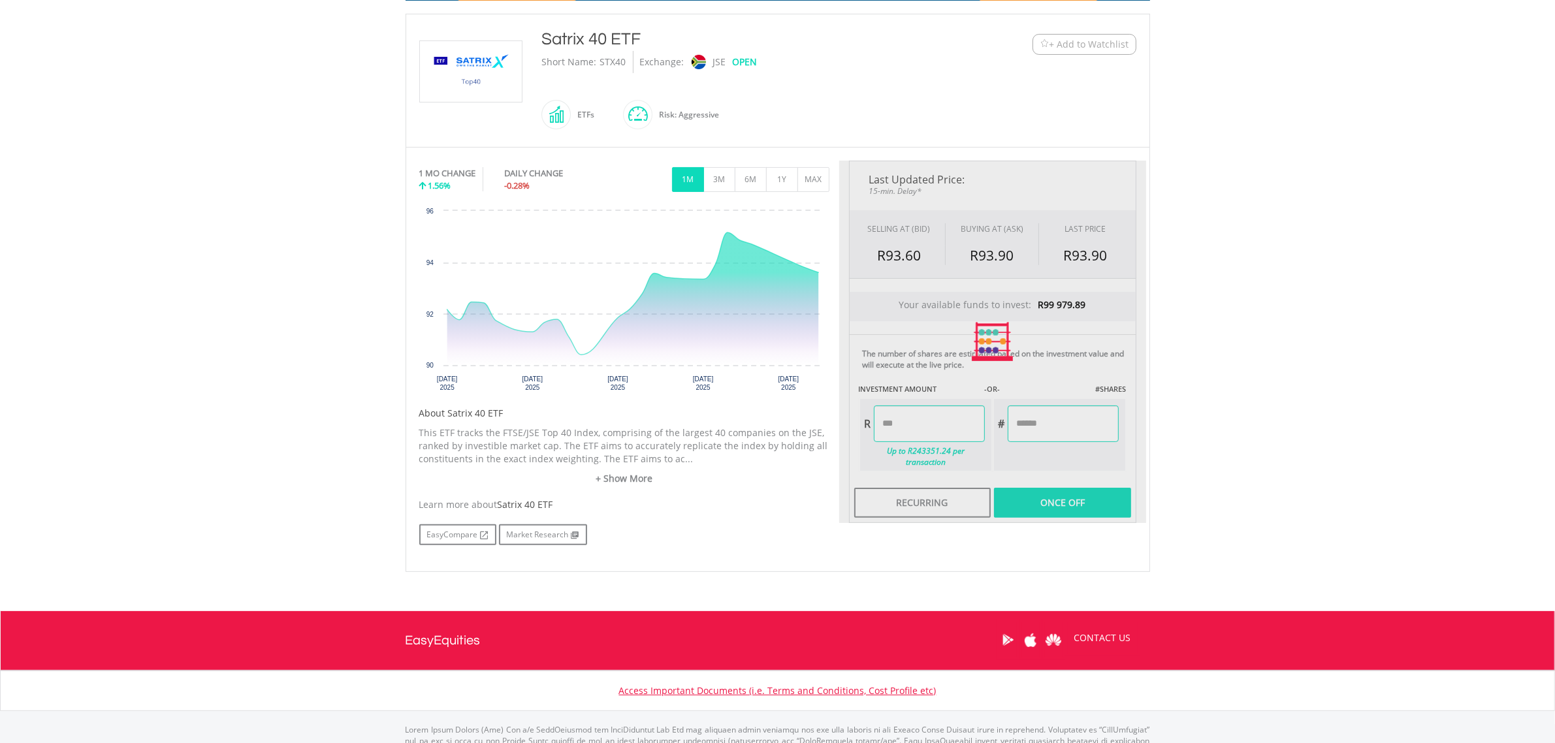
type input "*****"
type input "******"
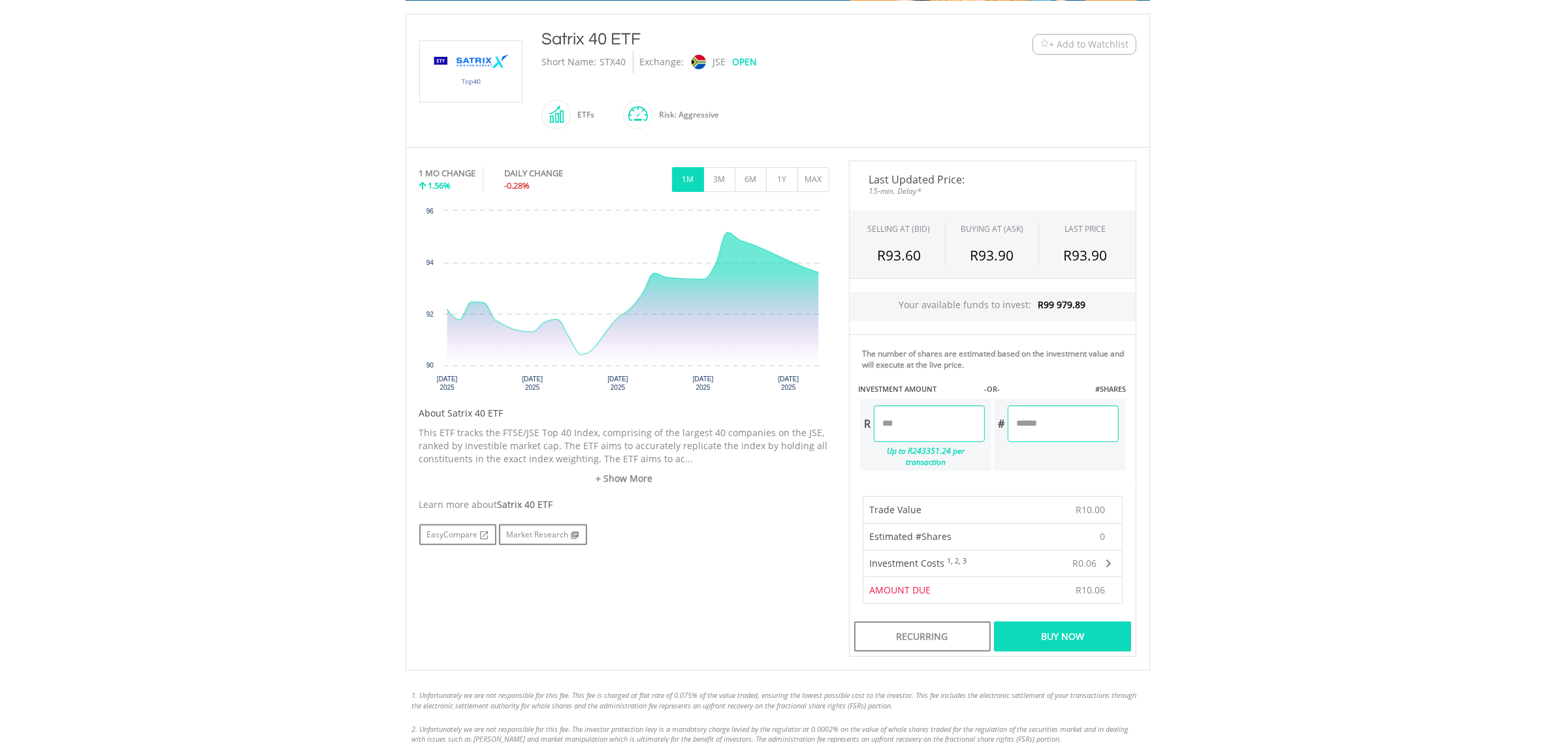
click at [1080, 622] on div "Buy Now" at bounding box center [1062, 637] width 137 height 30
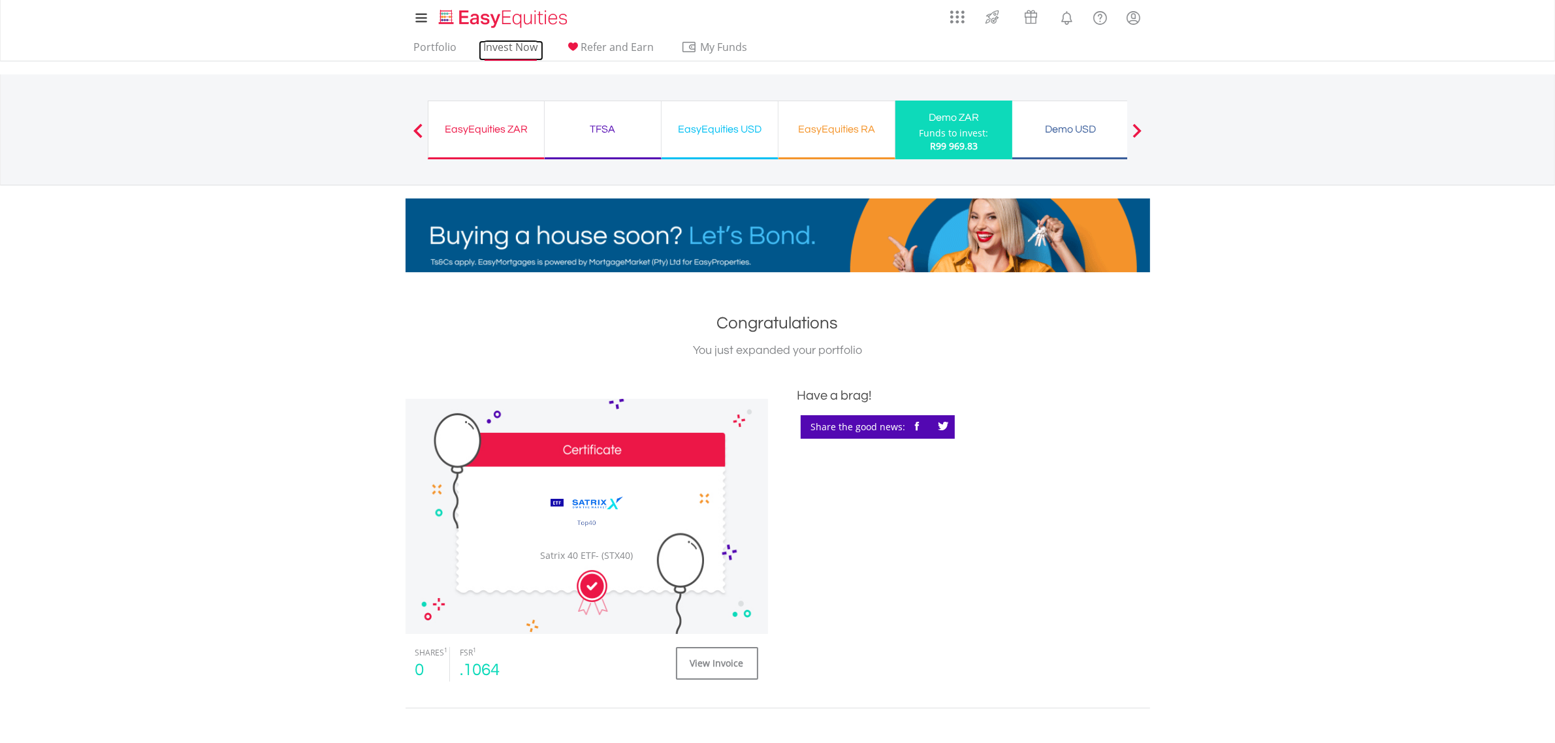
click at [505, 46] on link "Invest Now" at bounding box center [511, 50] width 65 height 20
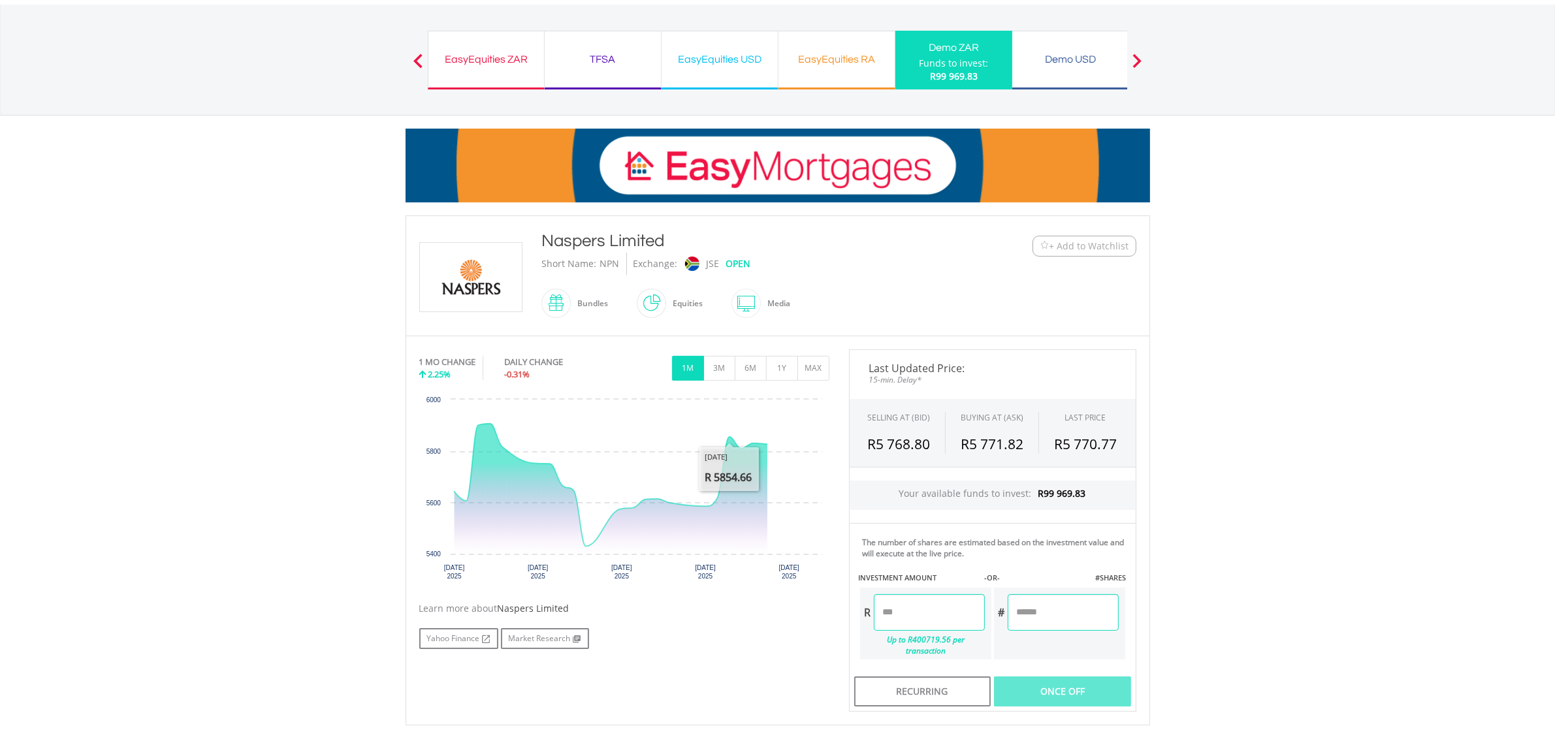
scroll to position [163, 0]
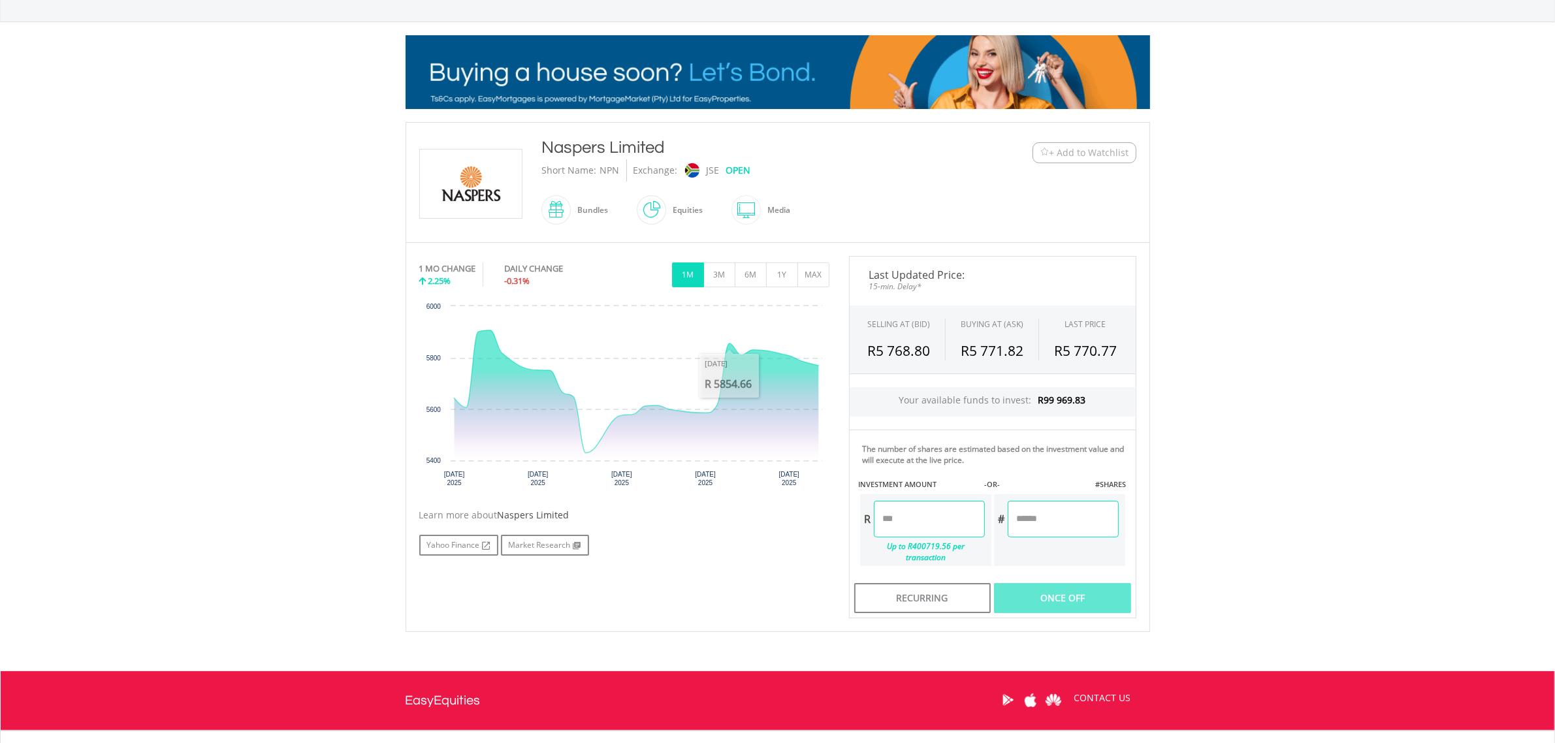
click at [910, 518] on input "number" at bounding box center [929, 519] width 111 height 37
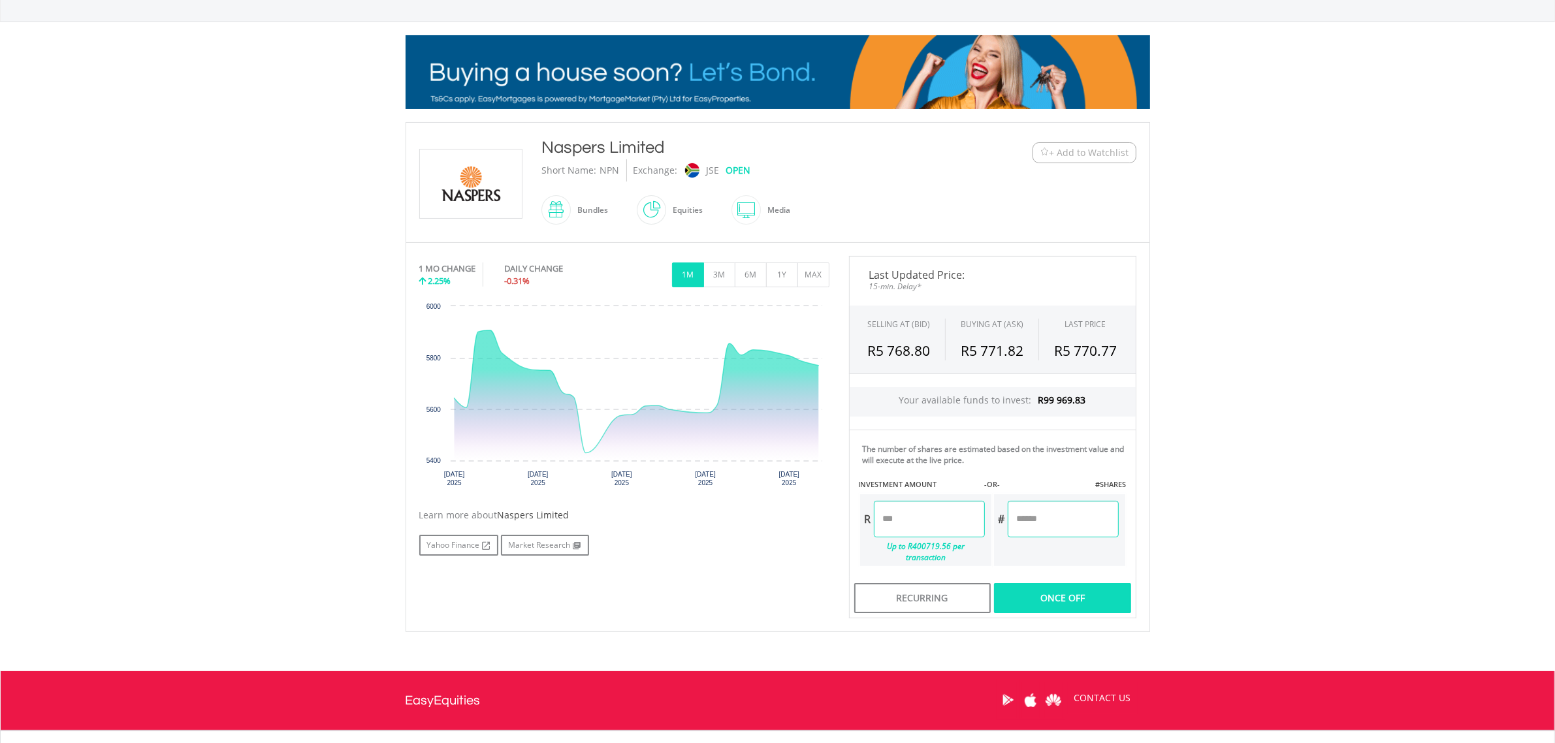
click at [1050, 592] on div "Last Updated Price: 15-min. Delay* SELLING AT (BID) BUYING AT (ASK) LAST PRICE …" at bounding box center [992, 437] width 307 height 363
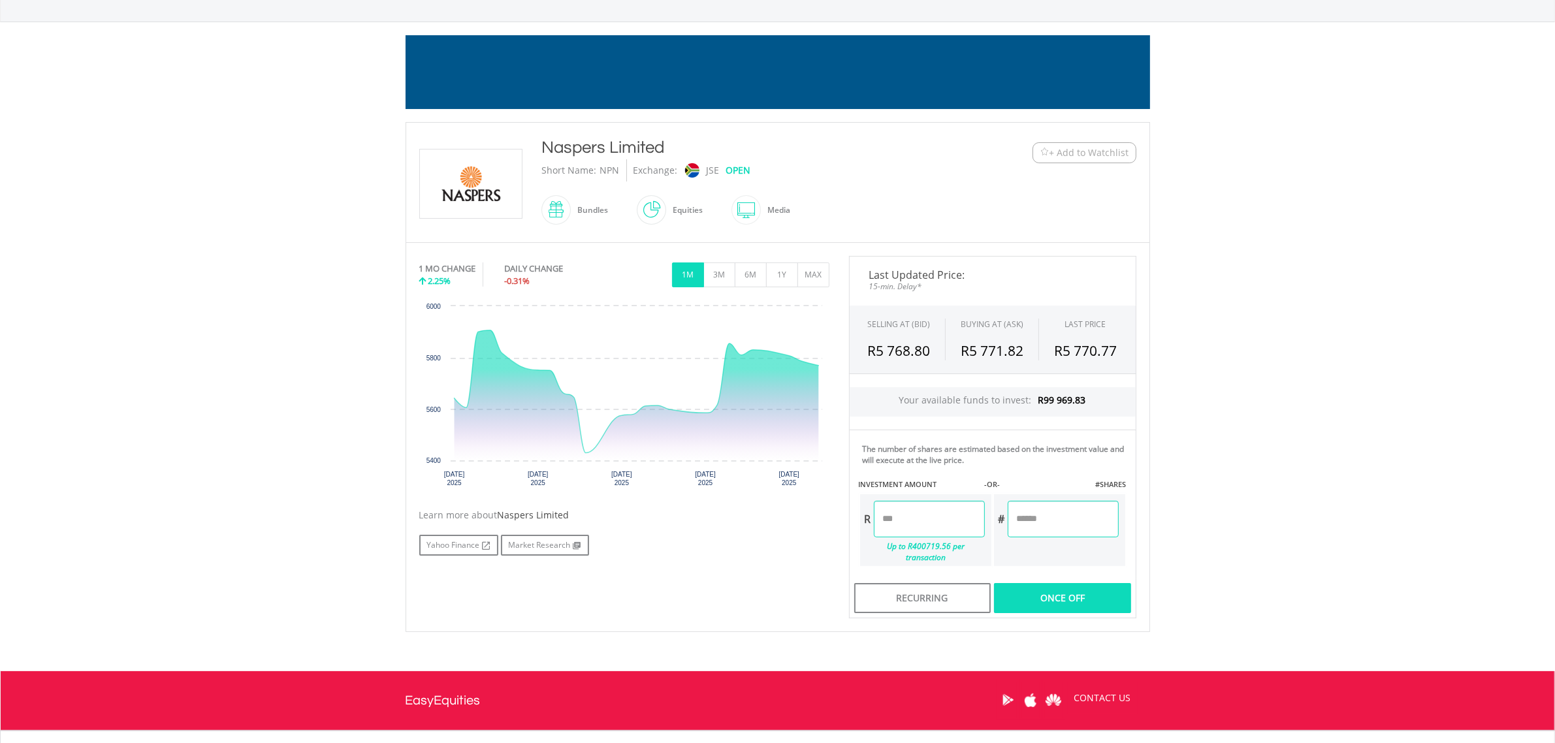
type input "*****"
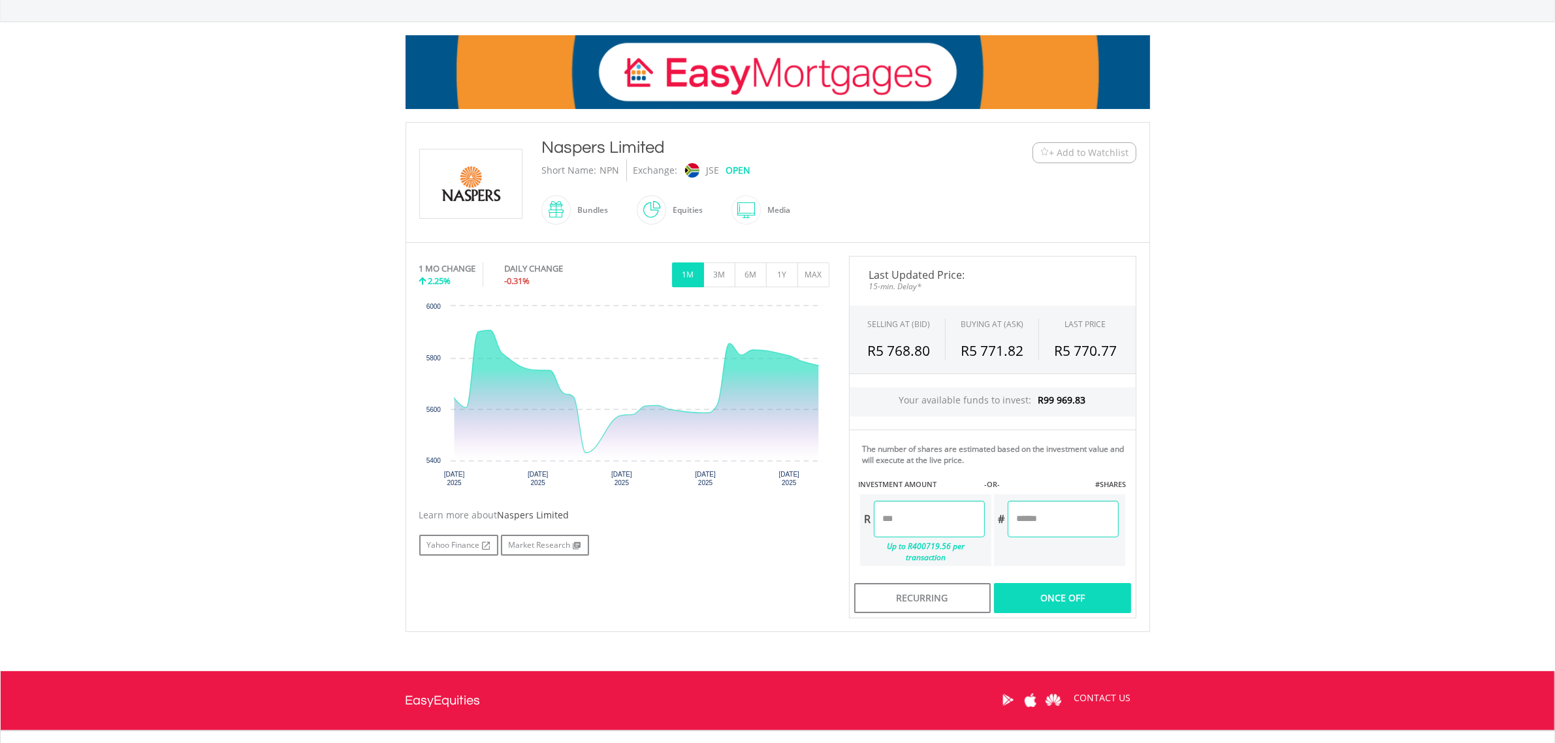
type input "******"
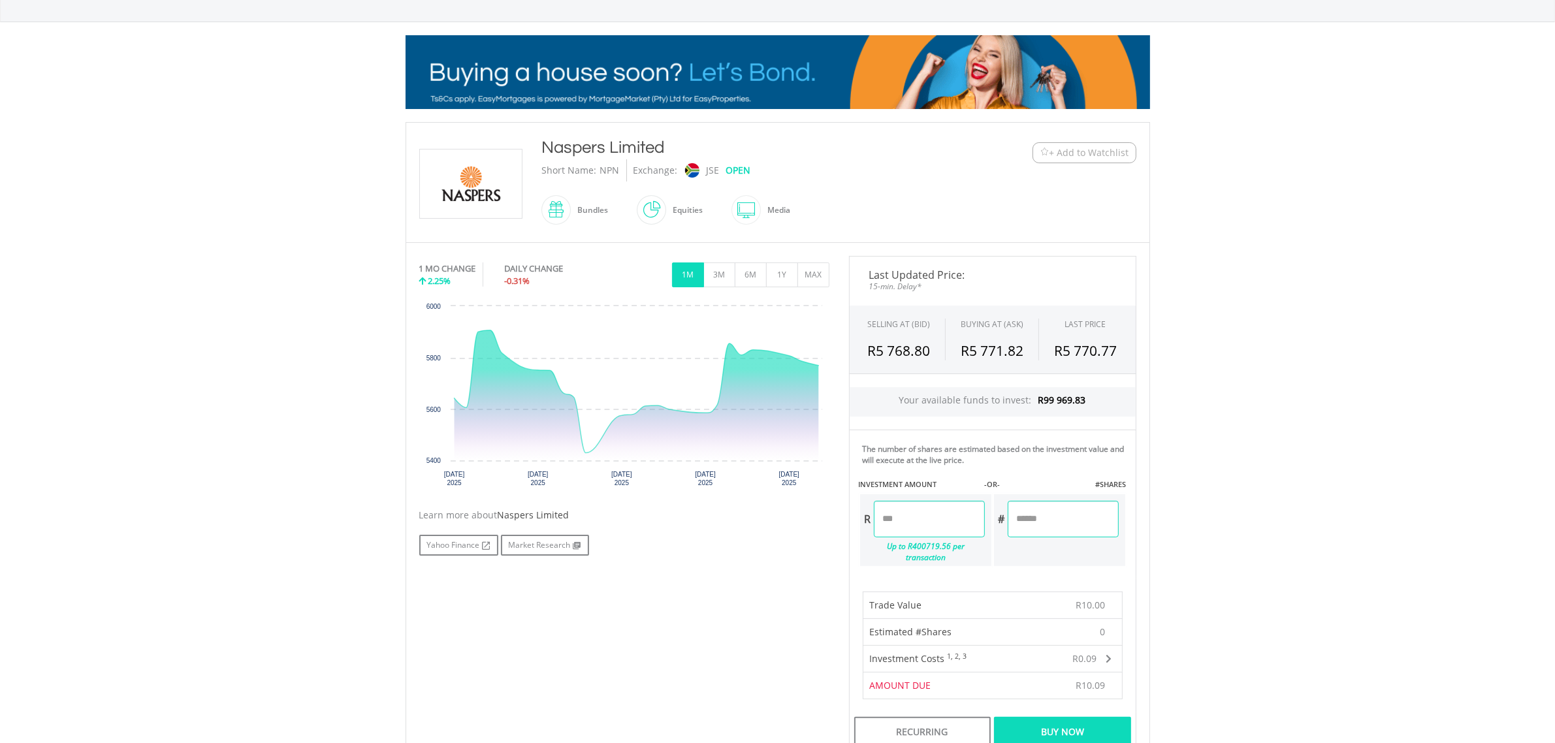
click at [1072, 729] on div "Buy Now" at bounding box center [1062, 732] width 137 height 30
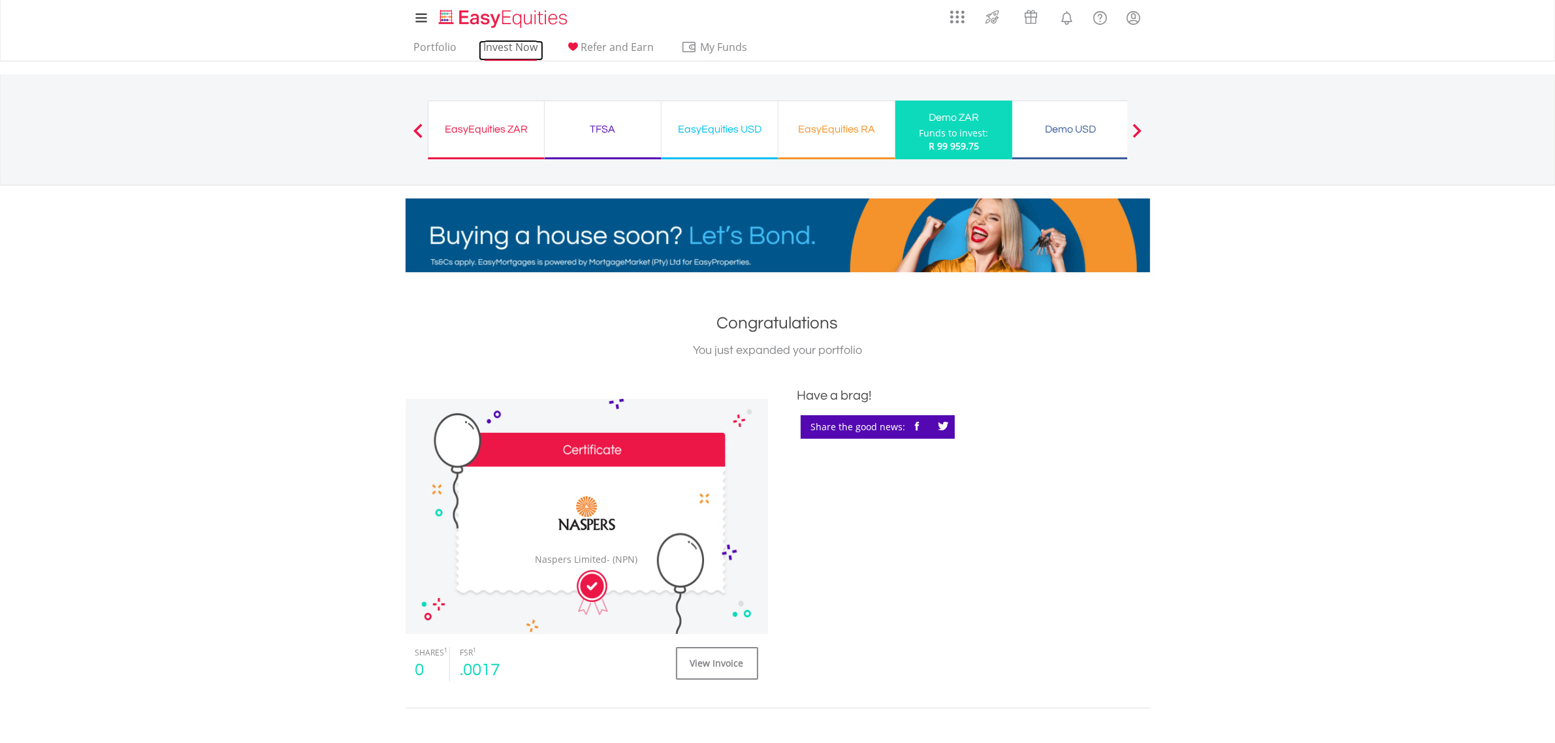
click at [520, 44] on link "Invest Now" at bounding box center [511, 50] width 65 height 20
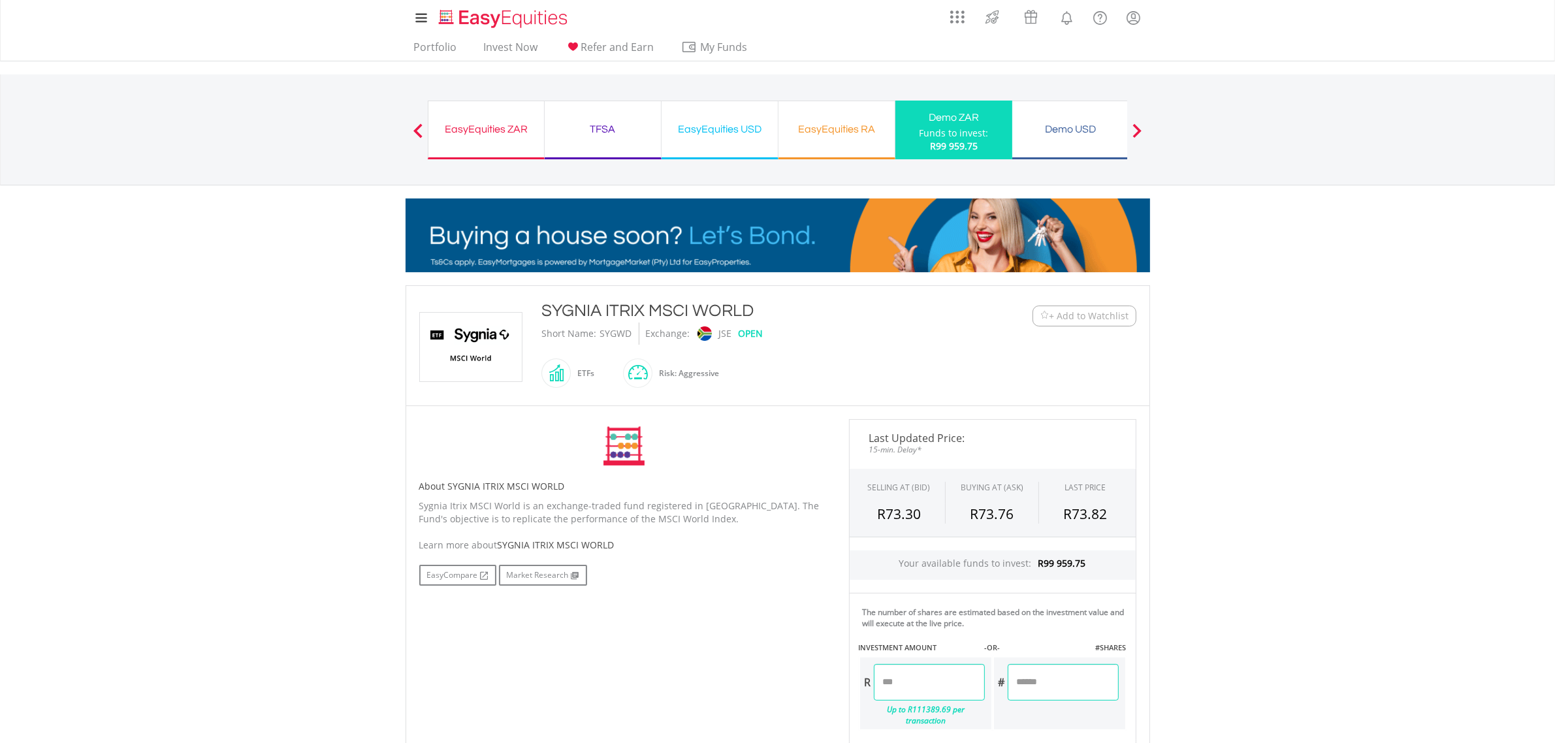
click at [1072, 317] on span "+ Add to Watchlist" at bounding box center [1090, 316] width 80 height 13
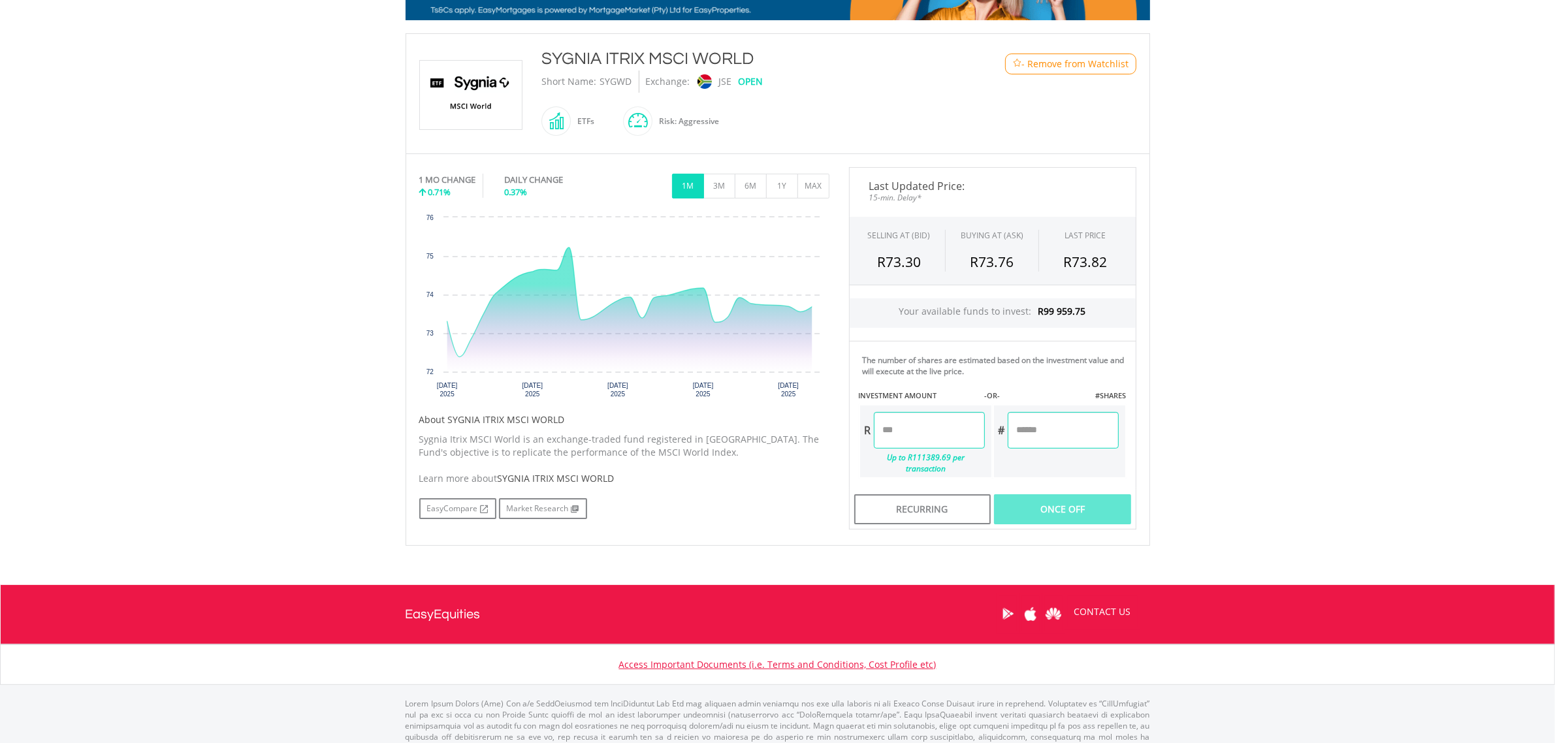
scroll to position [272, 0]
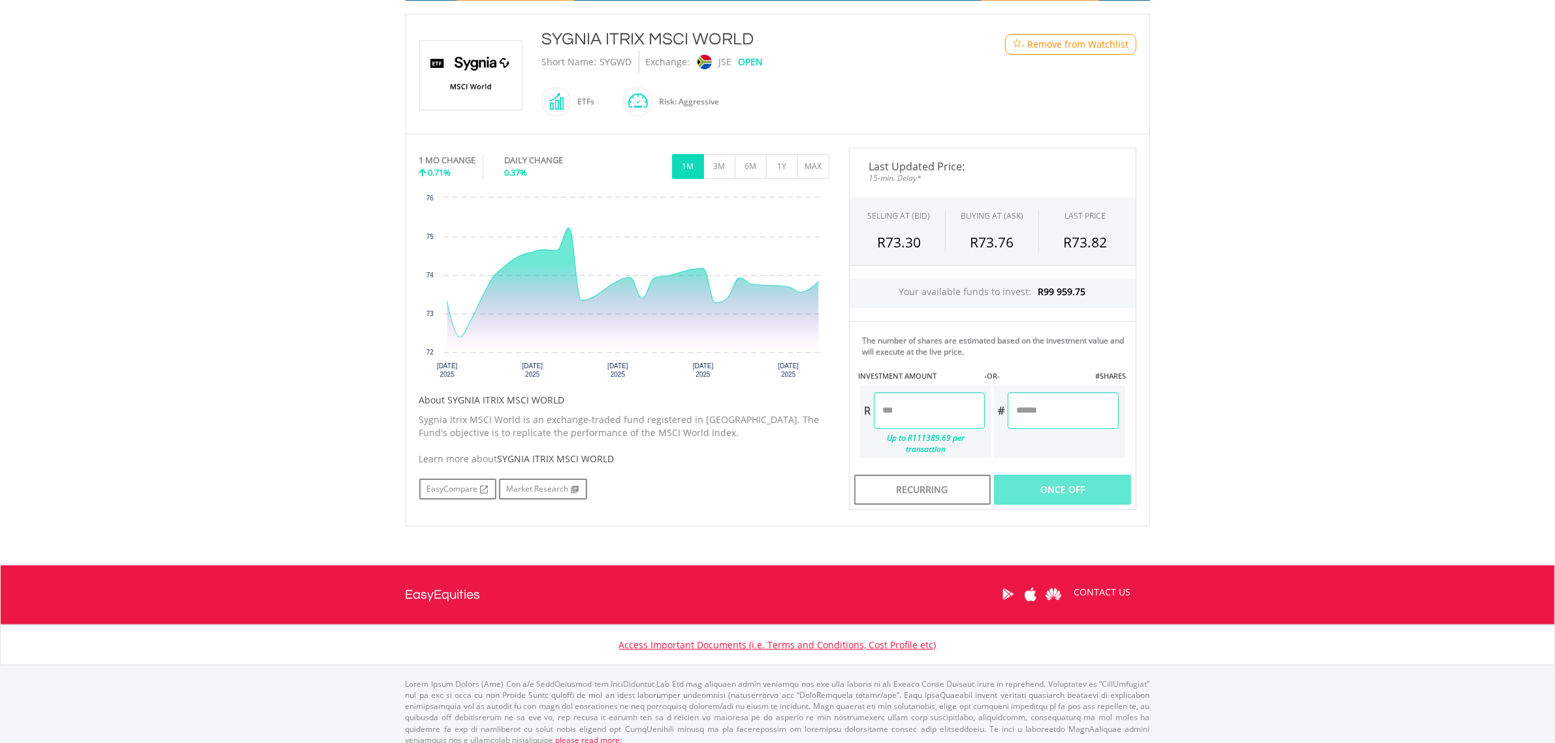
click at [880, 409] on input "number" at bounding box center [929, 411] width 111 height 37
click at [1072, 478] on div "Last Updated Price: 15-min. Delay* SELLING AT (BID) BUYING AT (ASK) LAST PRICE …" at bounding box center [992, 329] width 307 height 363
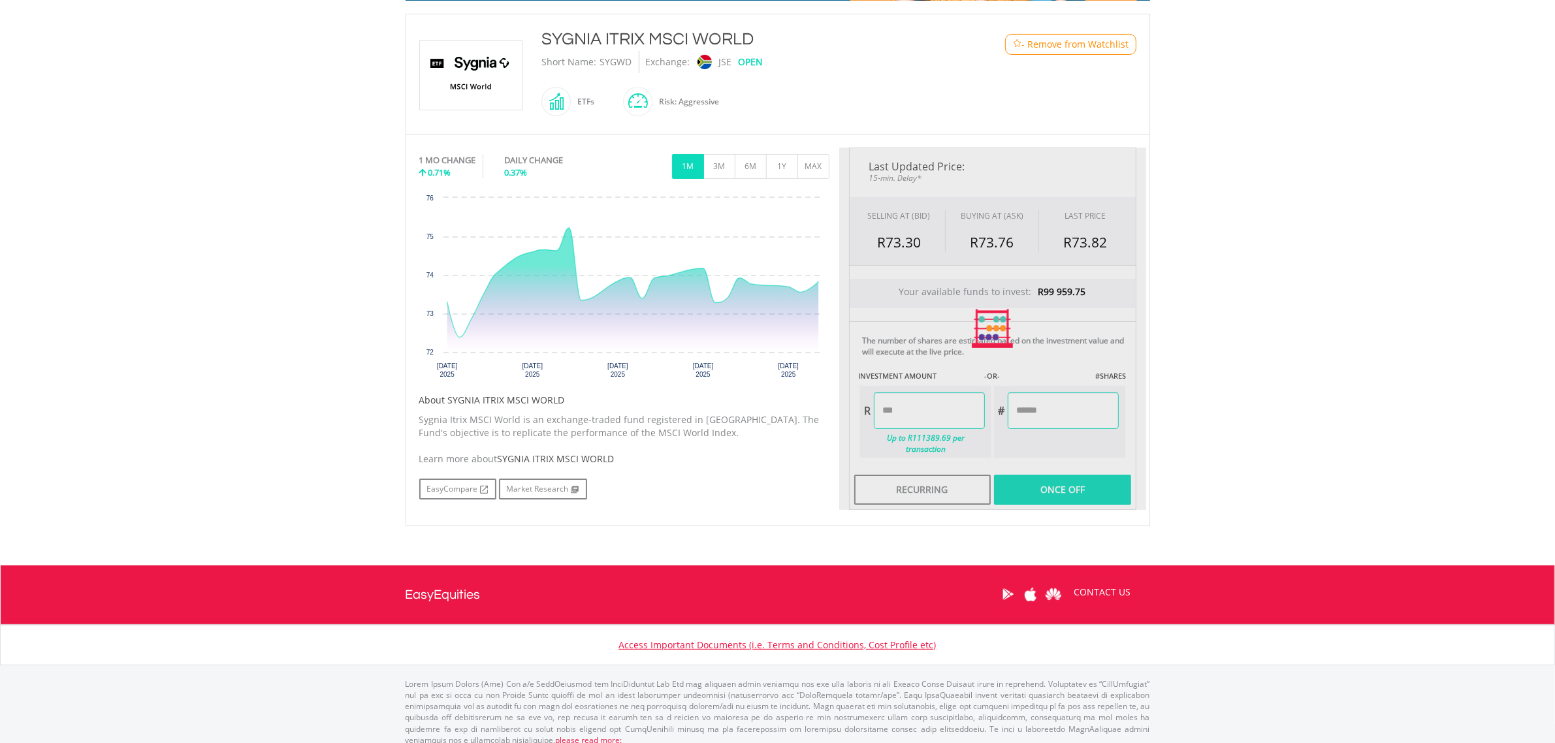
type input "*****"
type input "******"
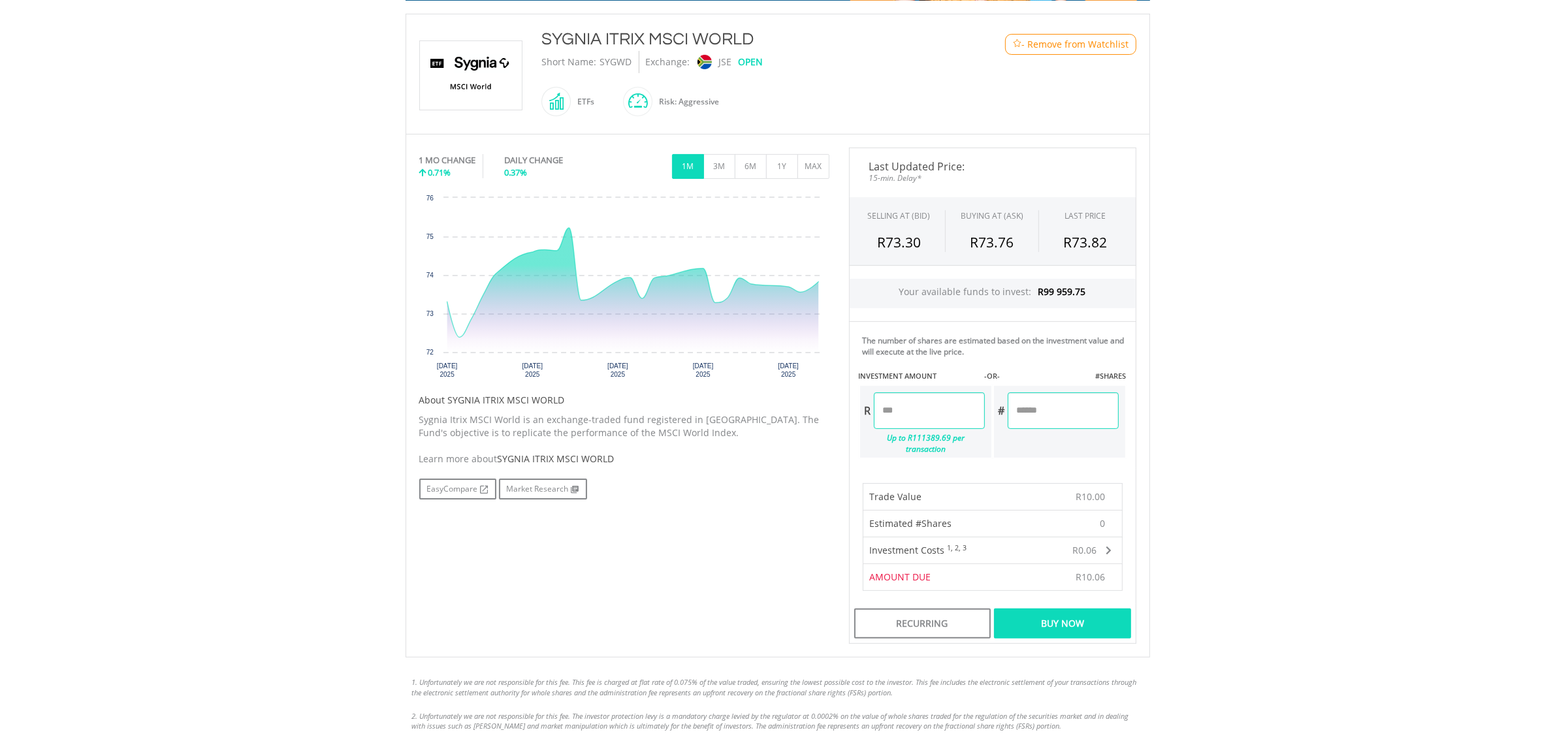
click at [1070, 613] on div "Buy Now" at bounding box center [1062, 624] width 137 height 30
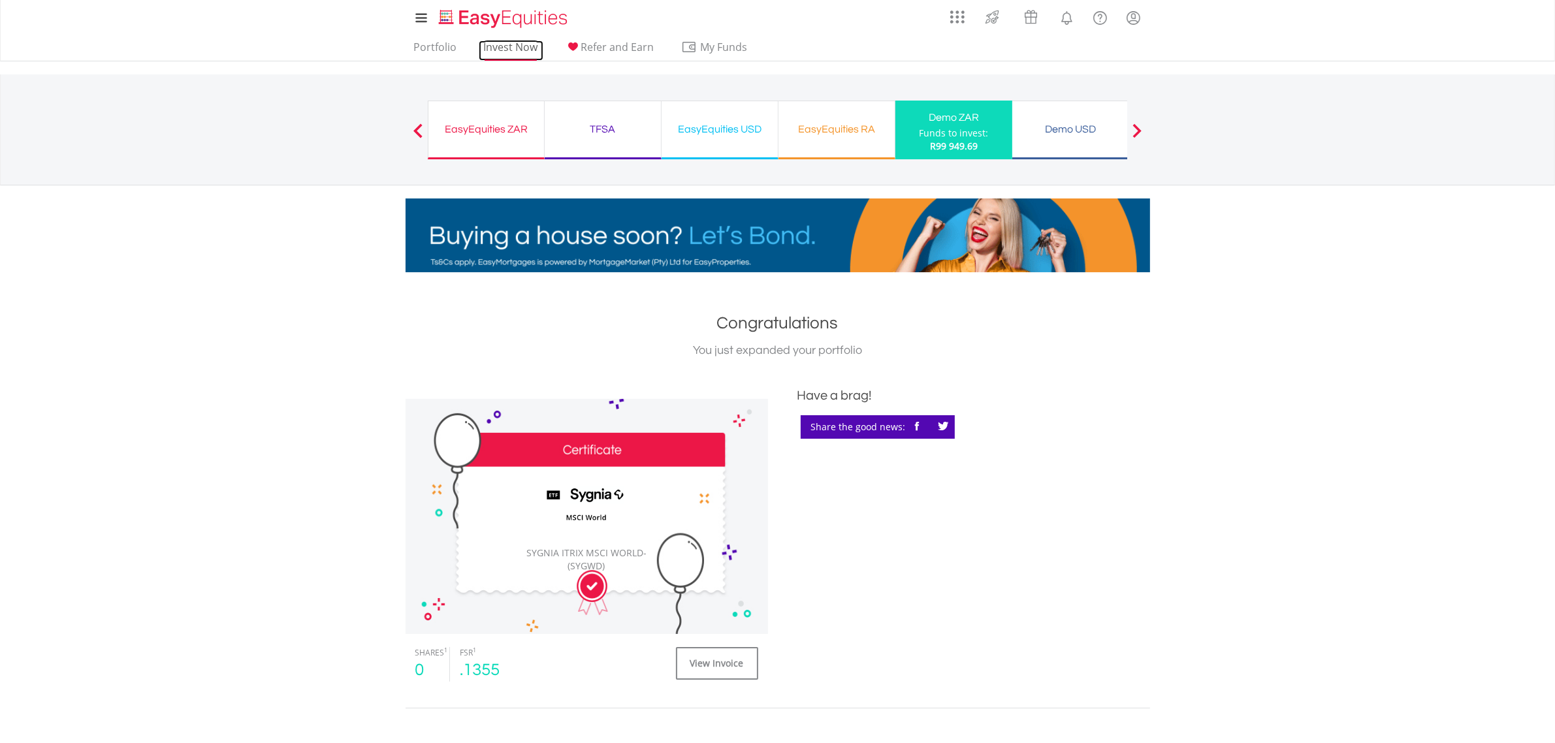
click at [498, 47] on link "Invest Now" at bounding box center [511, 50] width 65 height 20
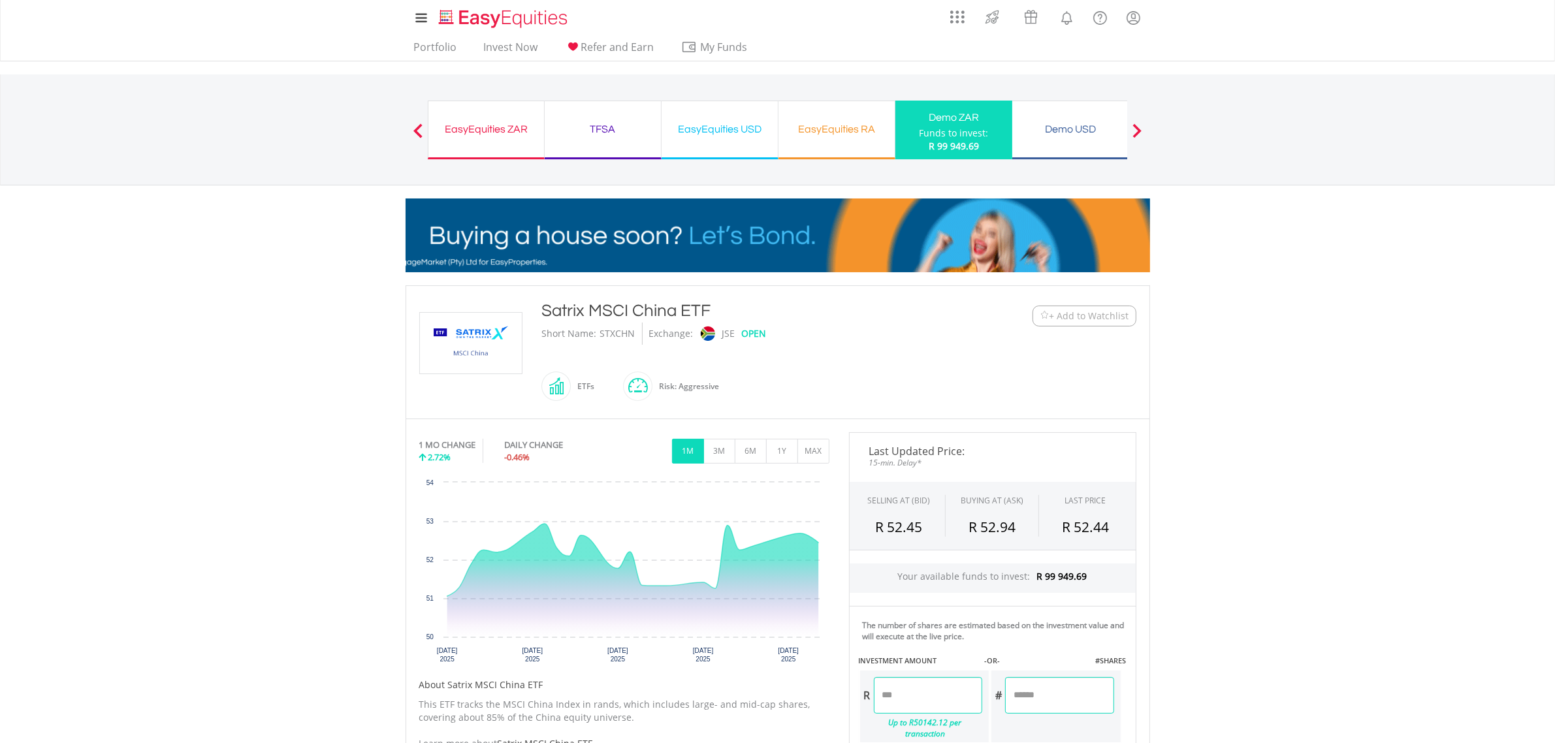
click at [1083, 317] on span "+ Add to Watchlist" at bounding box center [1090, 316] width 80 height 13
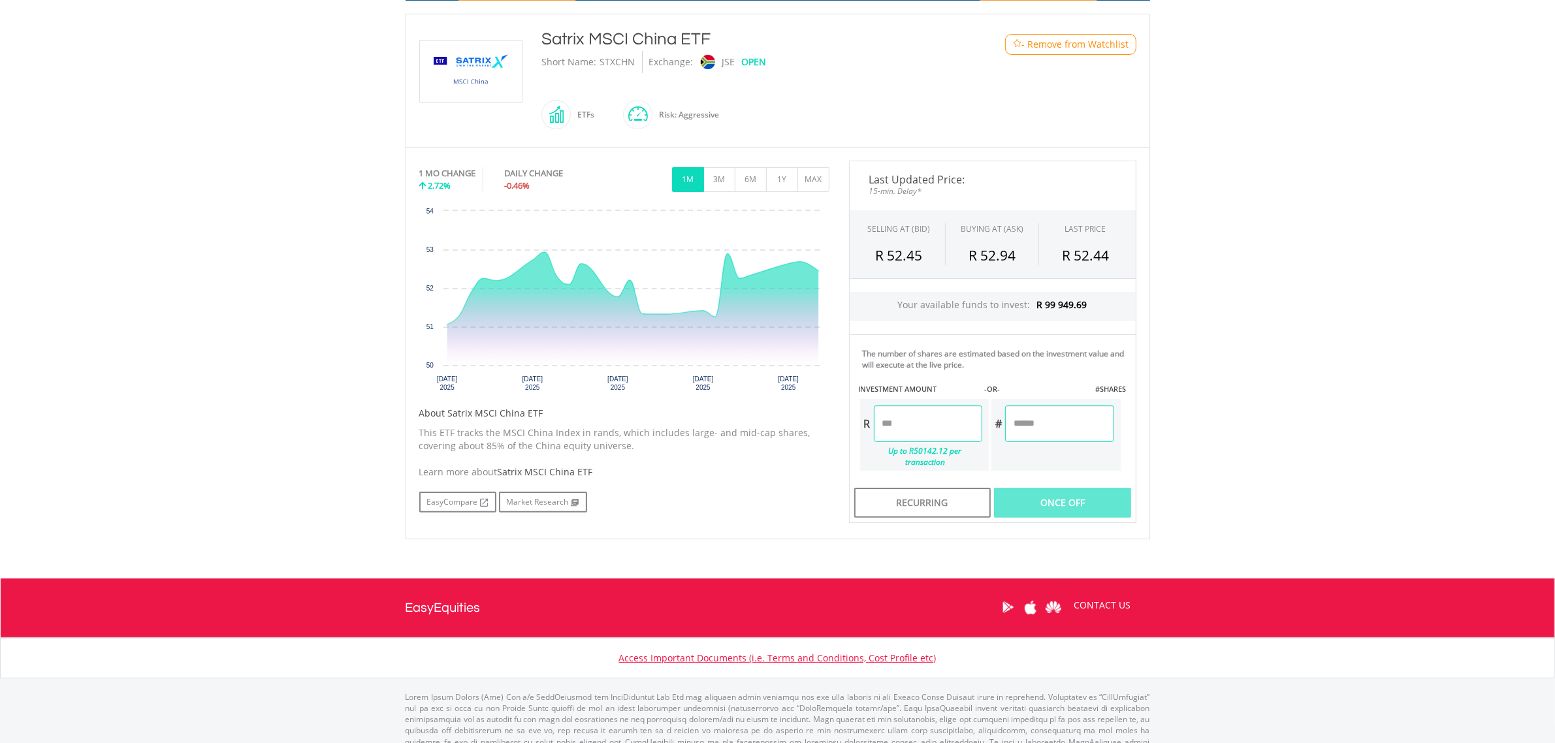
scroll to position [295, 0]
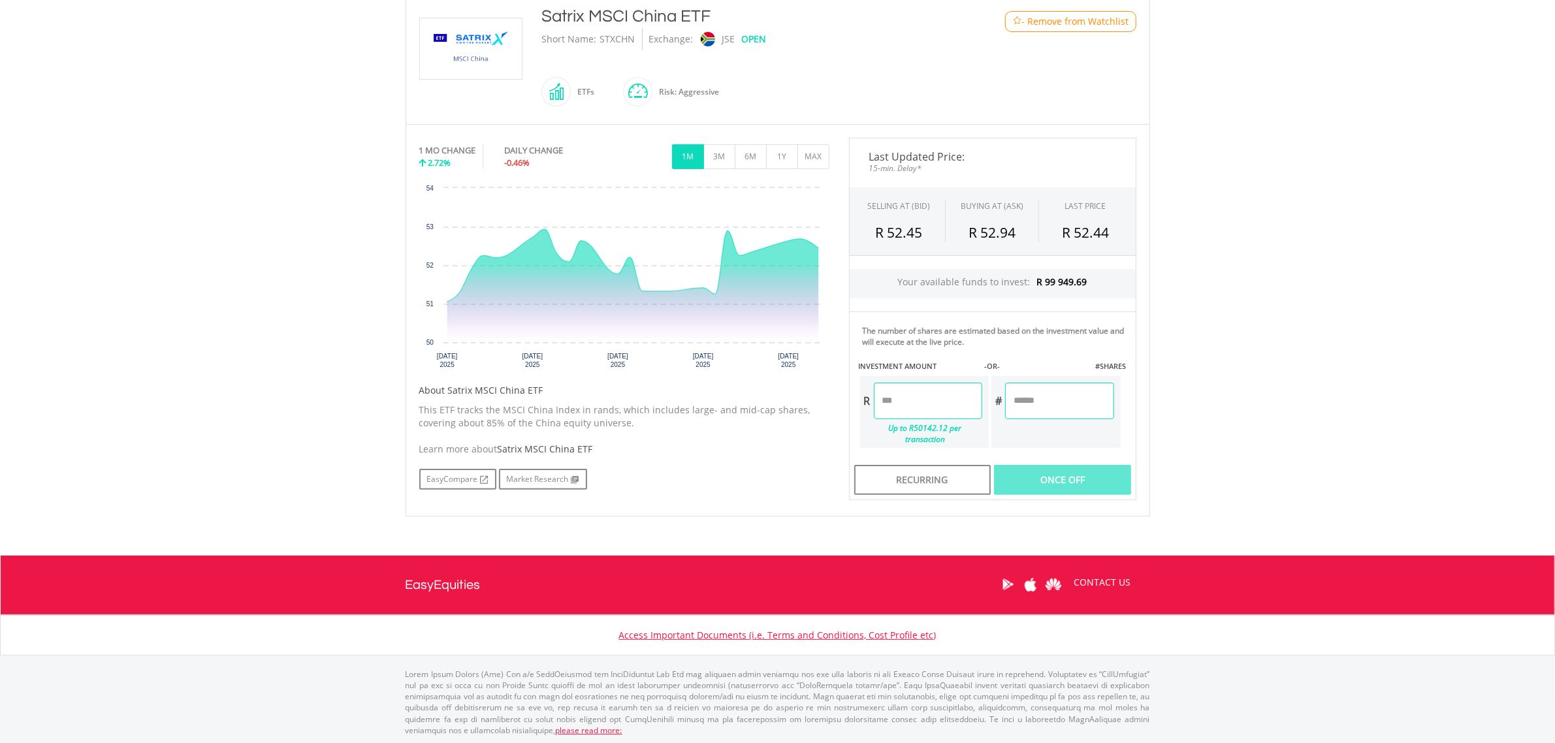
click at [886, 404] on input "number" at bounding box center [928, 401] width 108 height 37
click at [1080, 475] on div "Last Updated Price: 15-min. Delay* SELLING AT (BID) BUYING AT (ASK) LAST PRICE …" at bounding box center [992, 319] width 307 height 363
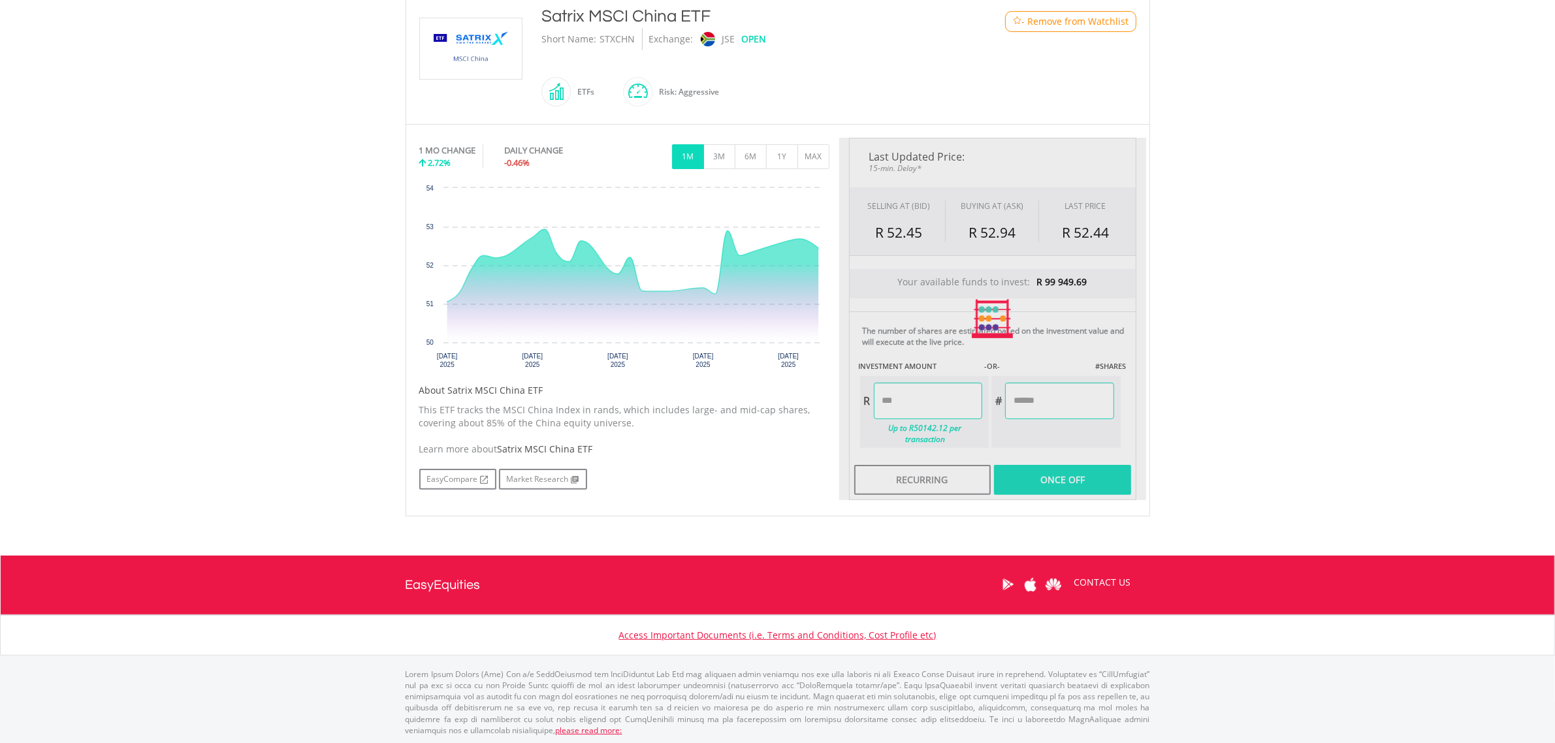
type input "*****"
type input "******"
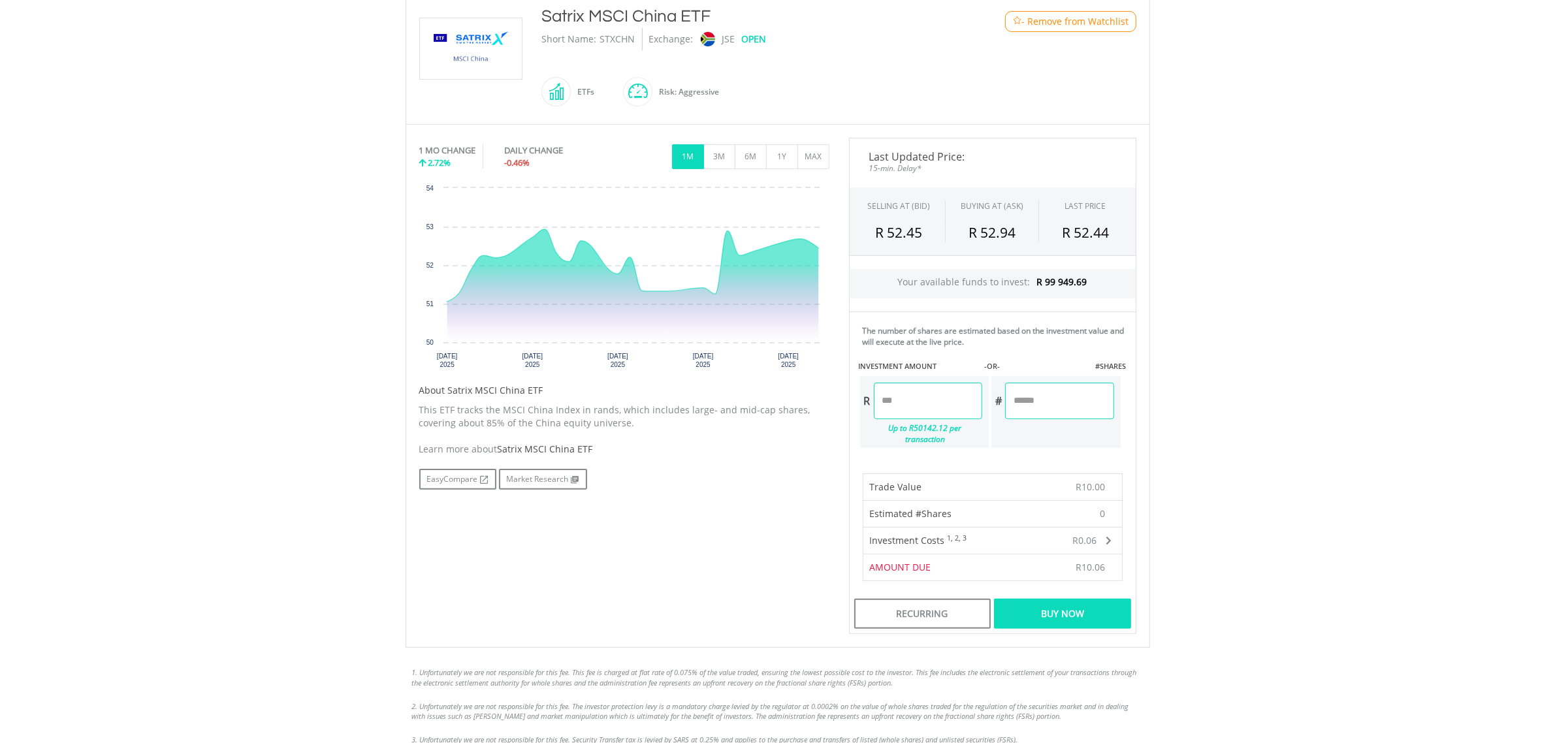
click at [1037, 599] on div "Buy Now" at bounding box center [1062, 614] width 137 height 30
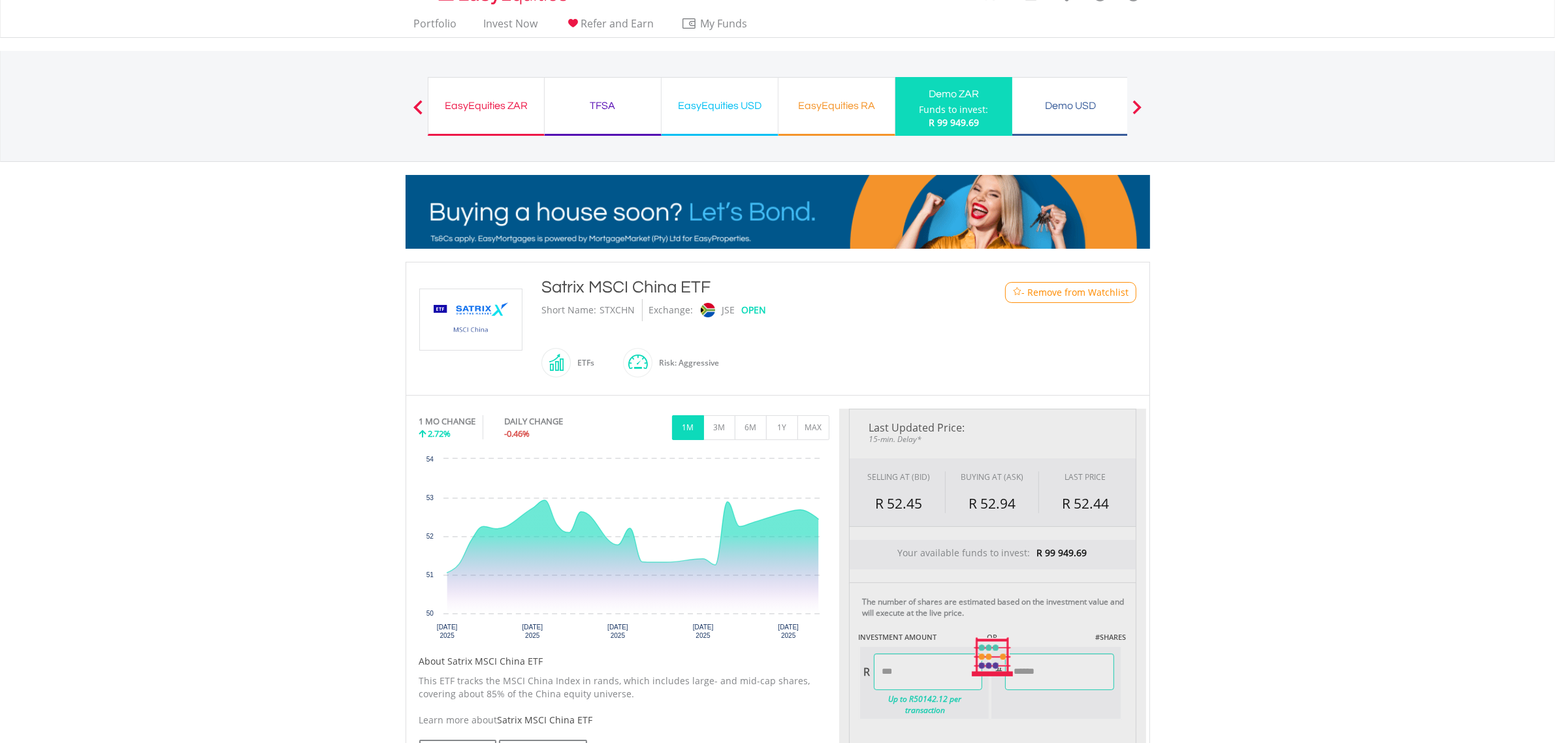
scroll to position [23, 0]
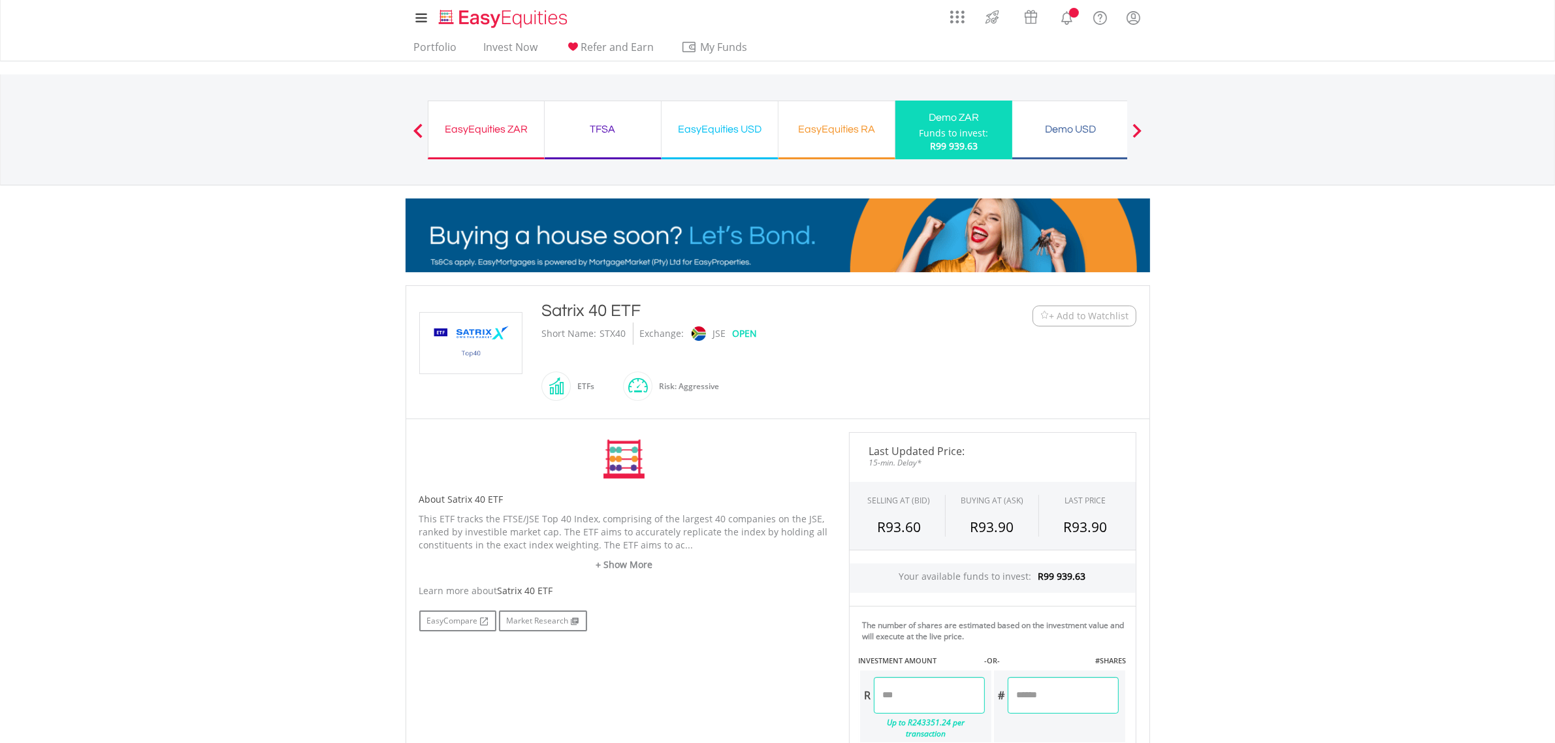
click at [1062, 318] on span "+ Add to Watchlist" at bounding box center [1090, 316] width 80 height 13
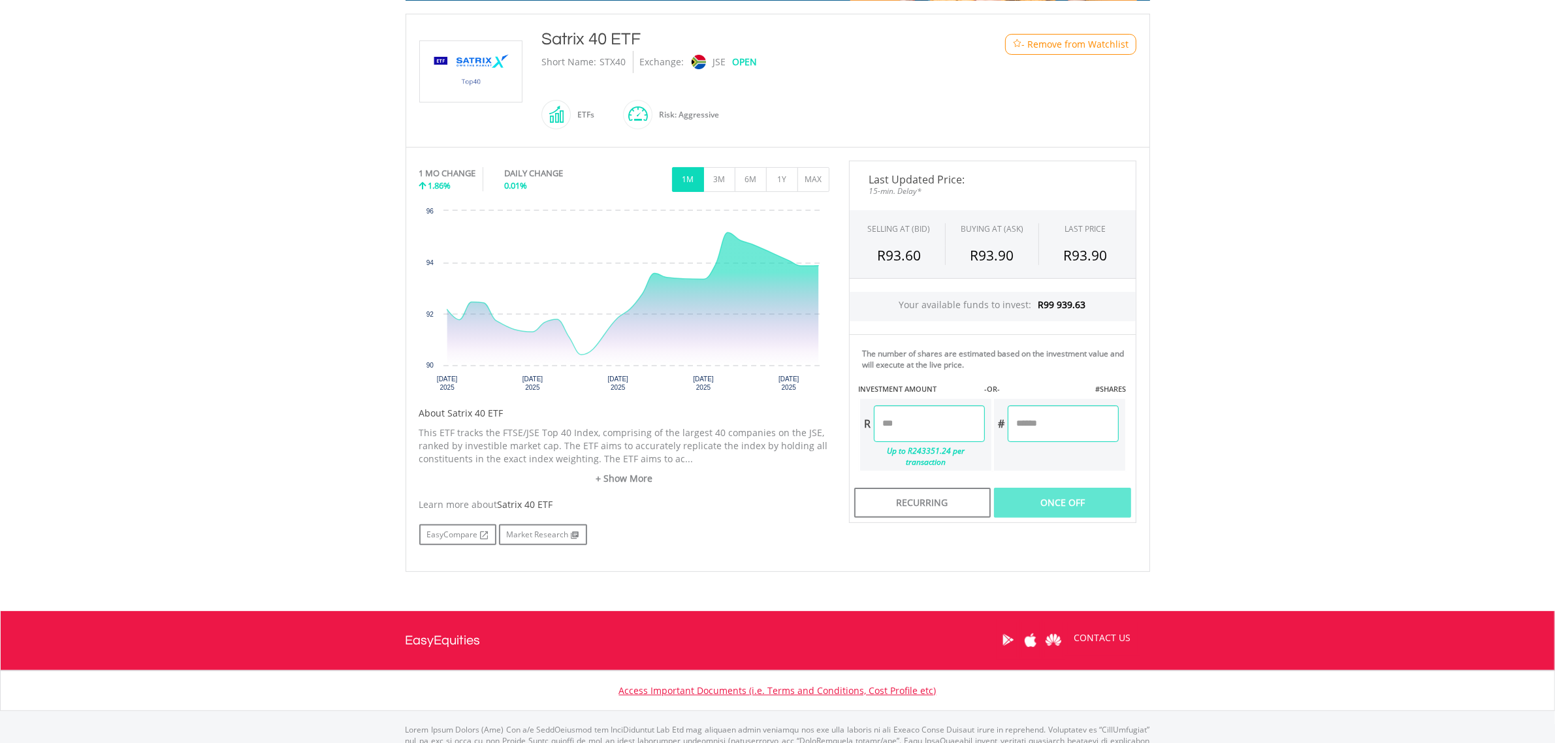
scroll to position [327, 0]
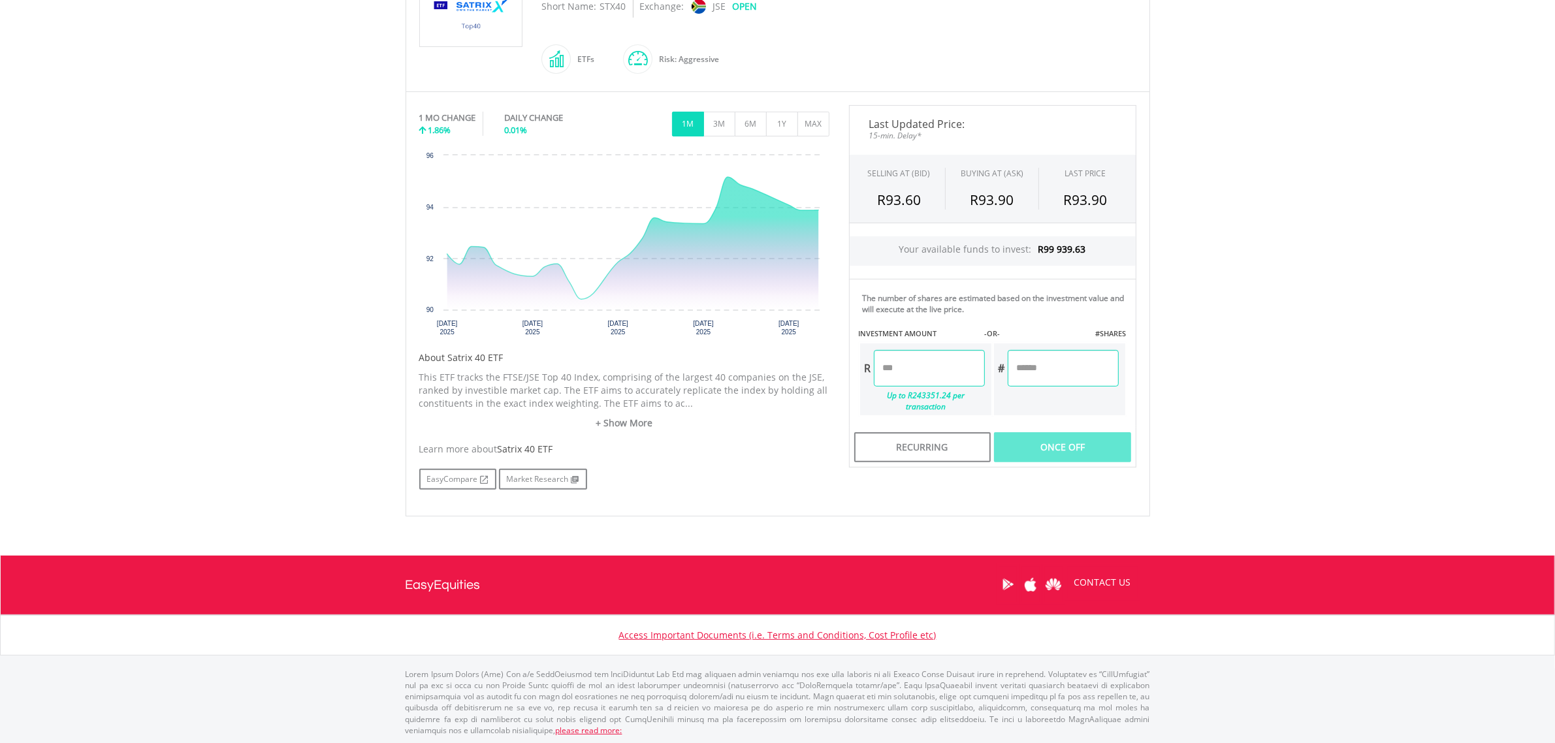
click at [911, 366] on input "number" at bounding box center [929, 368] width 111 height 37
click at [1078, 432] on div "Last Updated Price: 15-min. Delay* SELLING AT (BID) BUYING AT (ASK) LAST PRICE …" at bounding box center [992, 286] width 307 height 363
type input "*****"
type input "******"
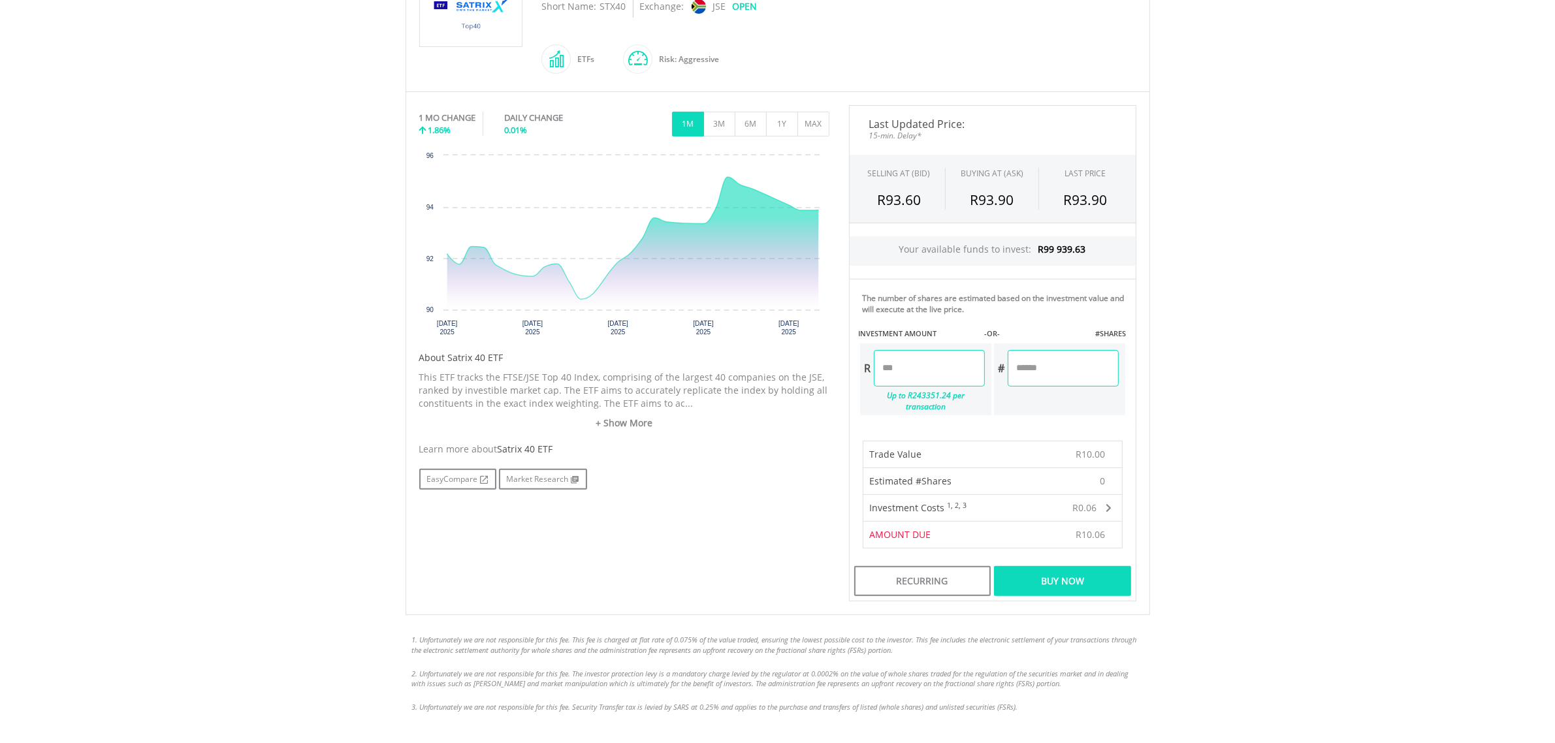
click at [1076, 566] on div "Buy Now" at bounding box center [1062, 581] width 137 height 30
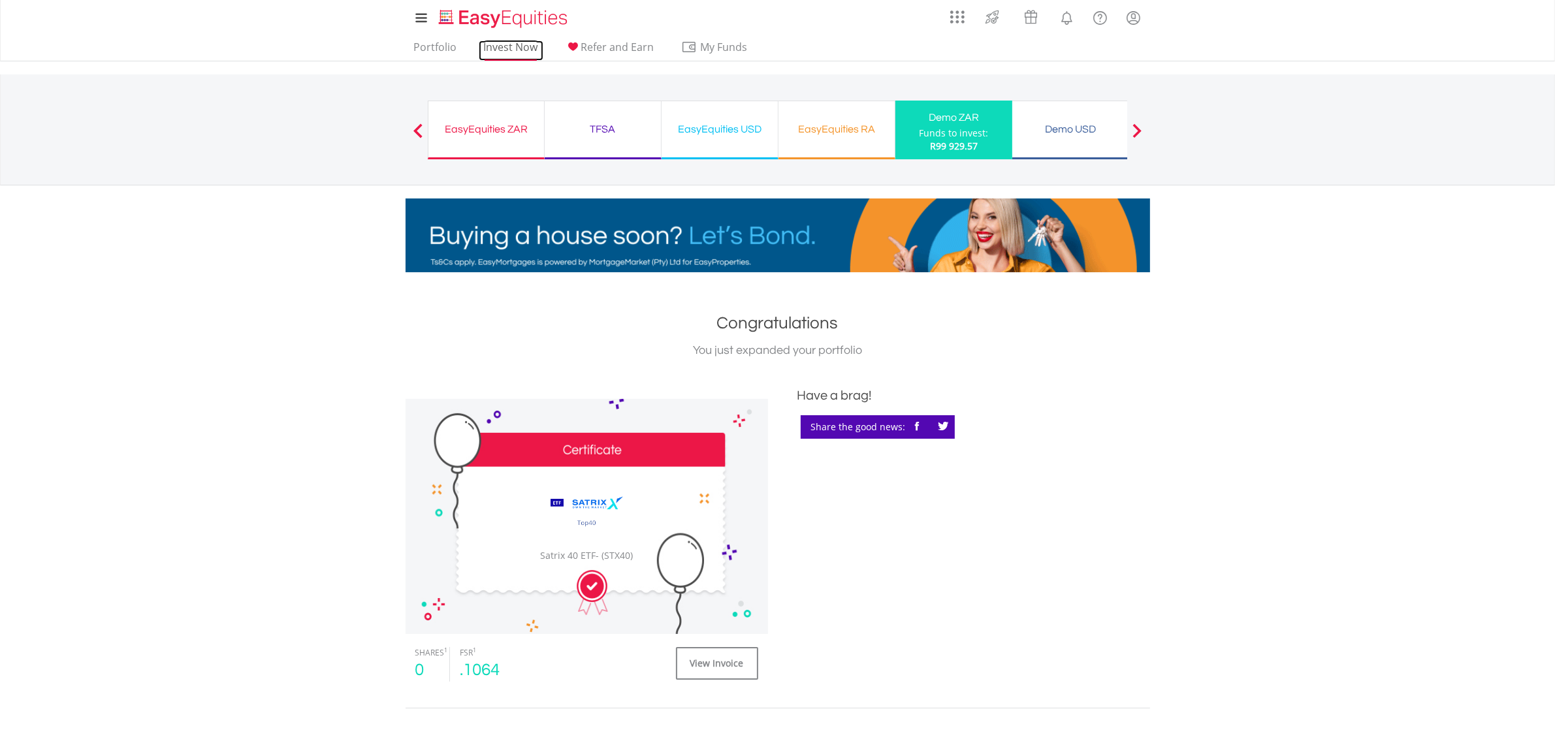
click at [501, 47] on link "Invest Now" at bounding box center [511, 50] width 65 height 20
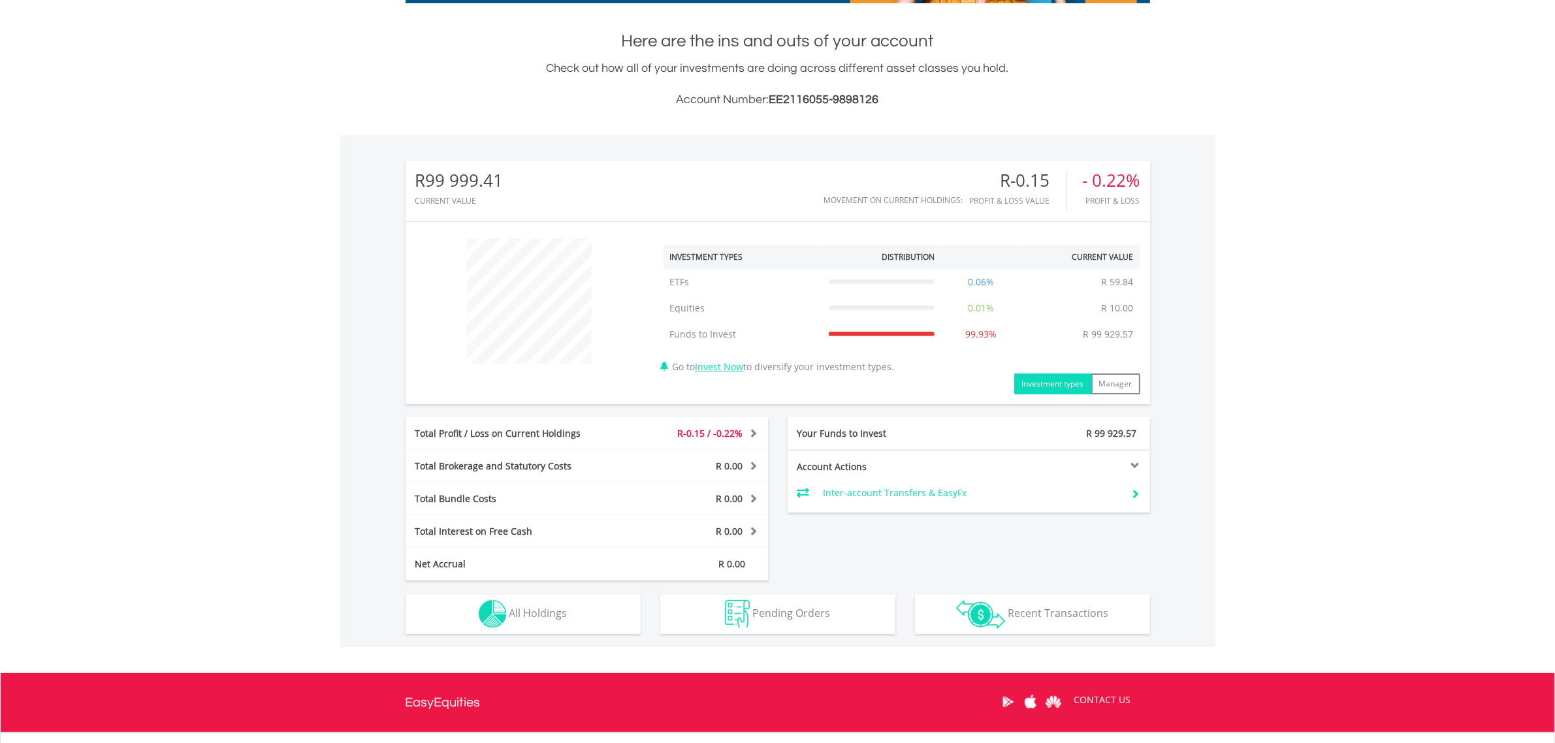
scroll to position [387, 0]
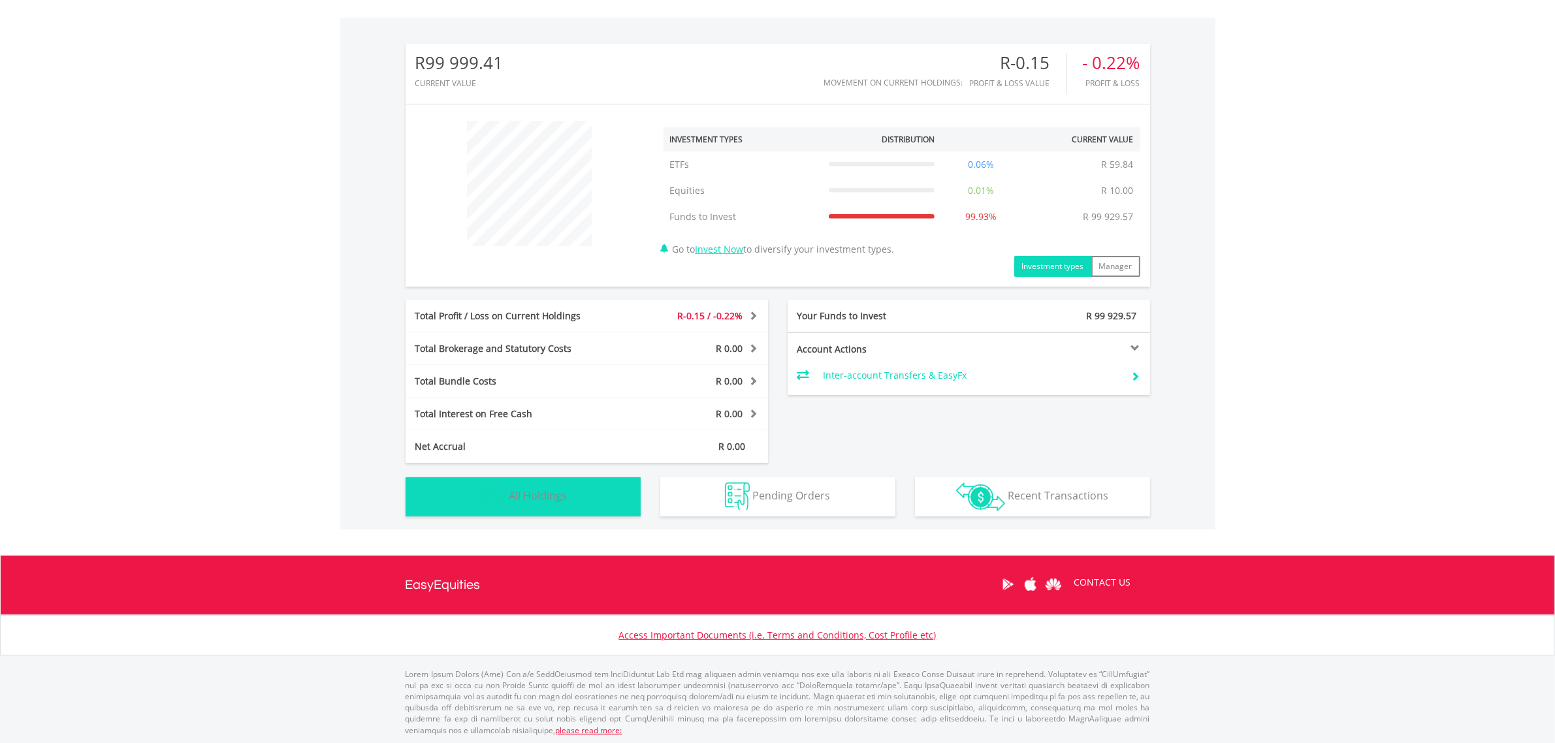
click at [581, 501] on button "Holdings All Holdings" at bounding box center [523, 496] width 235 height 39
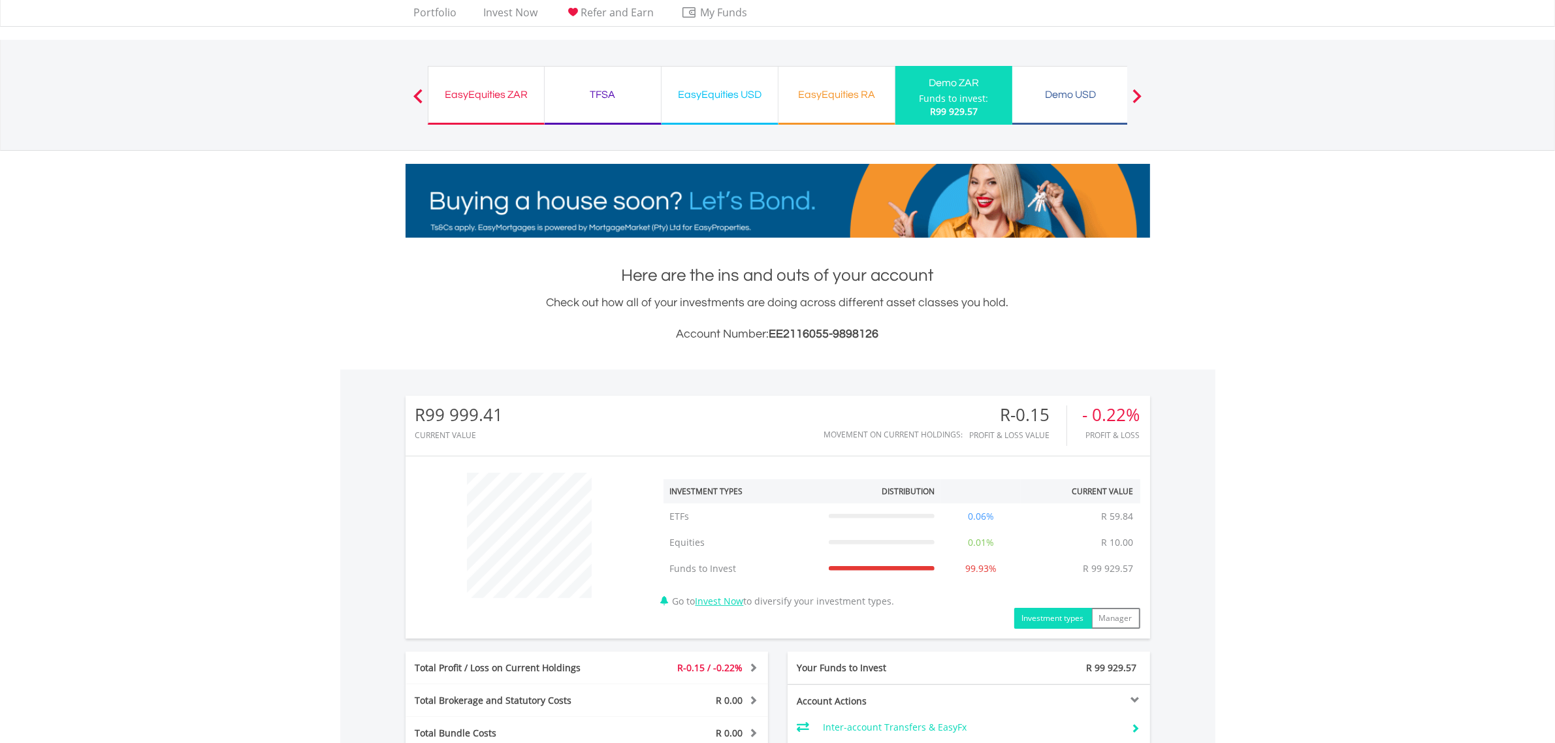
scroll to position [0, 0]
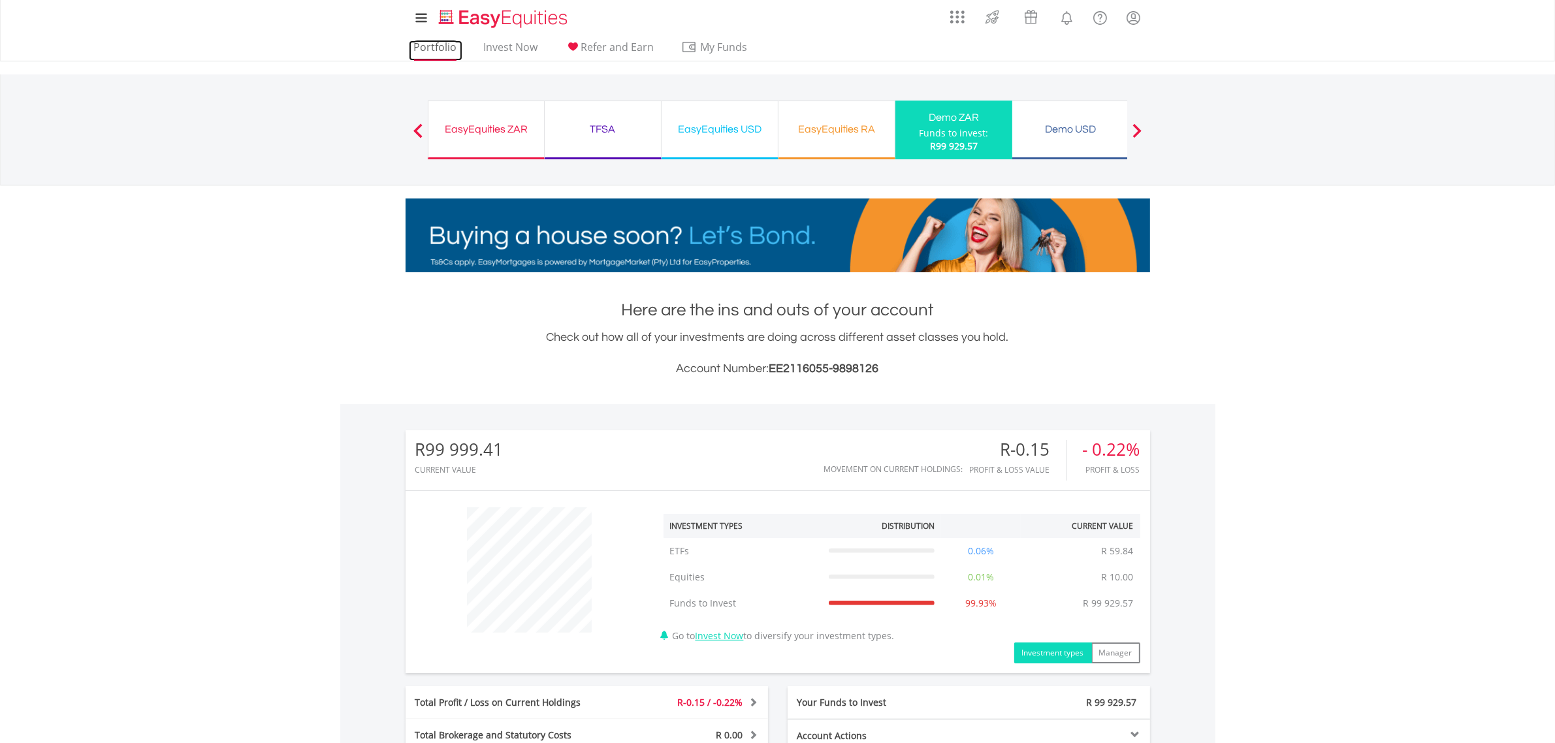
click at [447, 44] on link "Portfolio" at bounding box center [436, 50] width 54 height 20
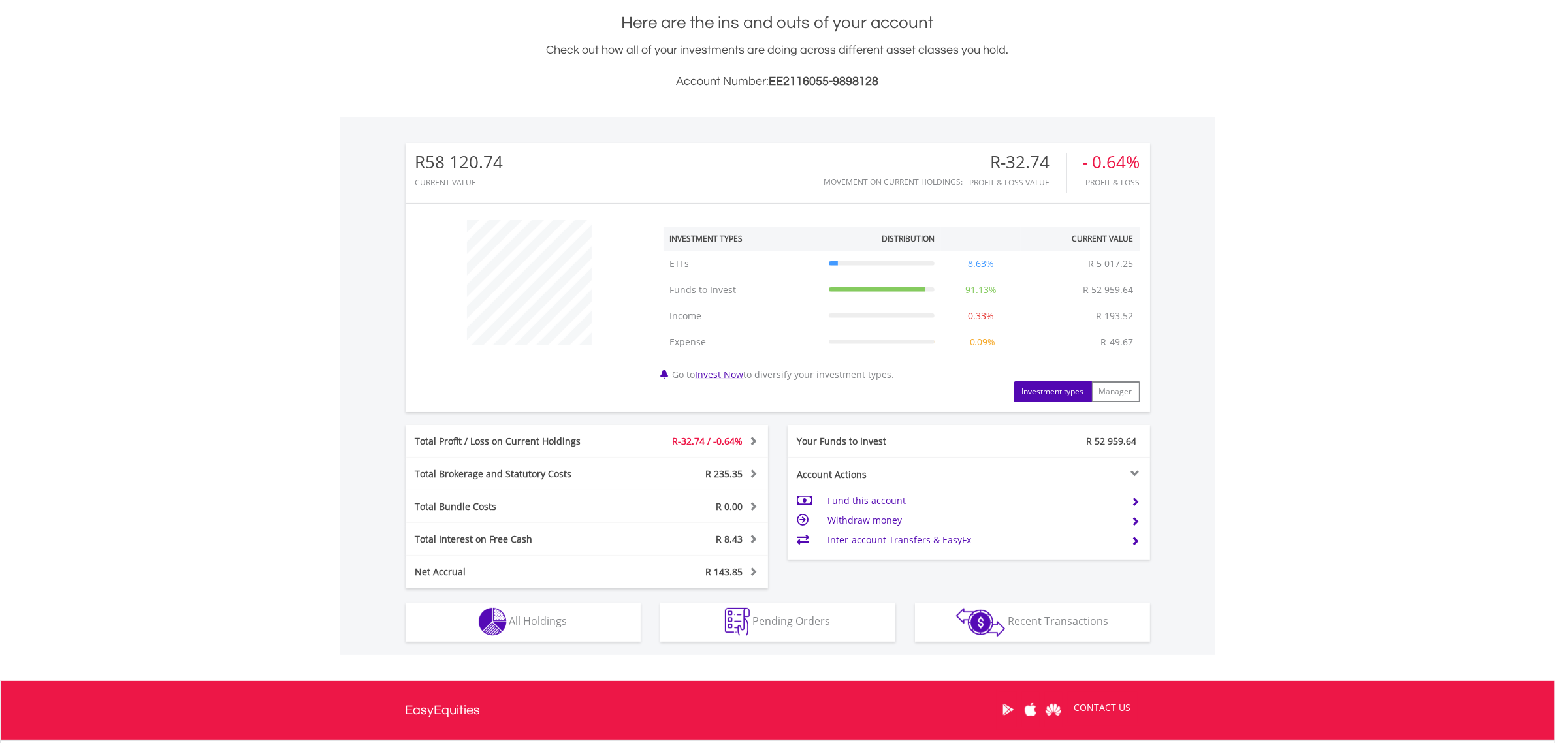
scroll to position [293, 0]
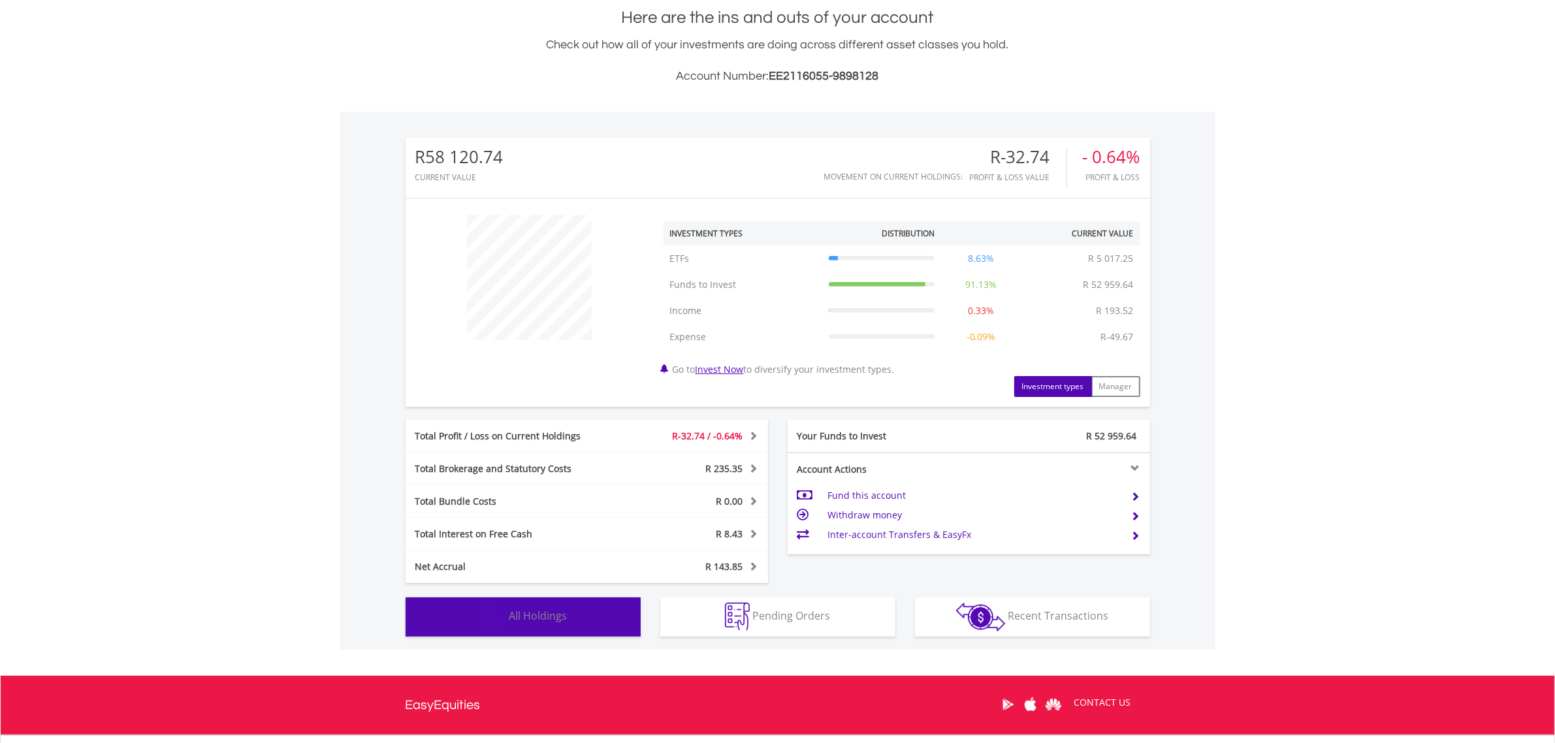
click at [558, 602] on button "Holdings All Holdings" at bounding box center [523, 617] width 235 height 39
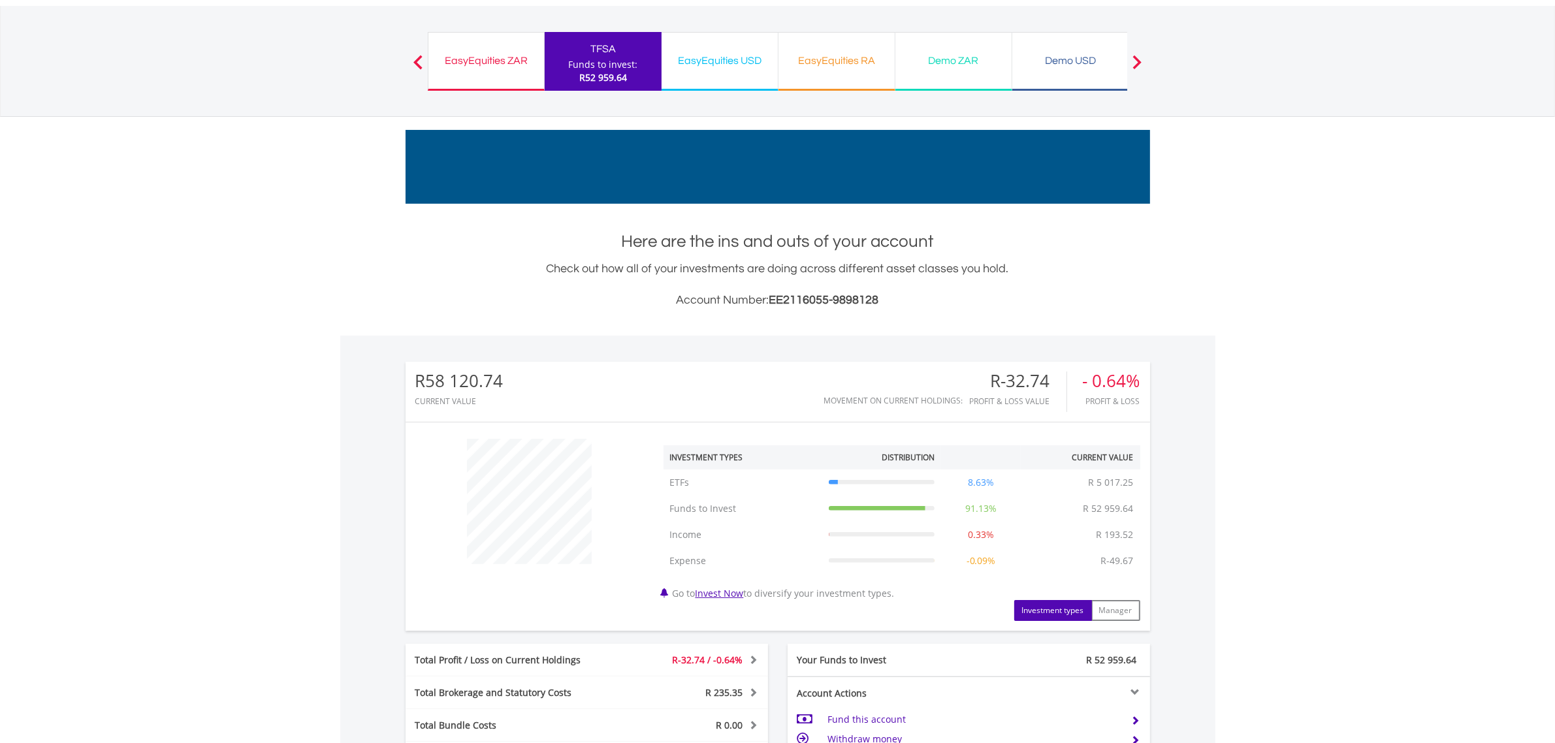
scroll to position [0, 0]
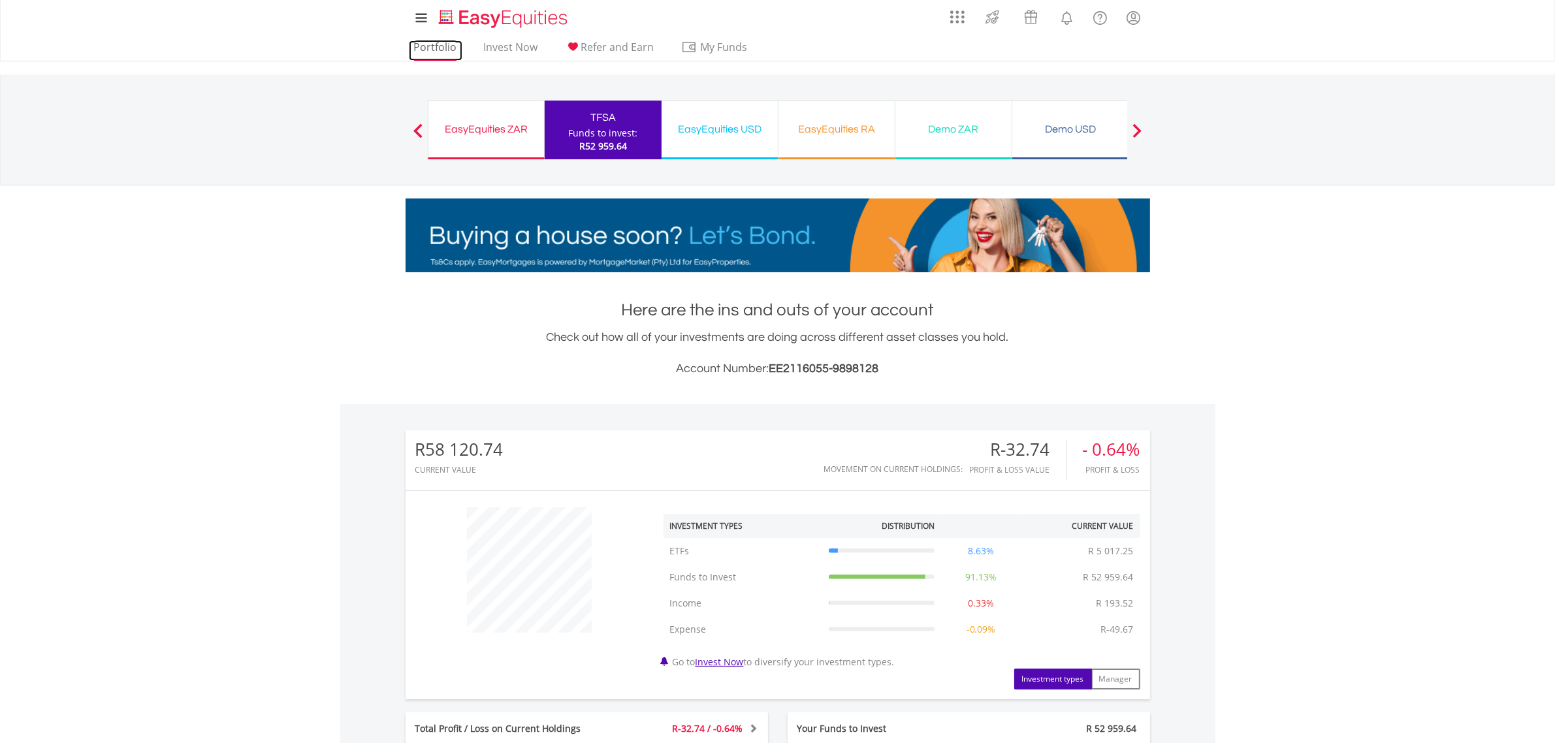
click at [441, 46] on link "Portfolio" at bounding box center [436, 50] width 54 height 20
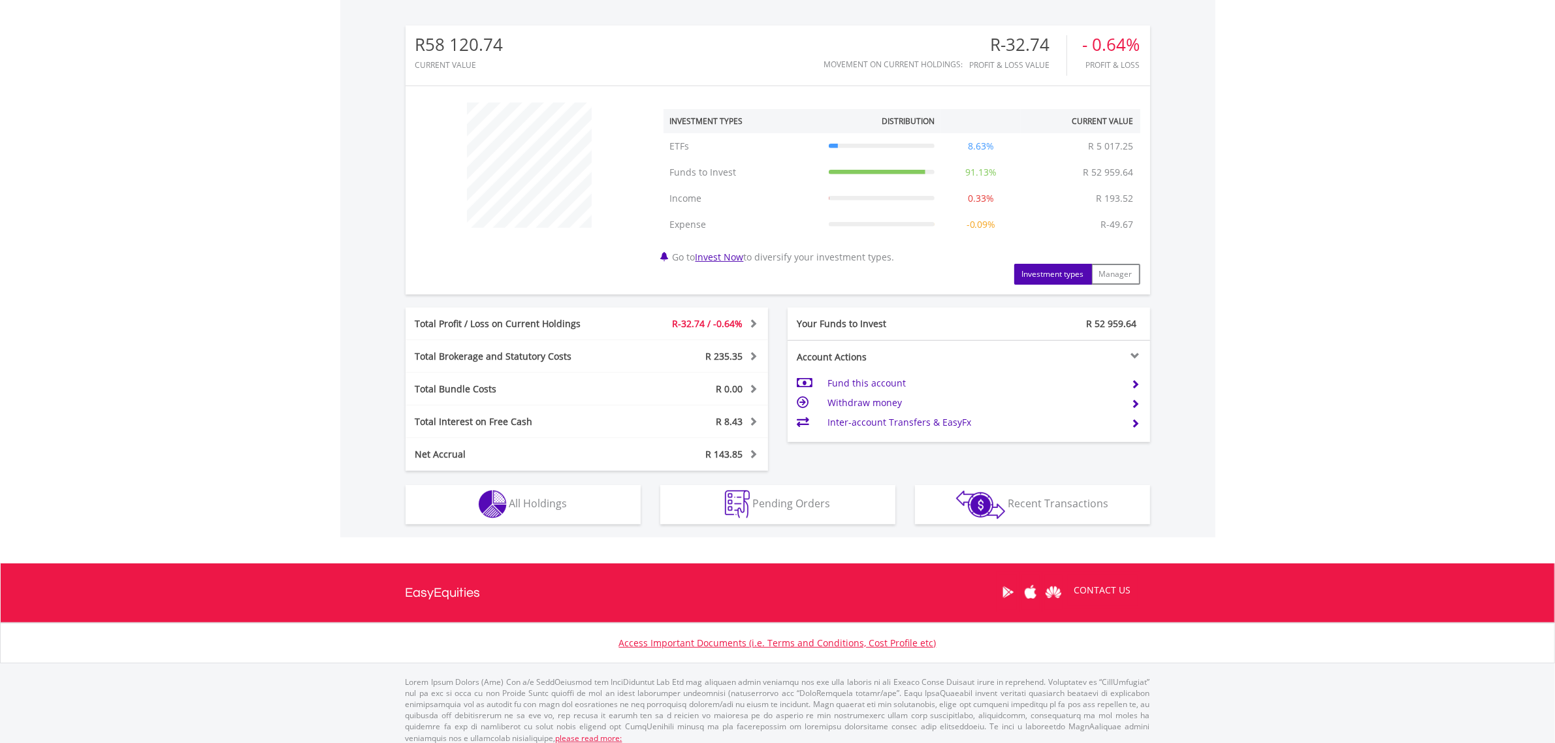
scroll to position [413, 0]
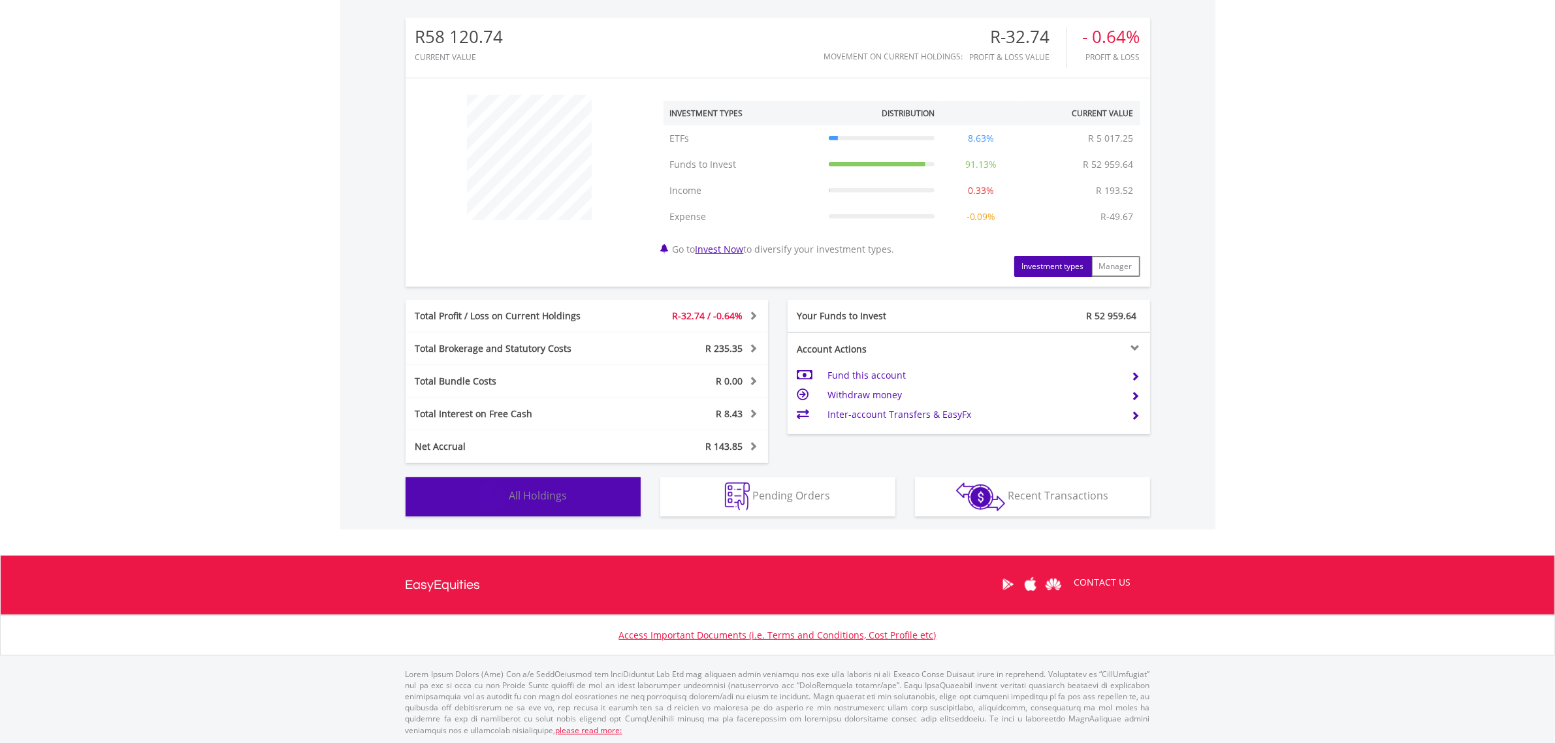
click at [534, 494] on span "All Holdings" at bounding box center [538, 496] width 58 height 14
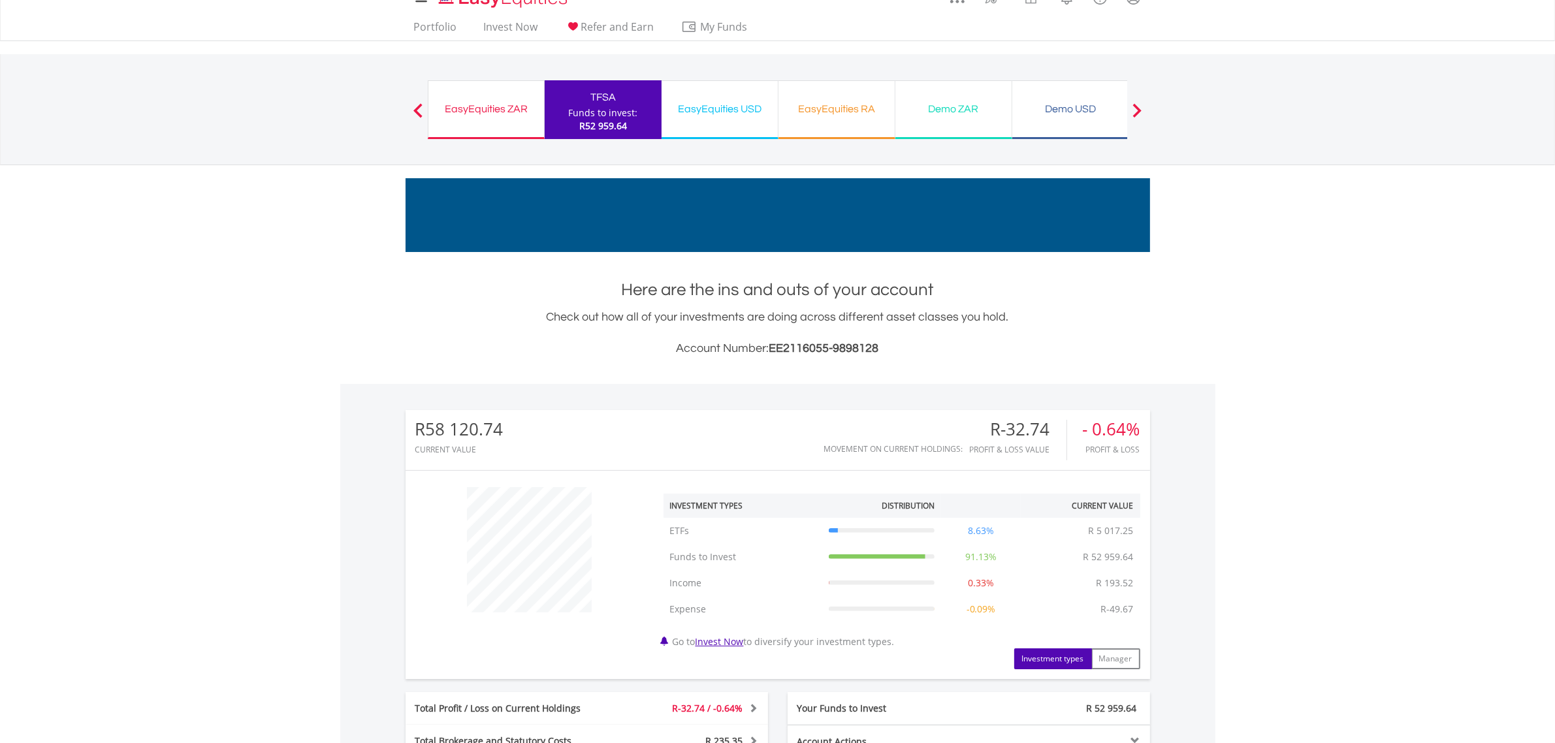
scroll to position [0, 0]
